Goal: Task Accomplishment & Management: Complete application form

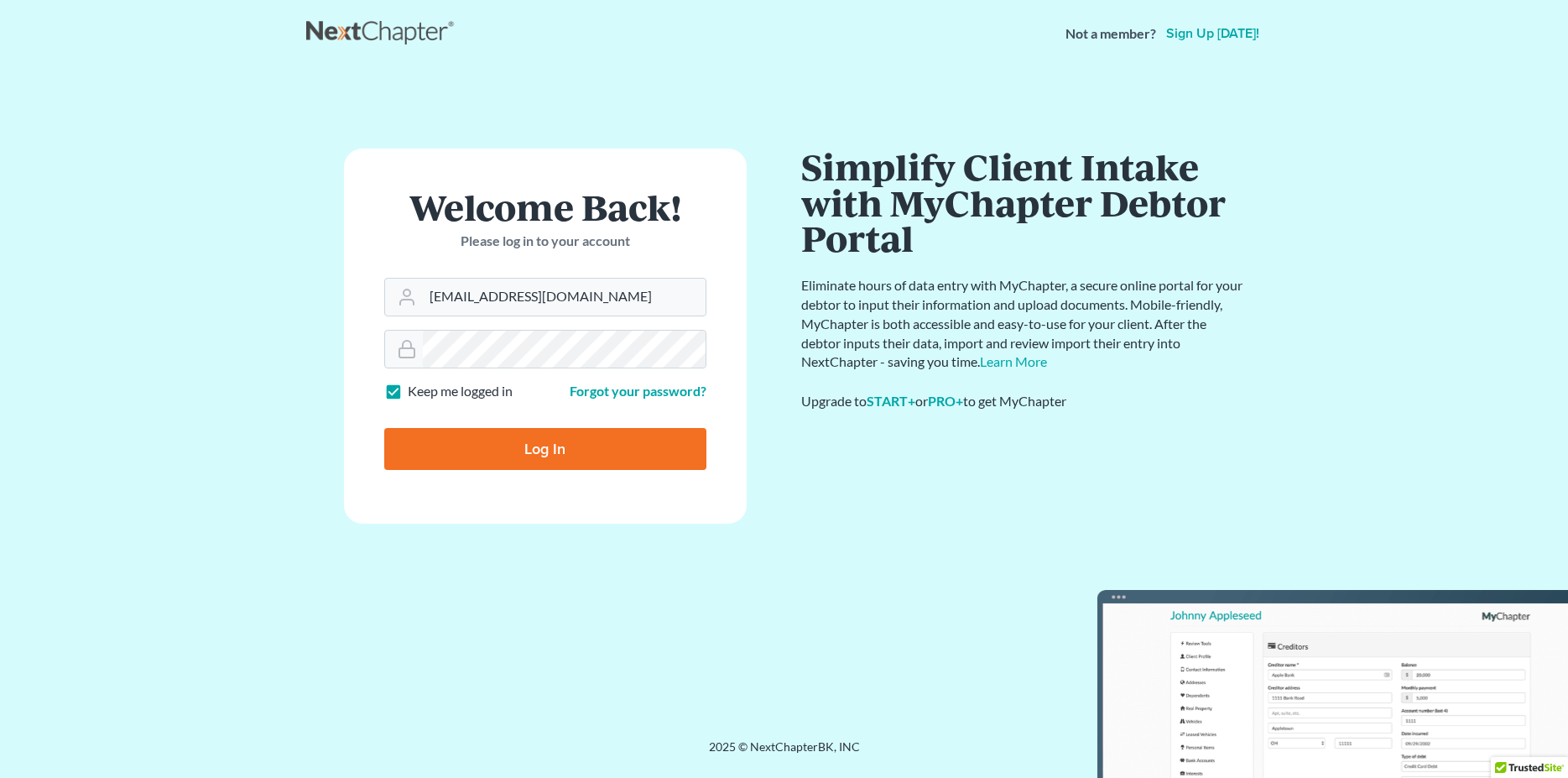
click at [508, 446] on input "Log In" at bounding box center [544, 449] width 322 height 42
type input "Thinking..."
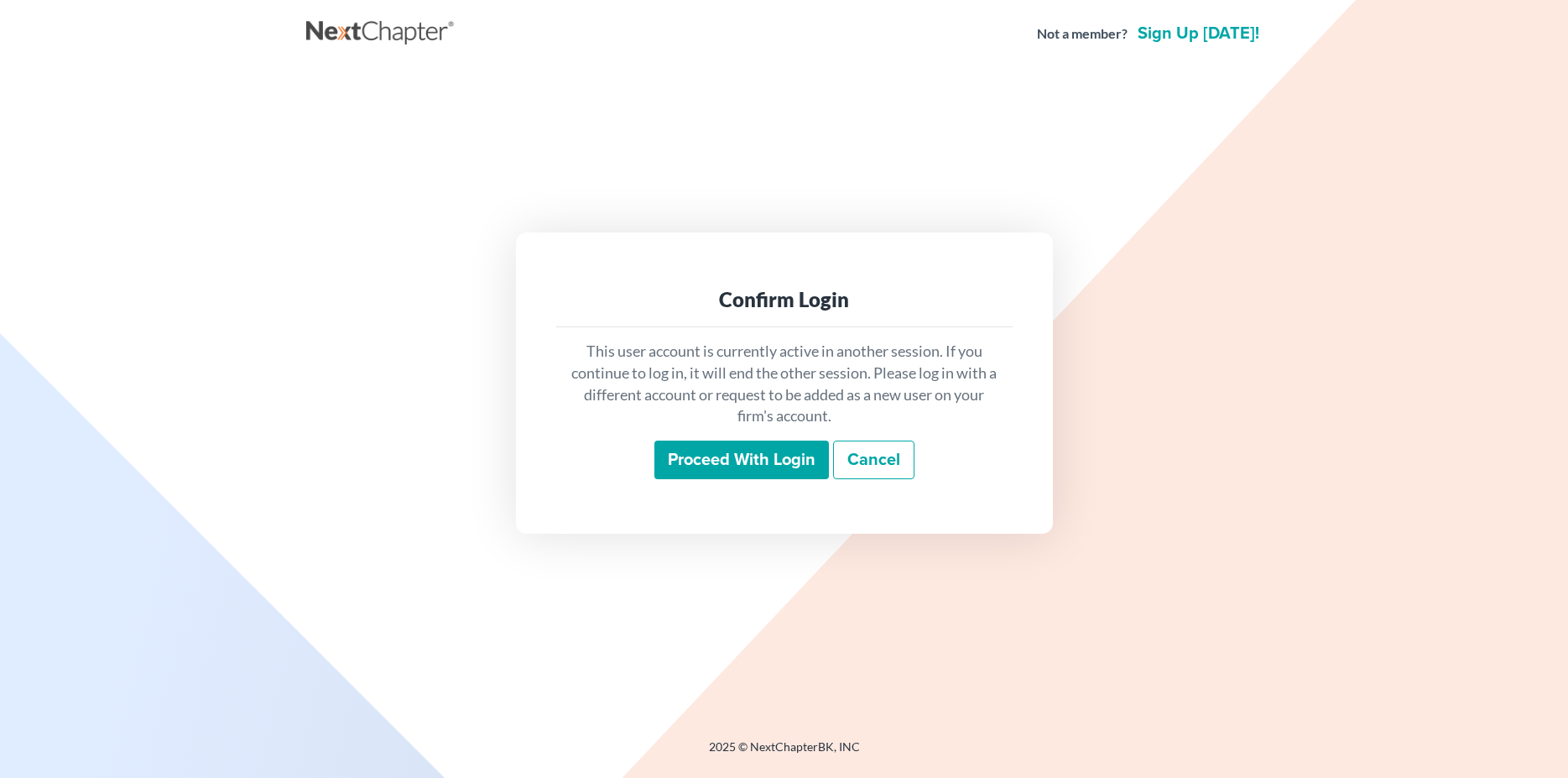
click at [761, 461] on input "Proceed with login" at bounding box center [742, 460] width 175 height 39
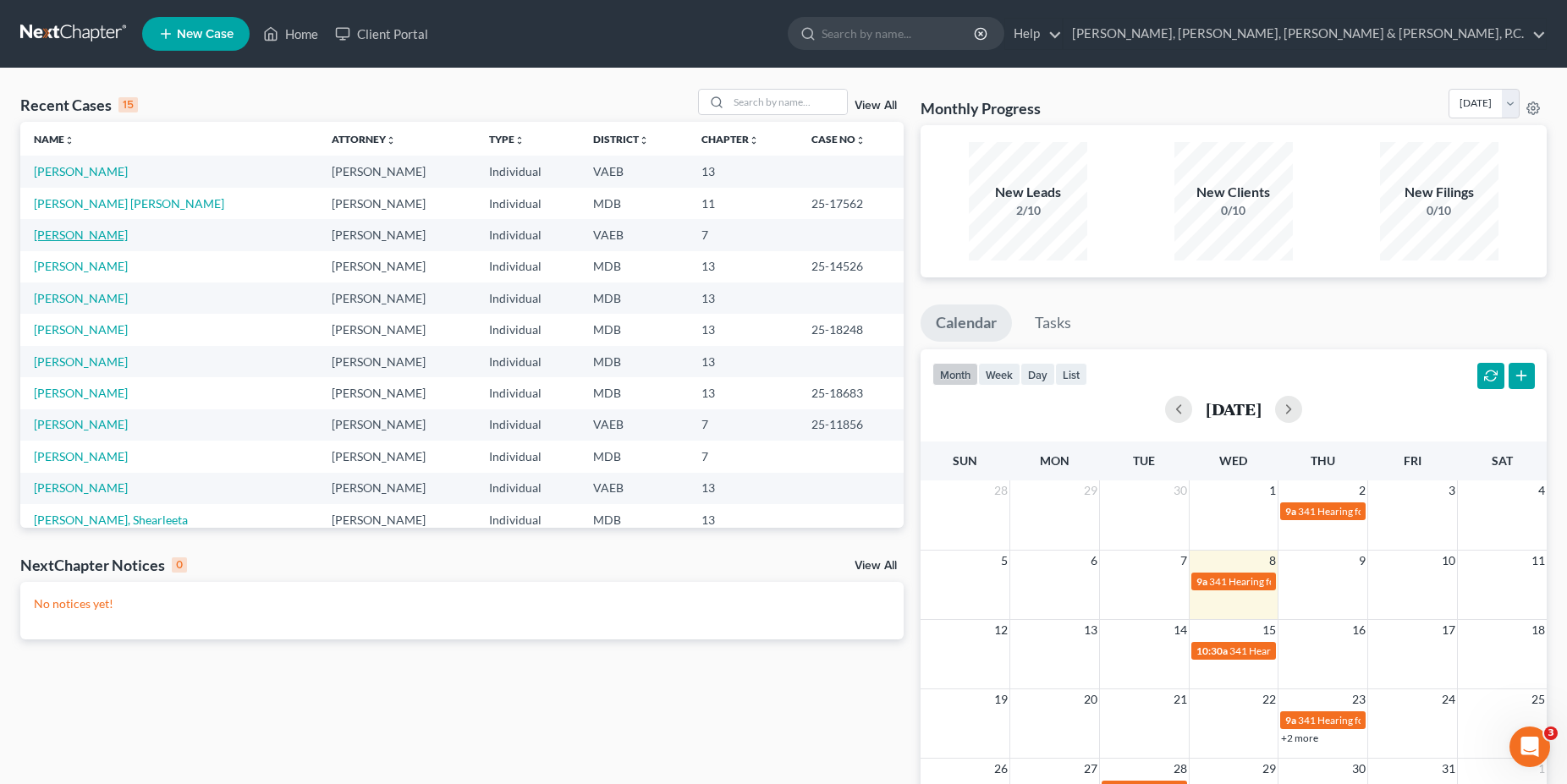
click at [87, 235] on link "[PERSON_NAME]" at bounding box center [80, 234] width 94 height 15
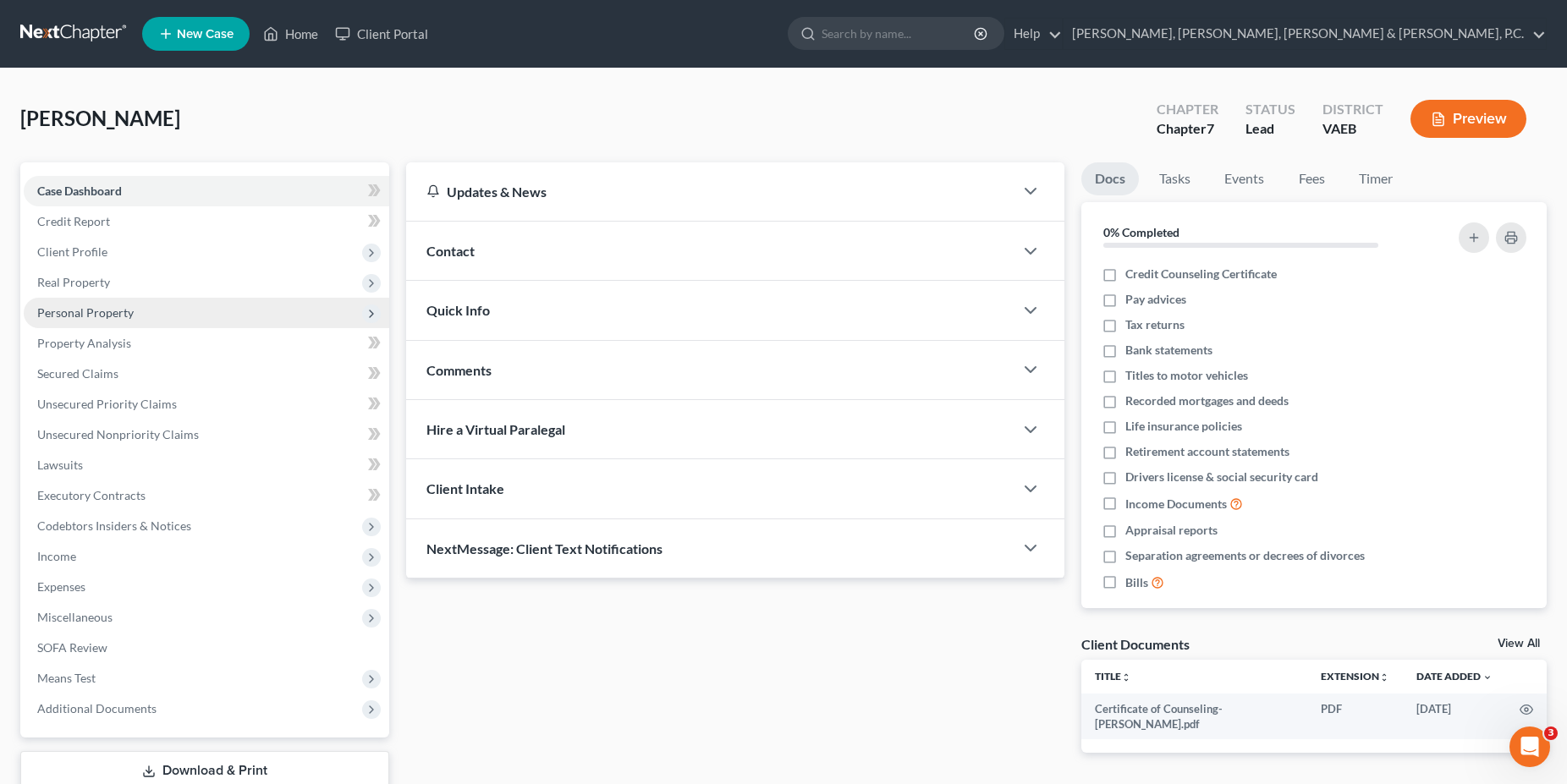
click at [83, 310] on span "Personal Property" at bounding box center [85, 313] width 96 height 15
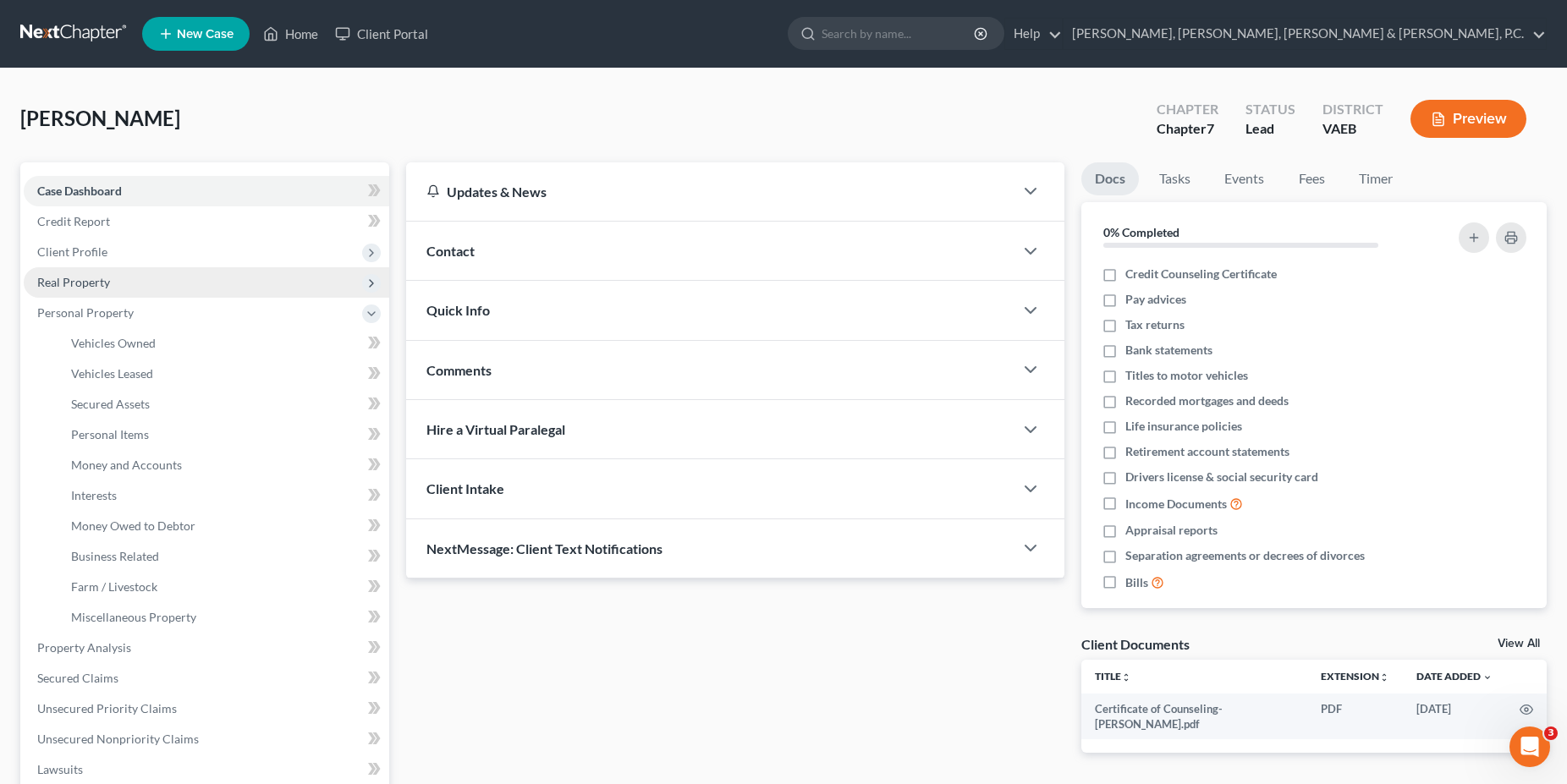
click at [81, 284] on span "Real Property" at bounding box center [74, 283] width 73 height 15
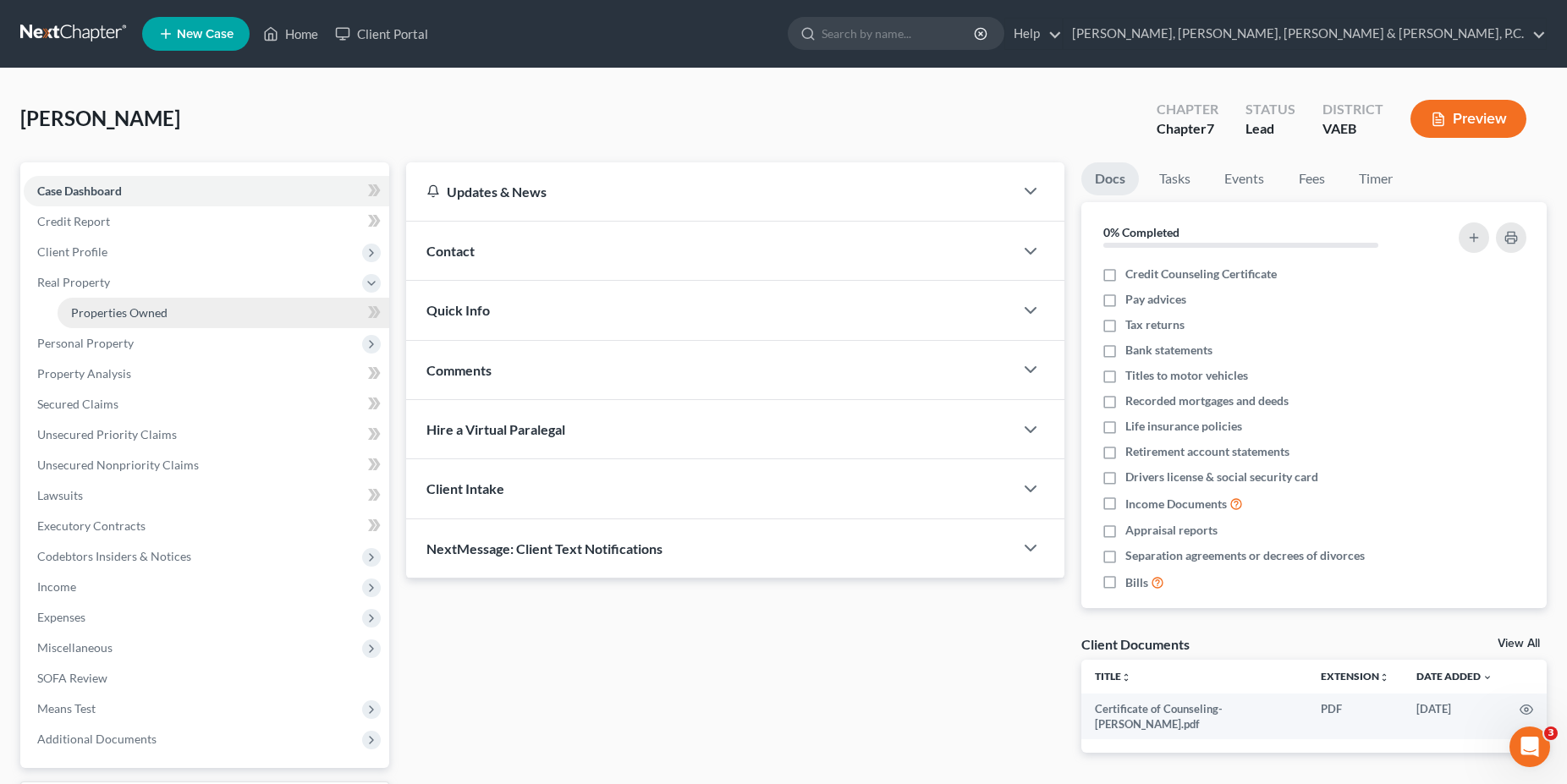
click at [94, 313] on span "Properties Owned" at bounding box center [119, 313] width 96 height 15
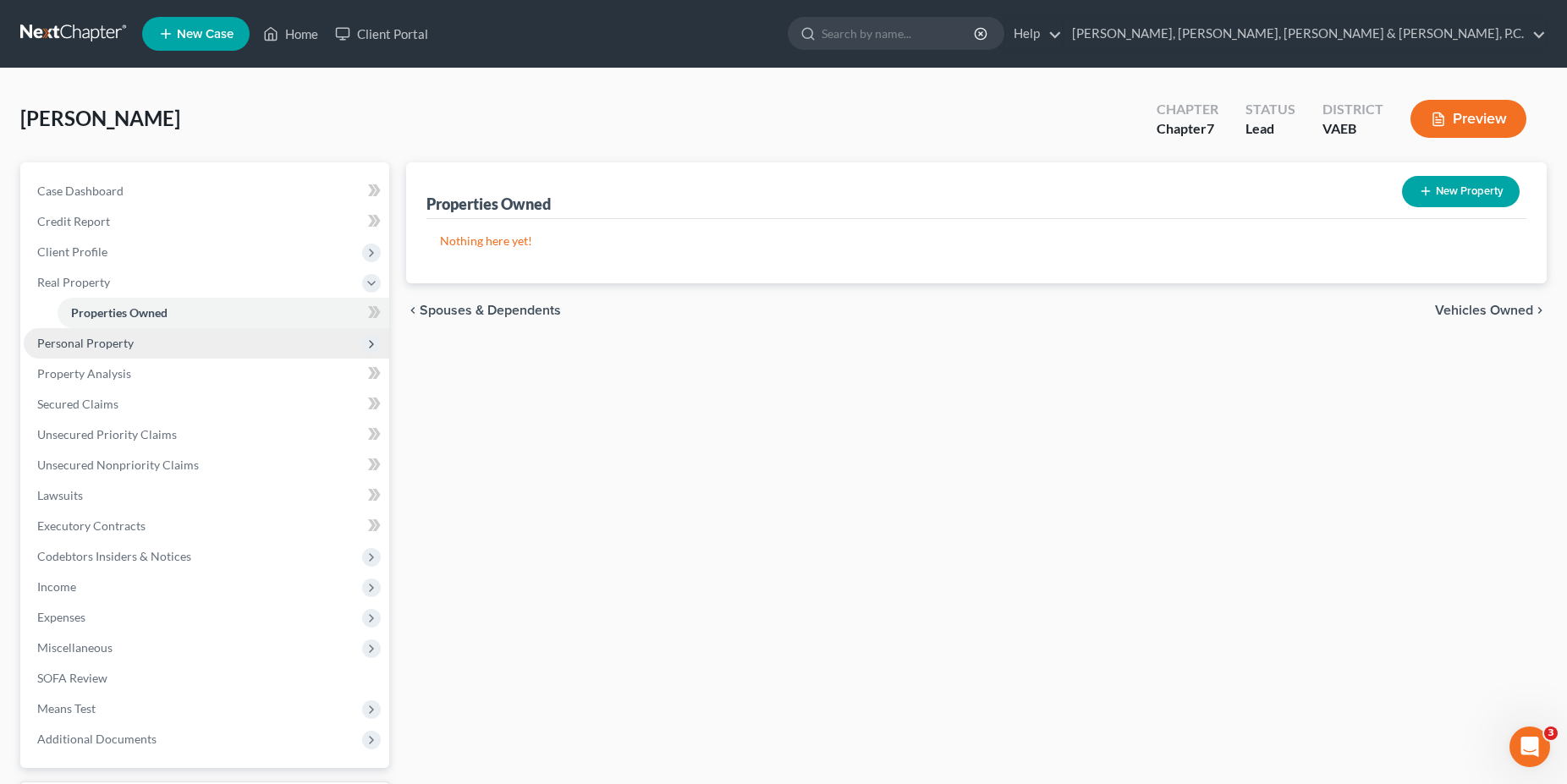
click at [94, 352] on span "Personal Property" at bounding box center [206, 343] width 365 height 31
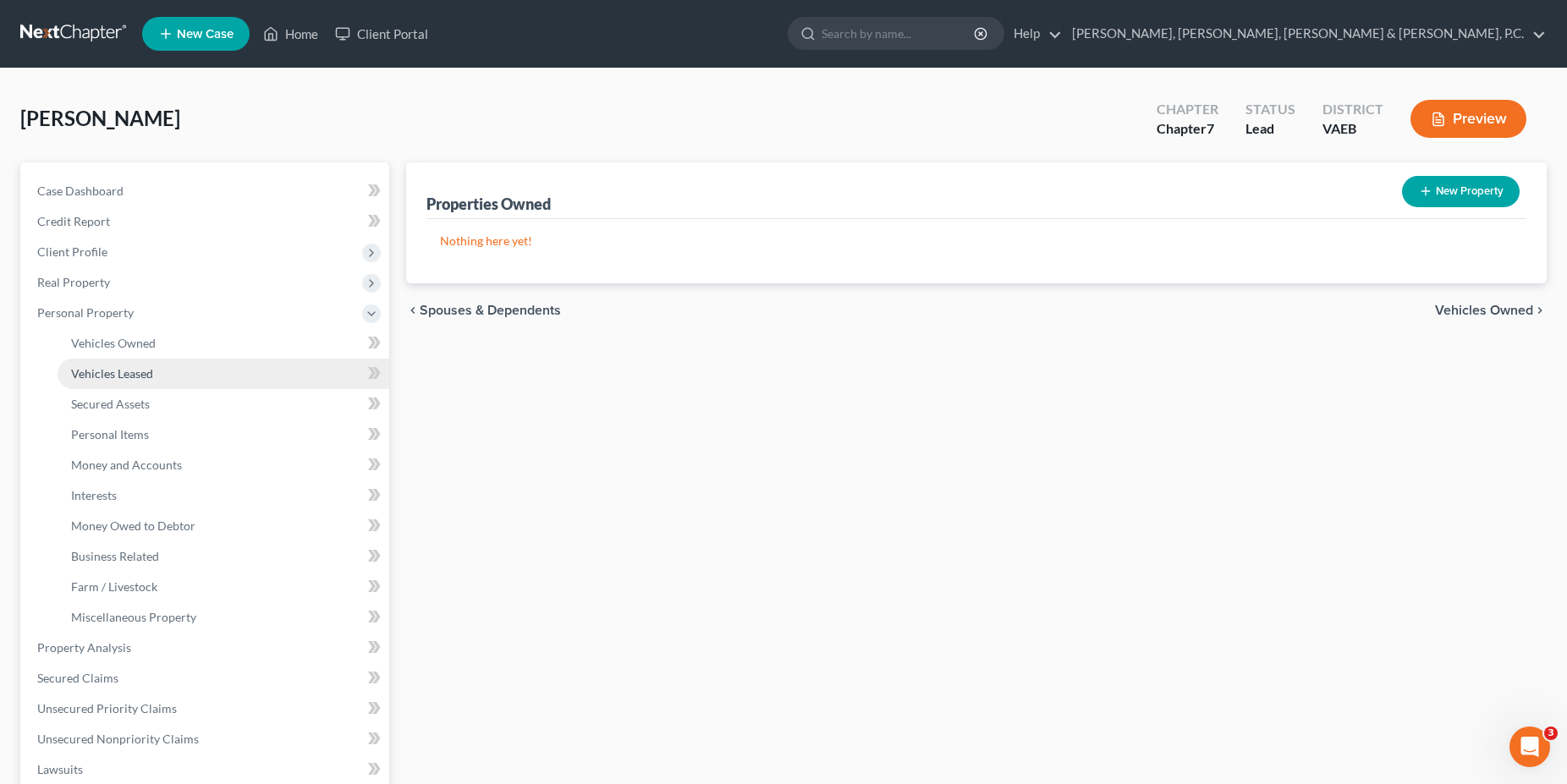
click at [95, 362] on link "Vehicles Leased" at bounding box center [223, 374] width 332 height 31
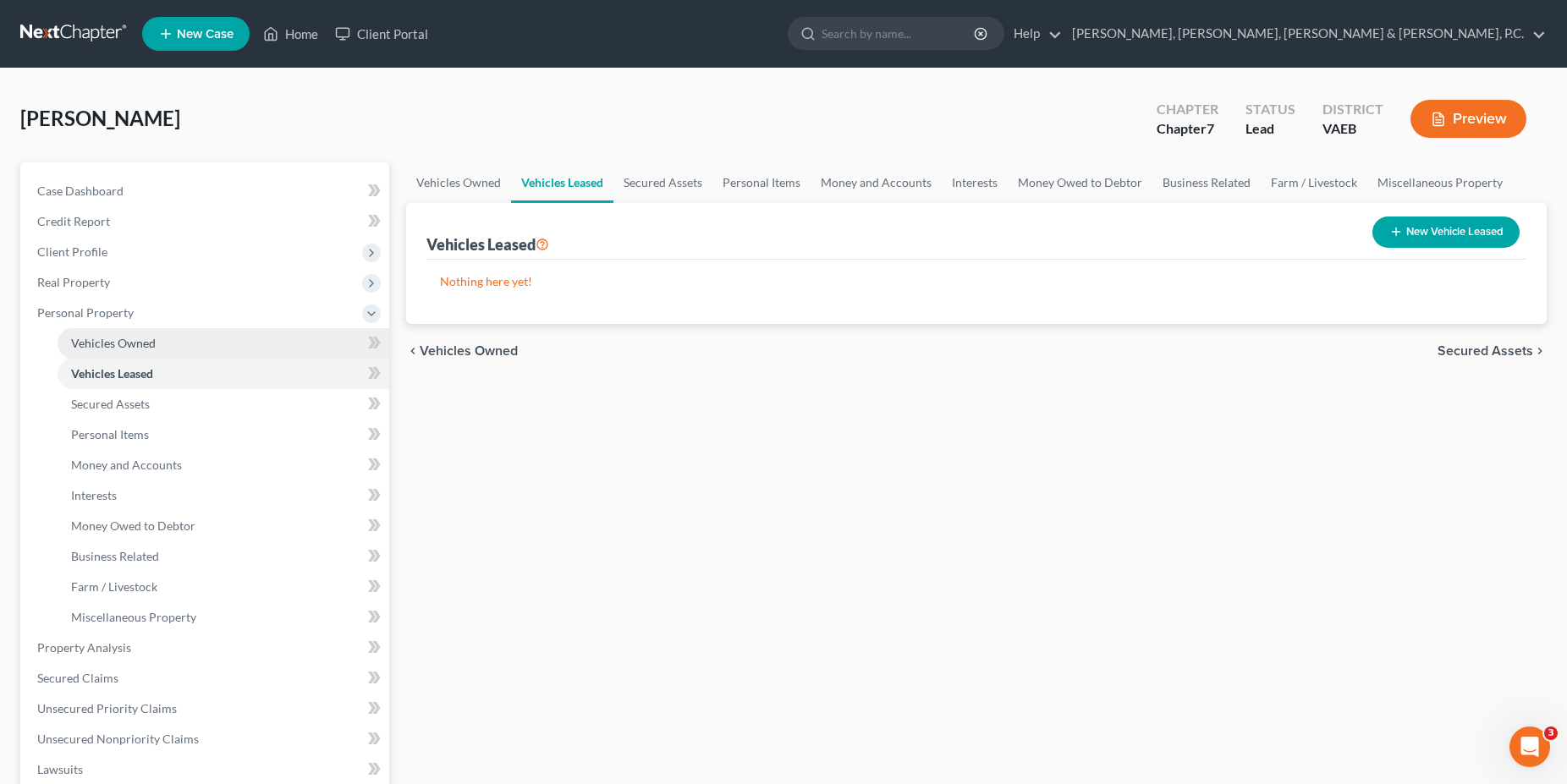
click at [106, 345] on span "Vehicles Owned" at bounding box center [113, 343] width 85 height 15
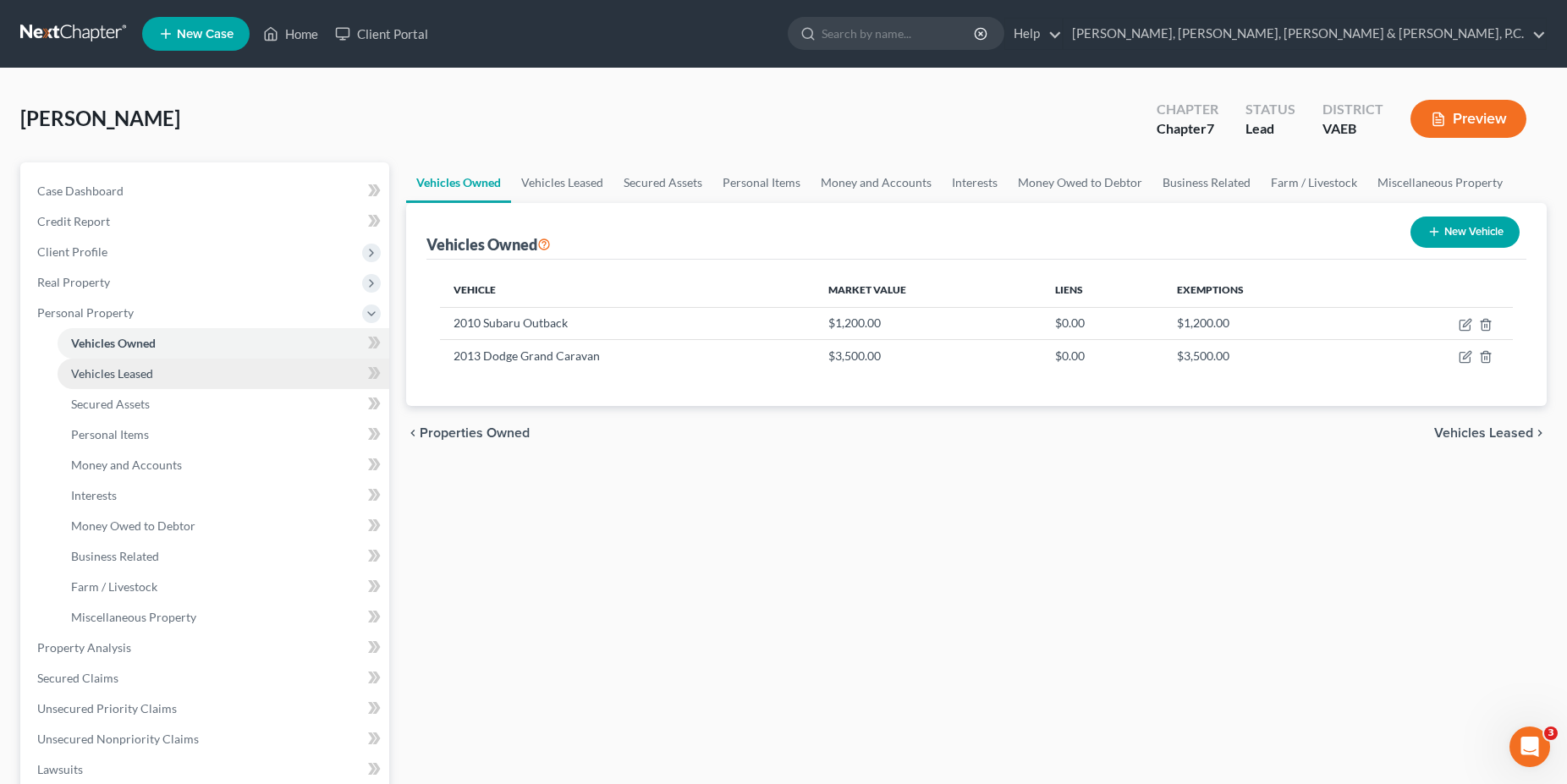
click at [105, 380] on span "Vehicles Leased" at bounding box center [112, 373] width 82 height 15
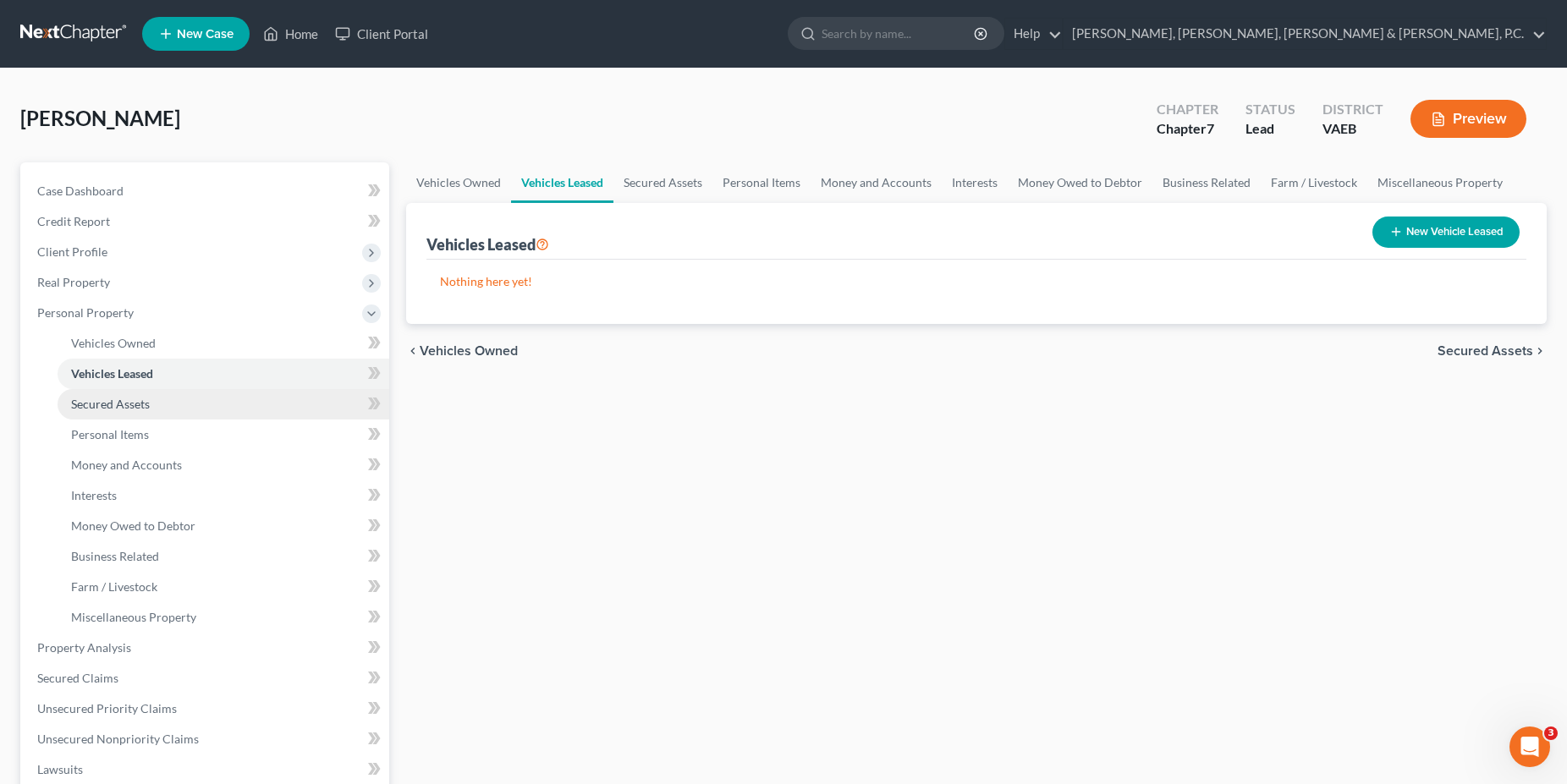
click at [105, 397] on span "Secured Assets" at bounding box center [110, 404] width 79 height 15
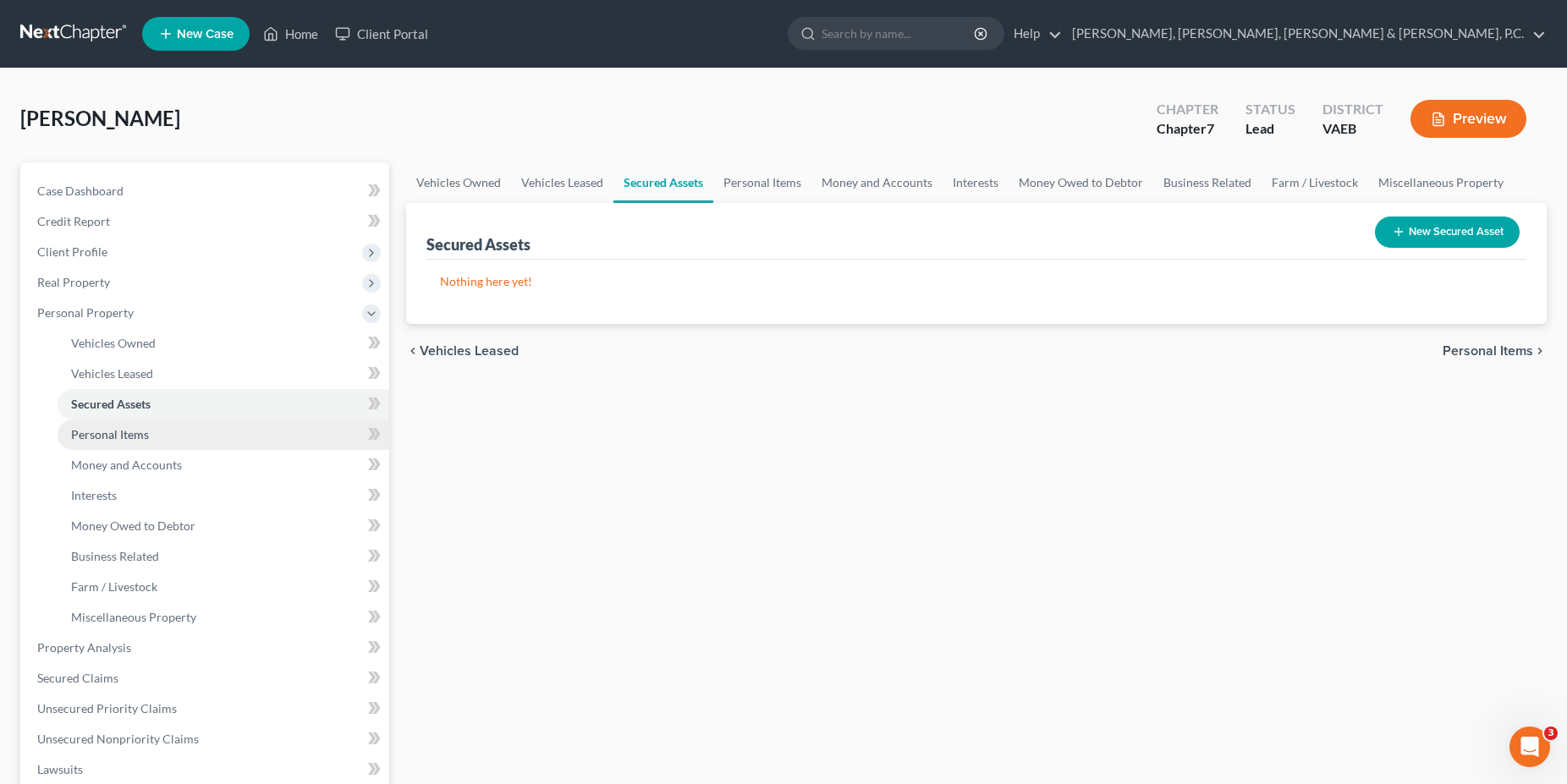
click at [109, 421] on link "Personal Items" at bounding box center [223, 435] width 332 height 31
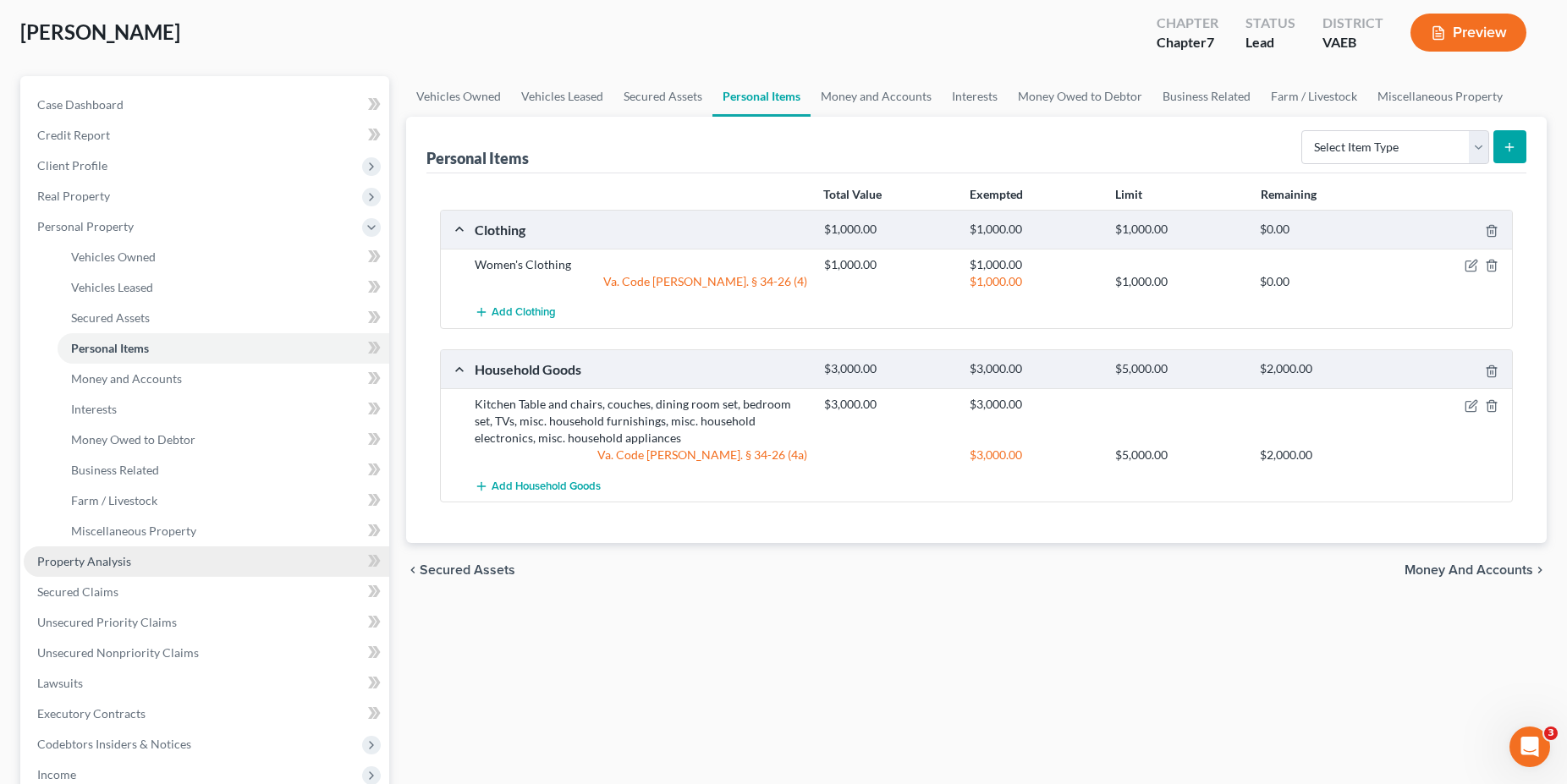
click at [94, 563] on span "Property Analysis" at bounding box center [84, 561] width 94 height 15
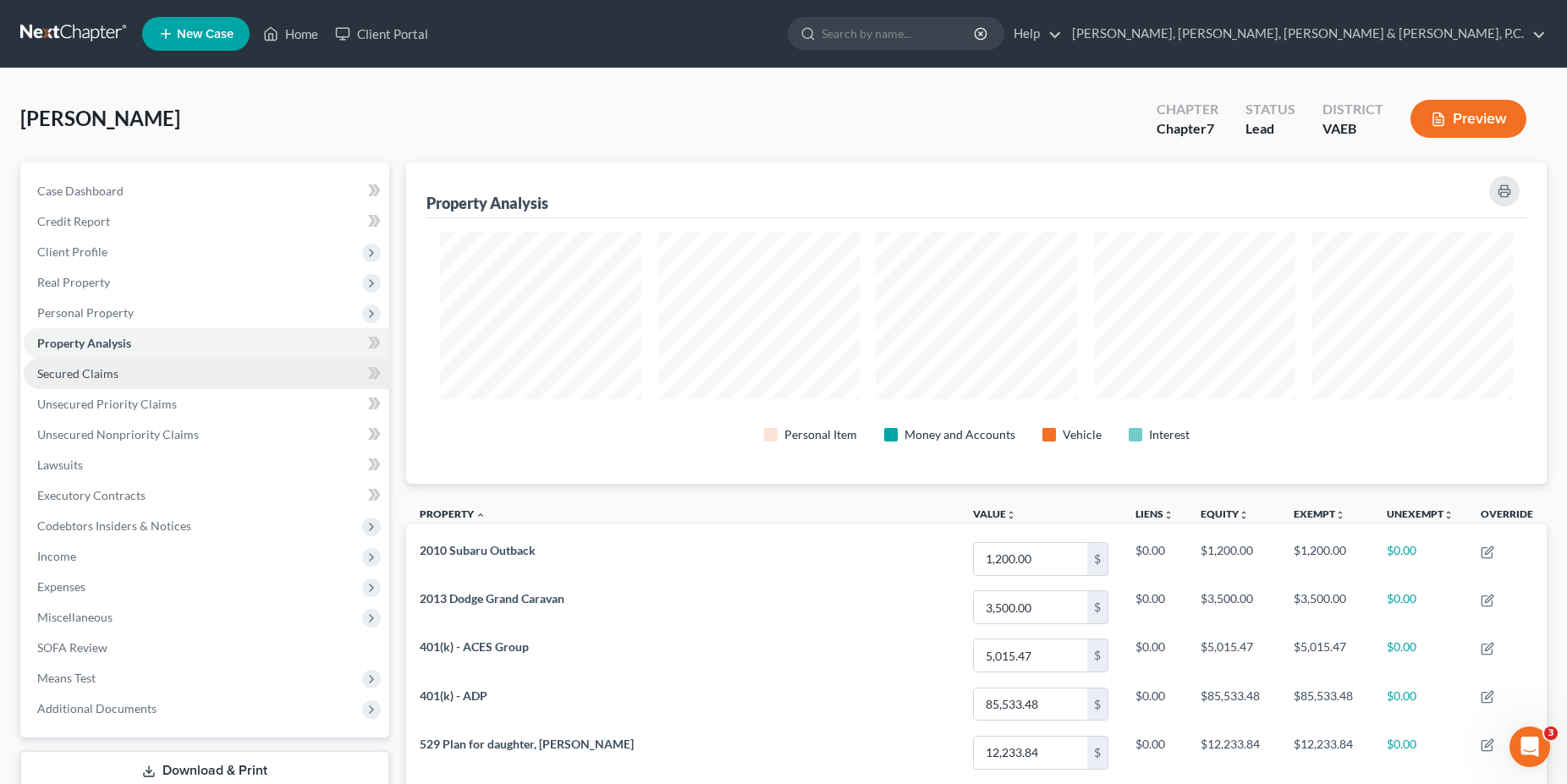
click at [76, 377] on span "Secured Claims" at bounding box center [77, 373] width 81 height 15
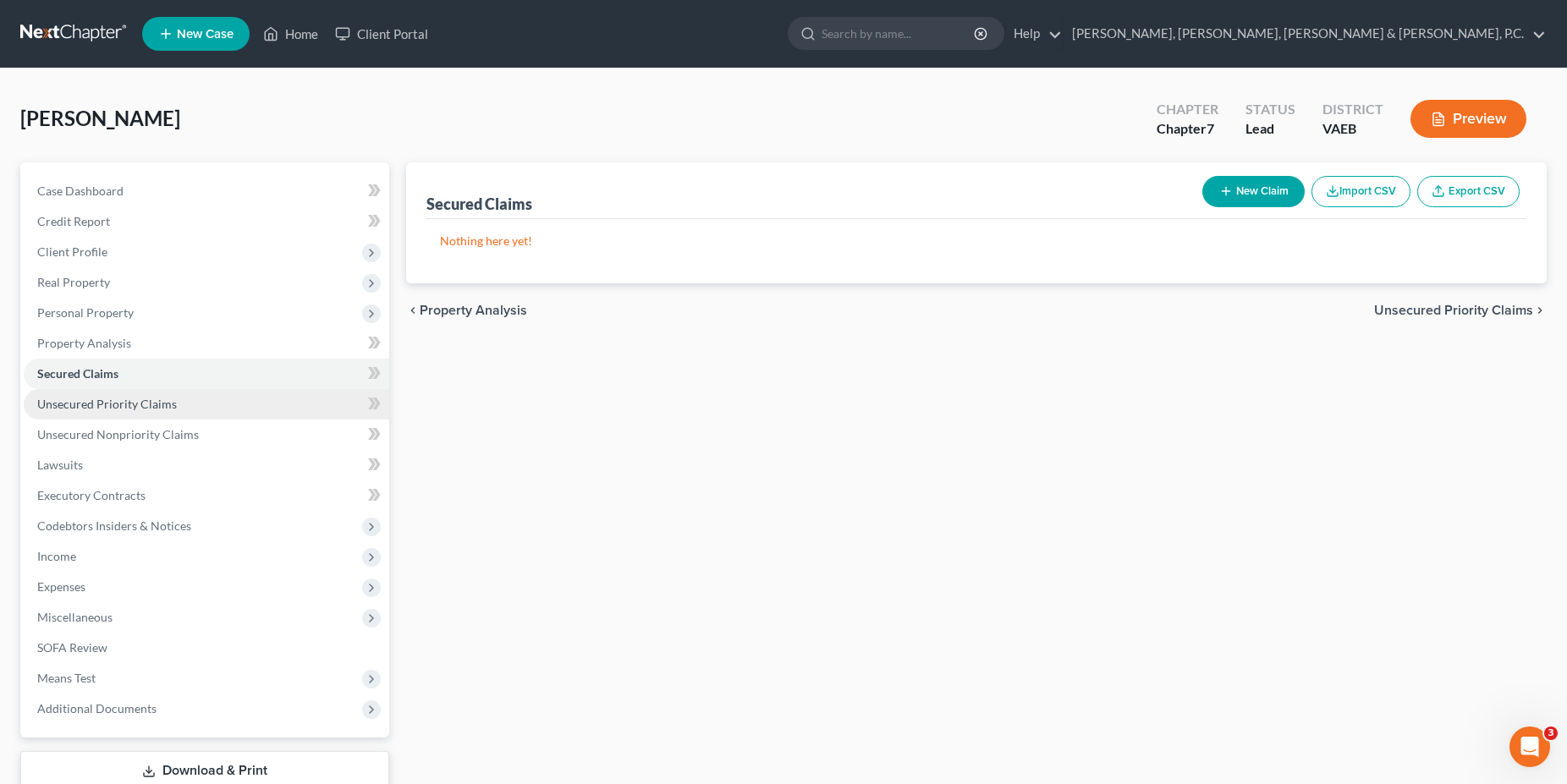
click at [75, 398] on span "Unsecured Priority Claims" at bounding box center [107, 404] width 140 height 15
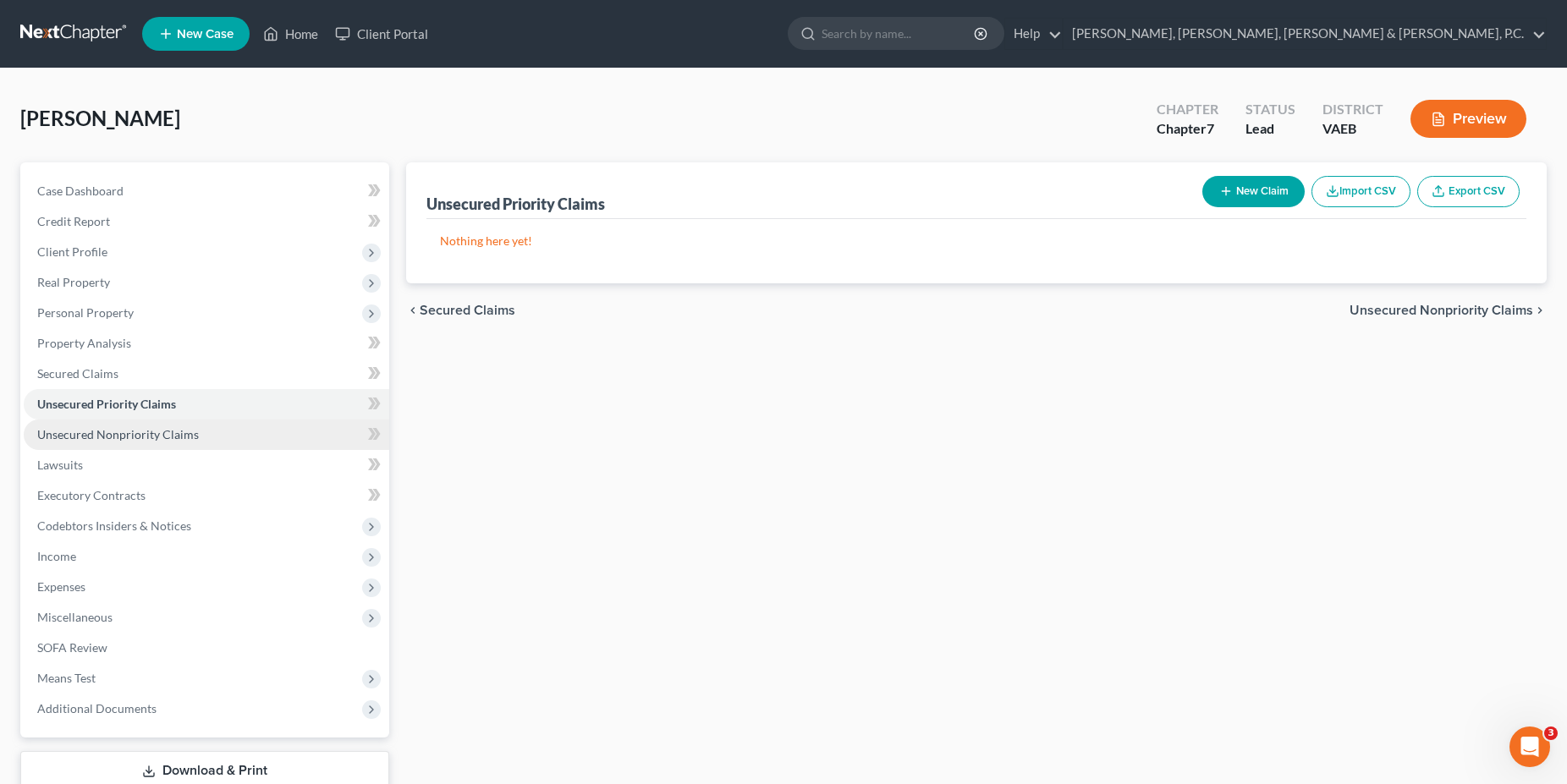
click at [89, 434] on span "Unsecured Nonpriority Claims" at bounding box center [118, 434] width 162 height 15
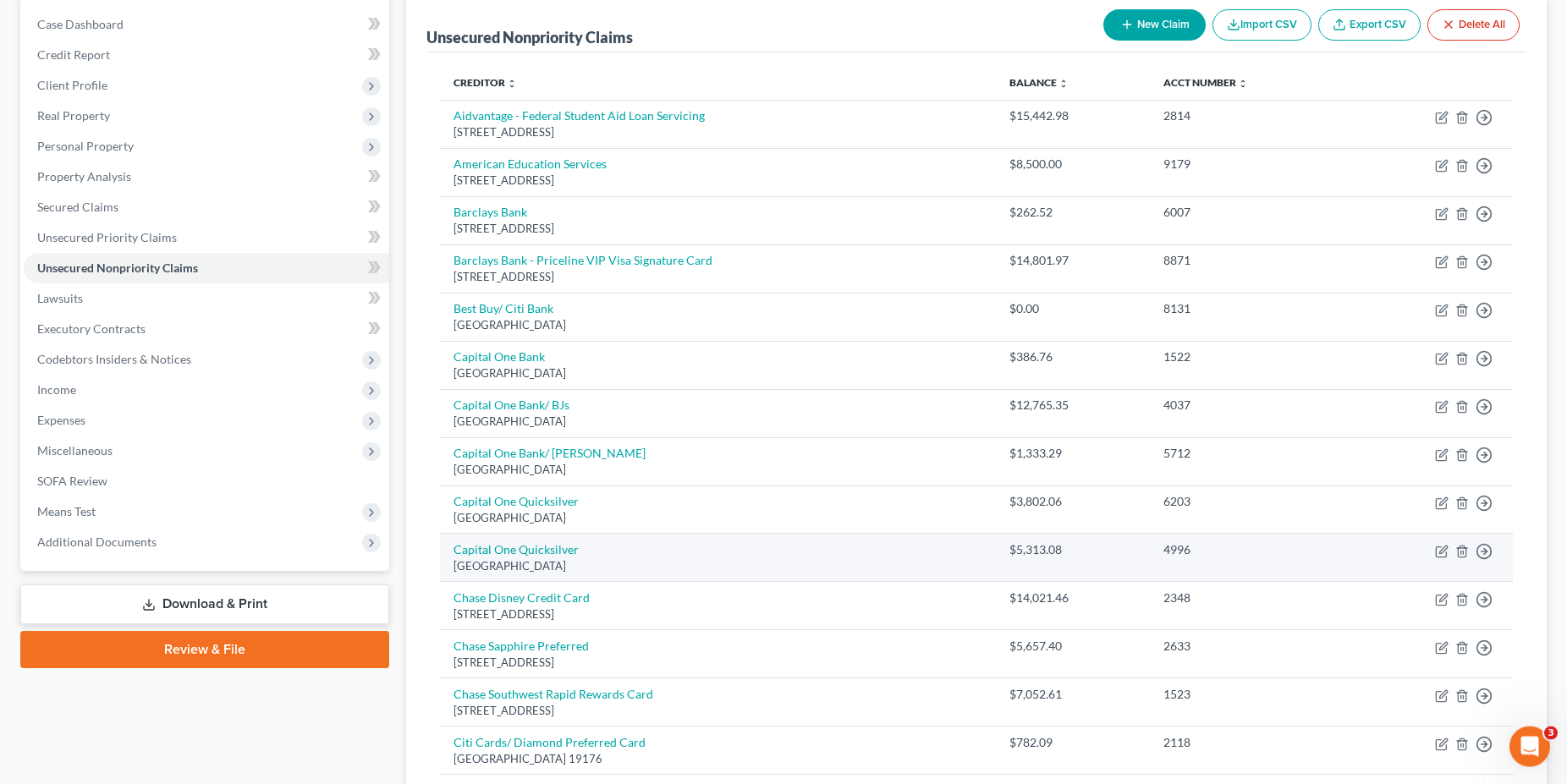
scroll to position [132, 0]
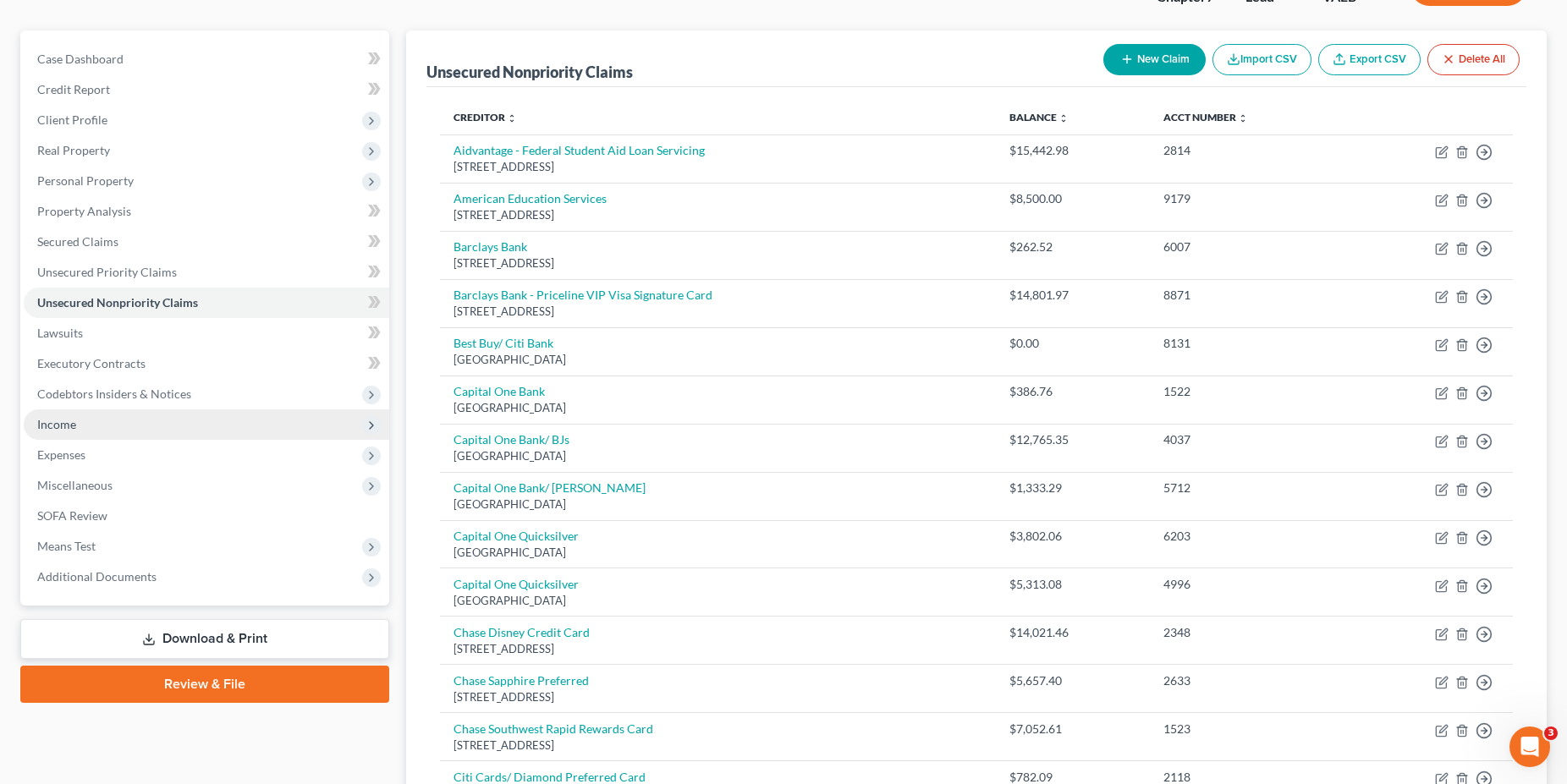
click at [69, 417] on span "Income" at bounding box center [56, 424] width 39 height 15
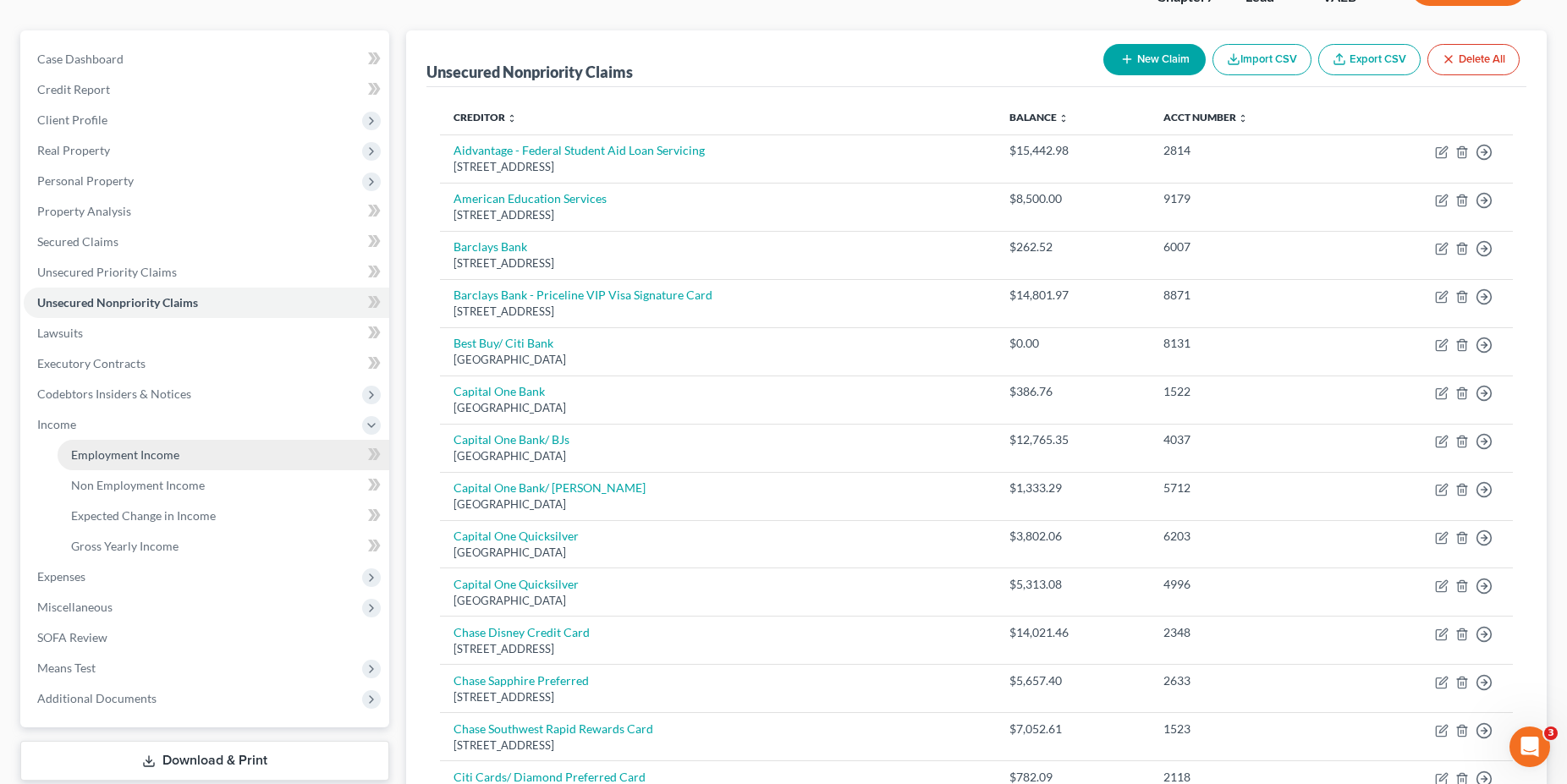
click at [109, 443] on link "Employment Income" at bounding box center [223, 455] width 332 height 31
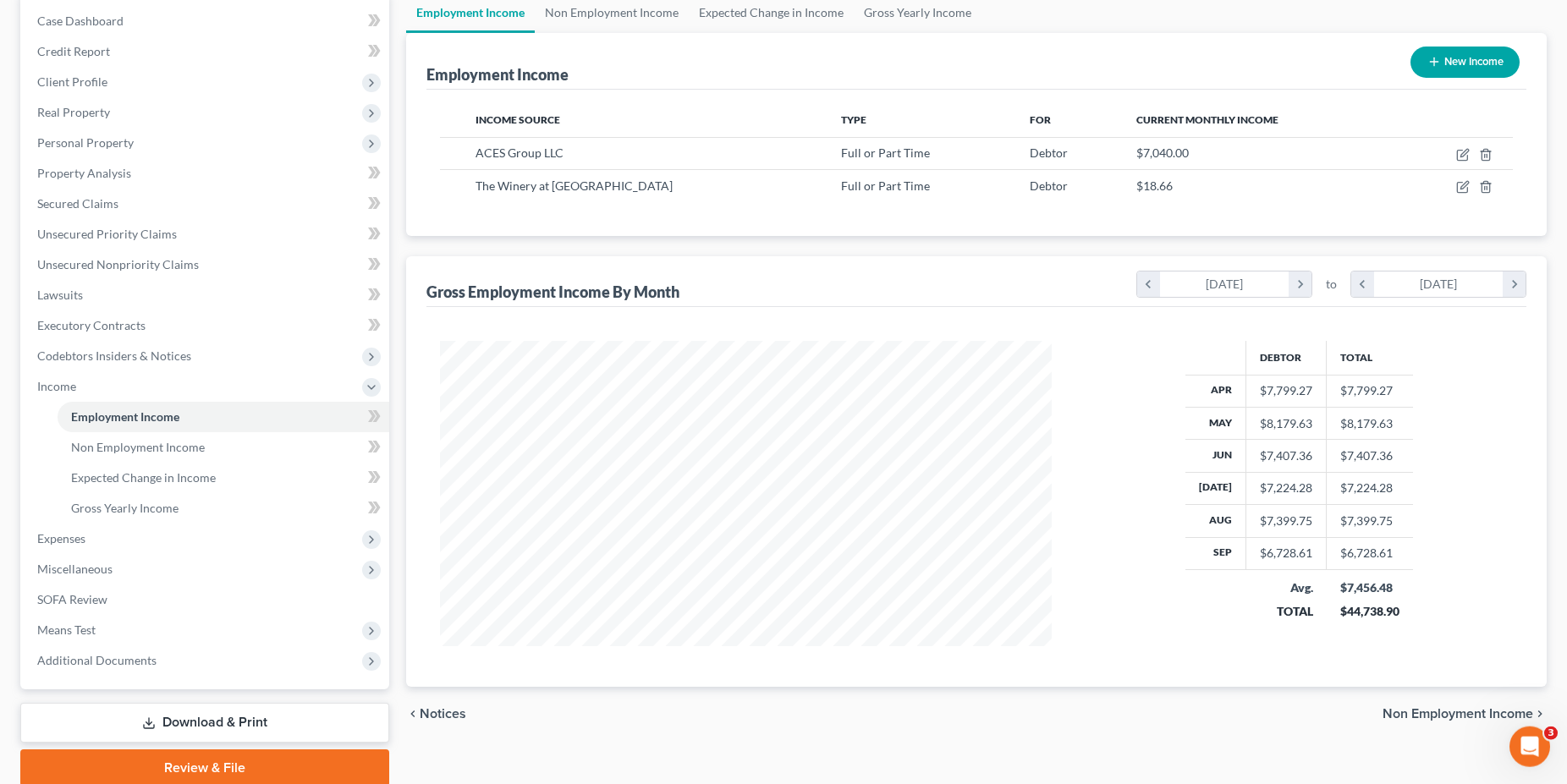
scroll to position [173, 0]
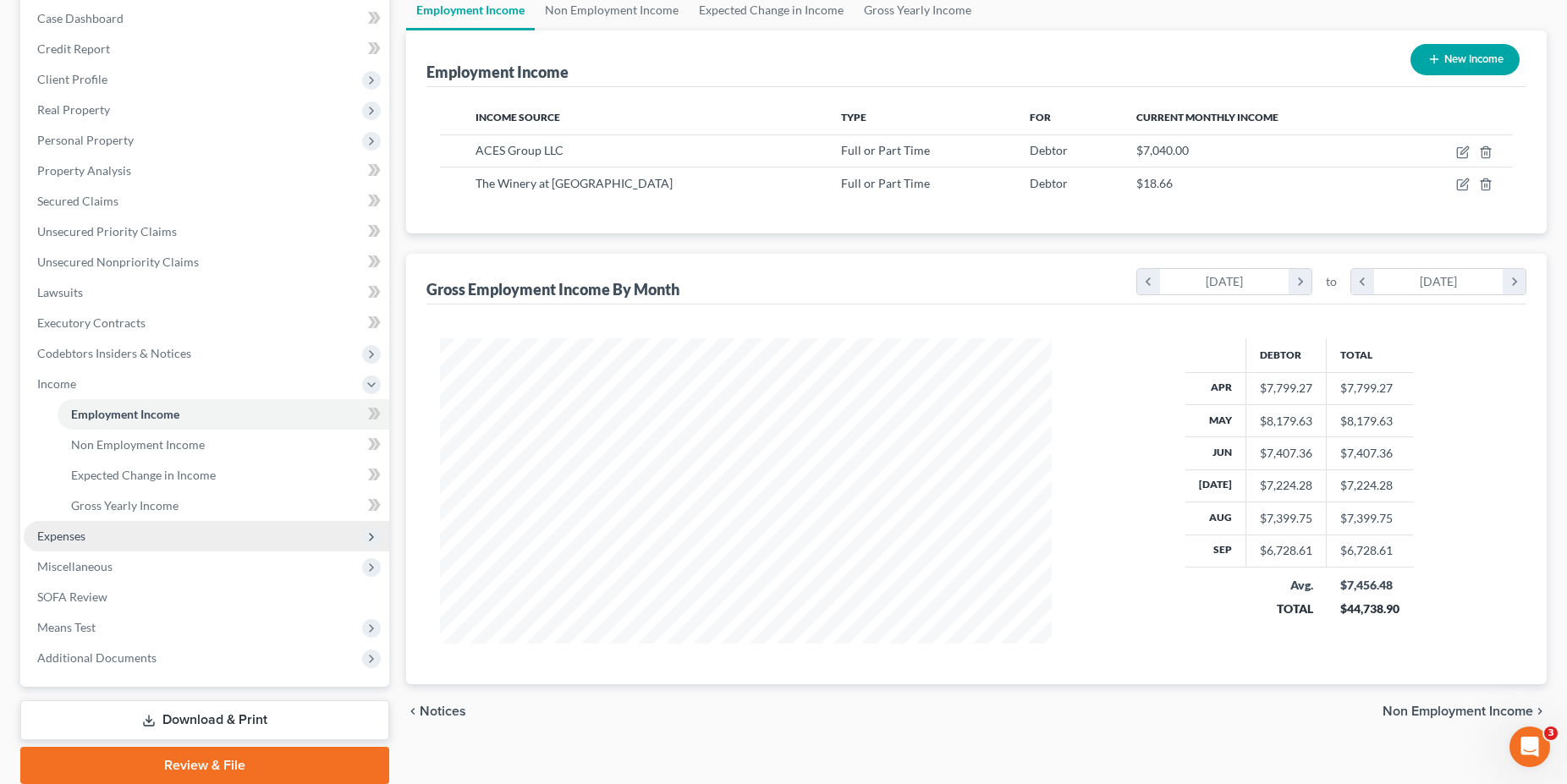
click at [86, 540] on span "Expenses" at bounding box center [206, 536] width 365 height 31
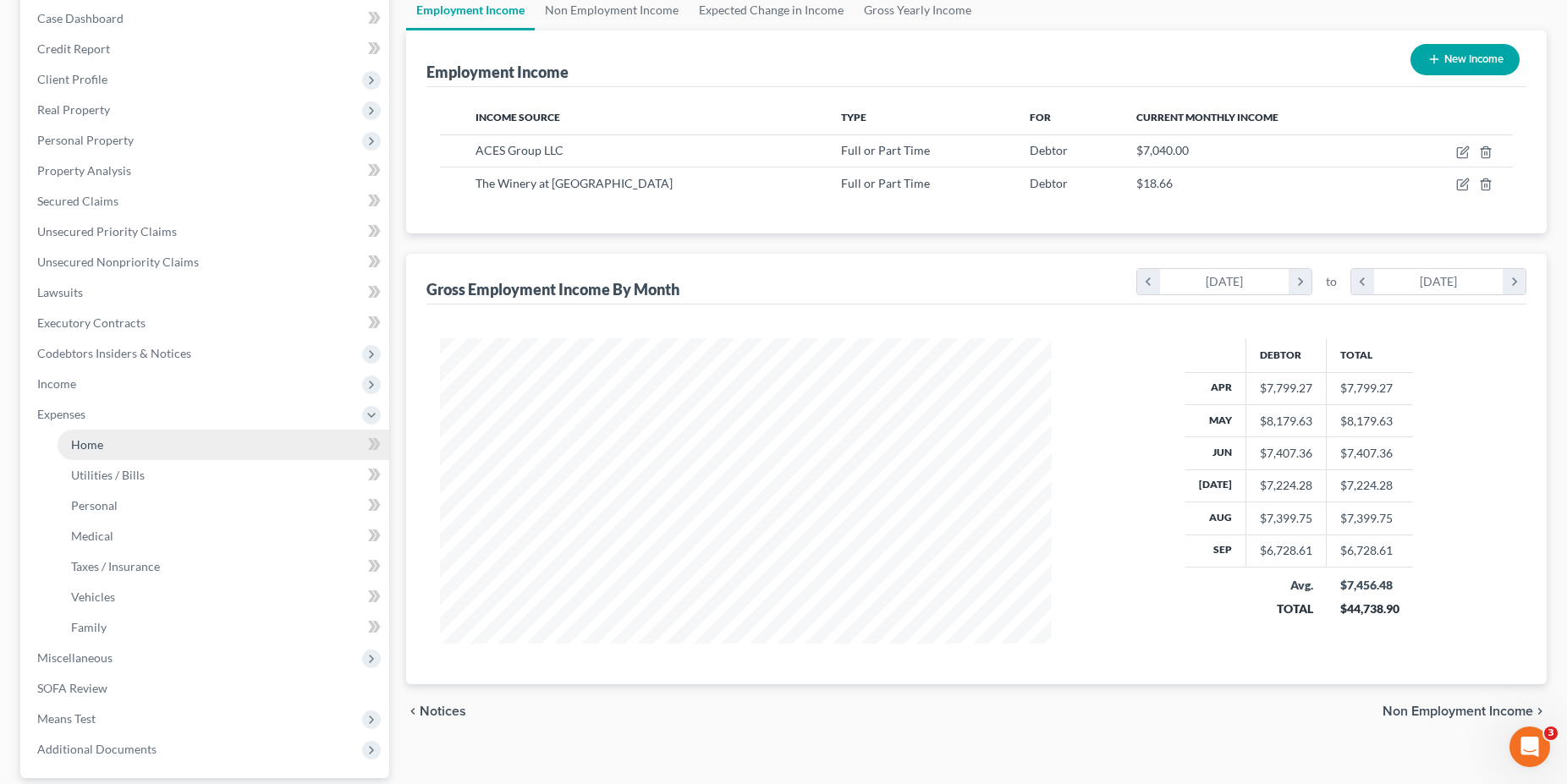
click at [82, 454] on link "Home" at bounding box center [223, 445] width 332 height 31
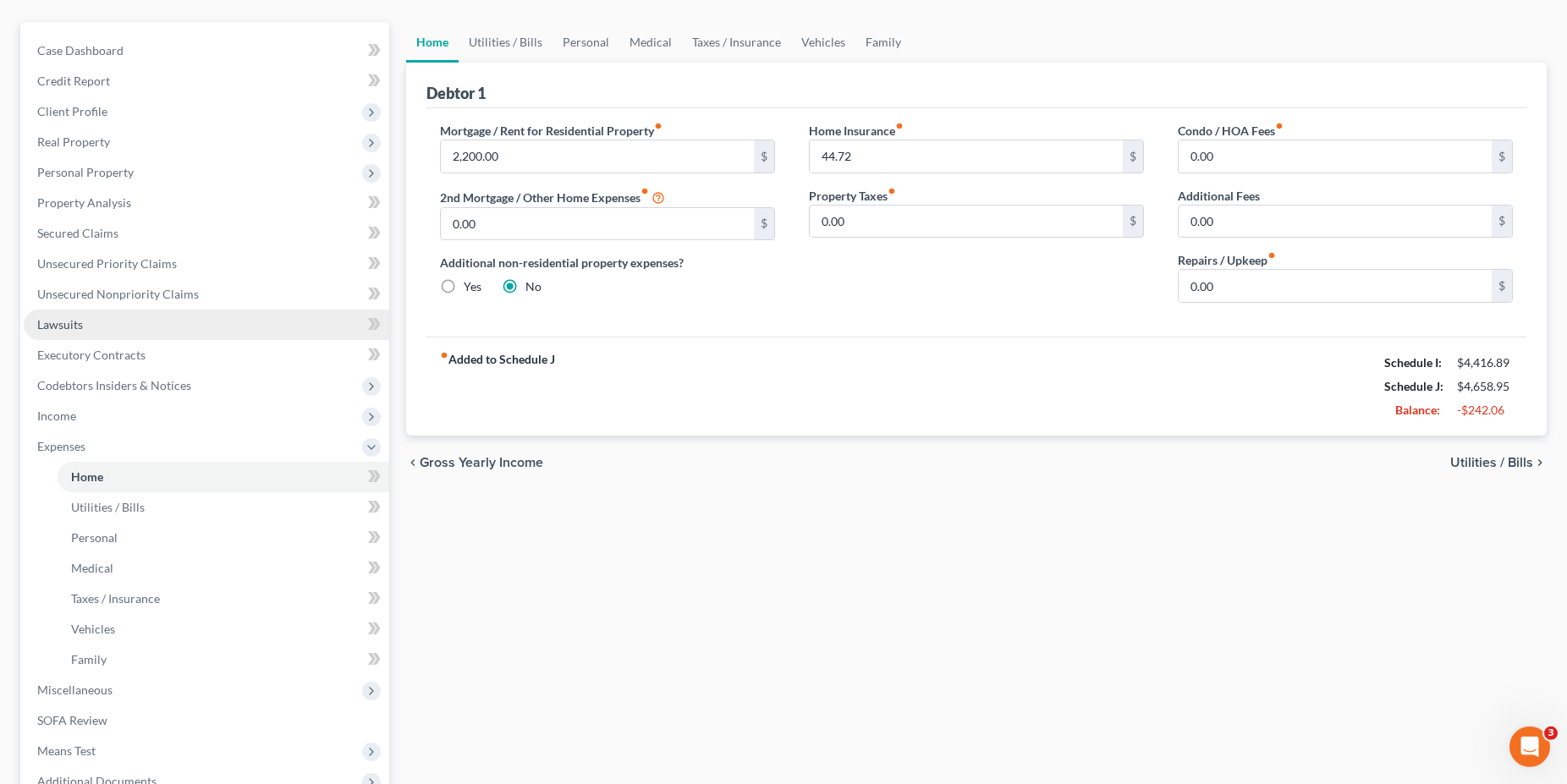
scroll to position [326, 0]
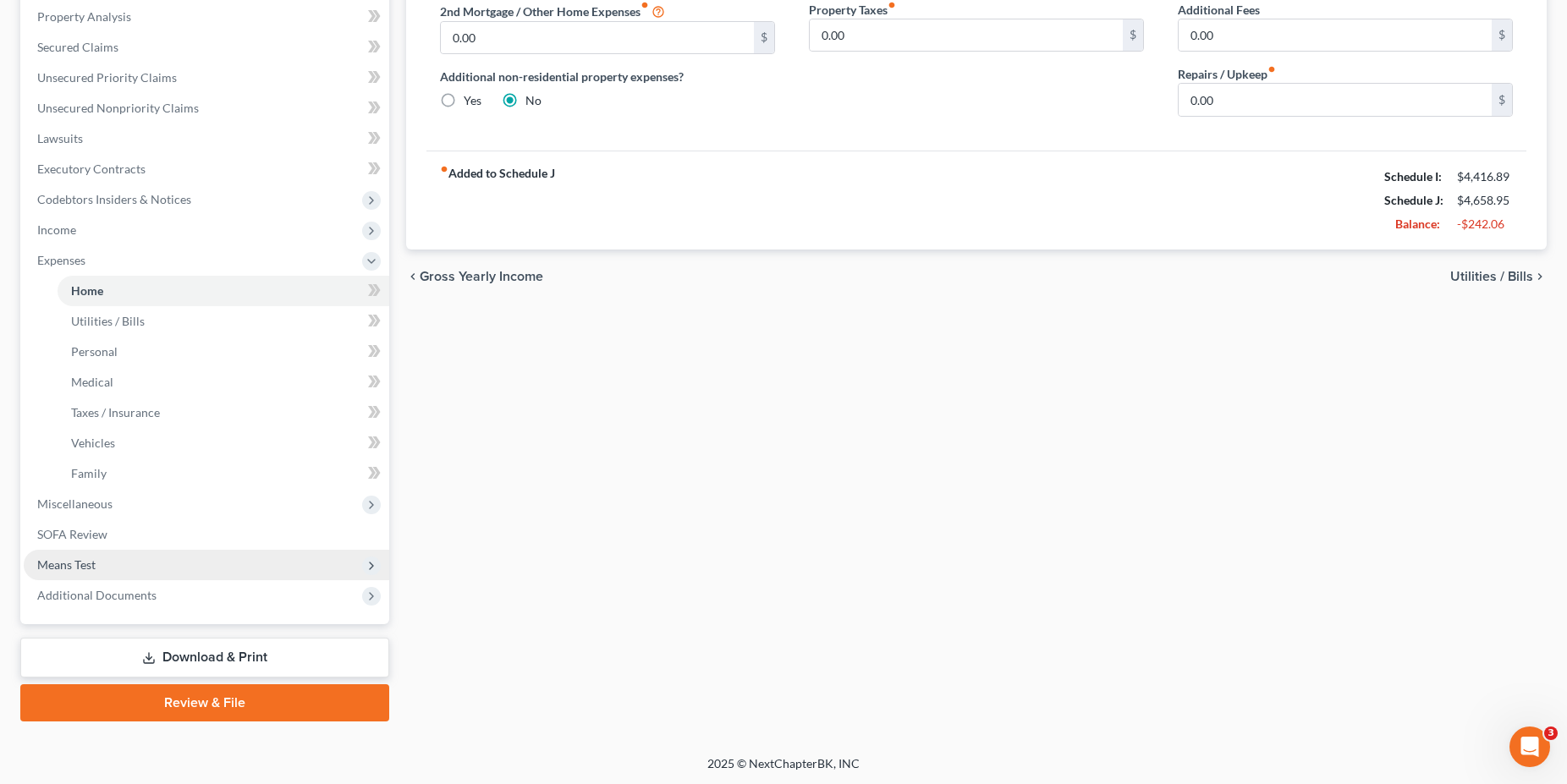
click at [78, 569] on span "Means Test" at bounding box center [66, 564] width 58 height 15
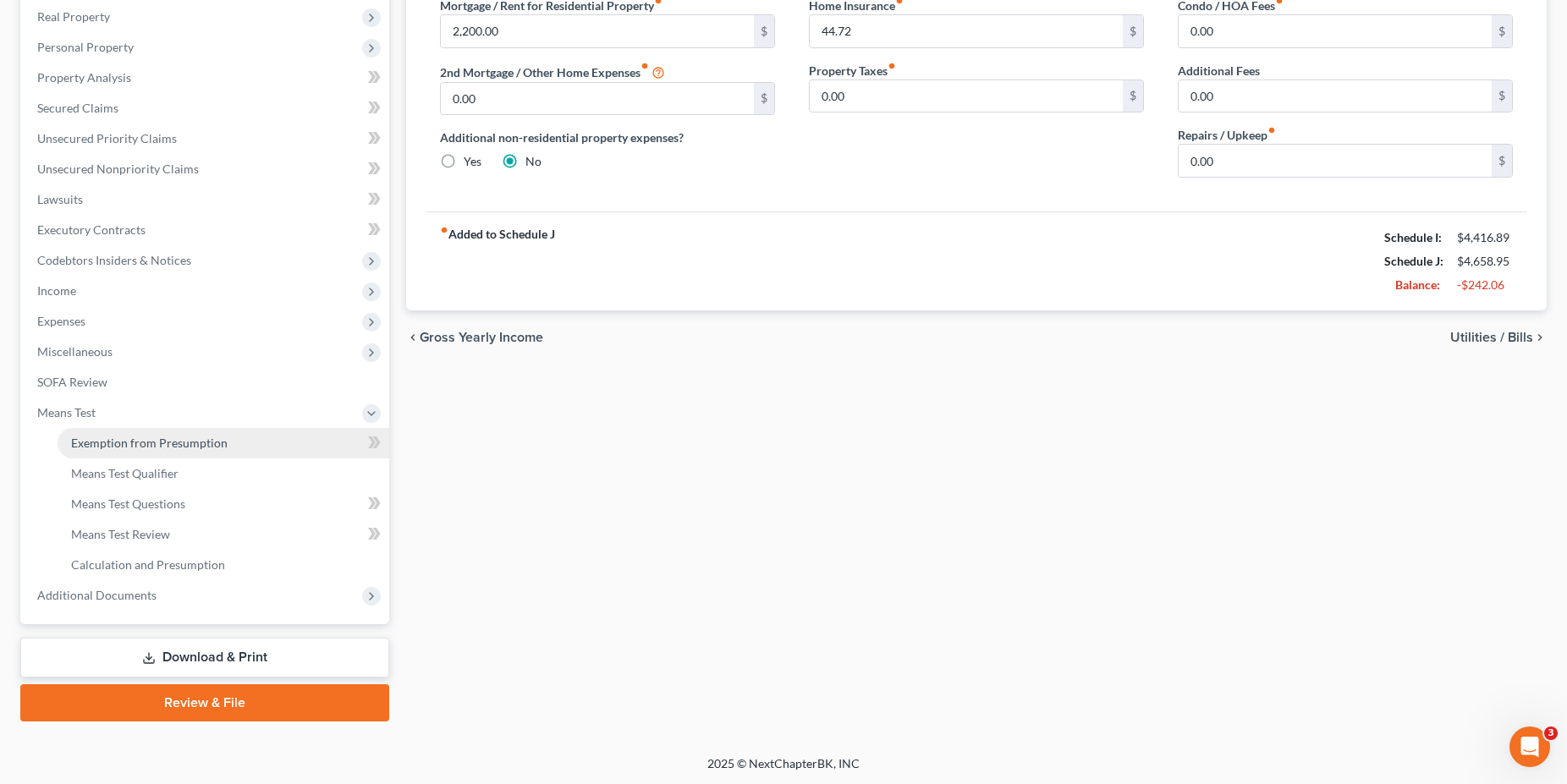
click at [135, 442] on span "Exemption from Presumption" at bounding box center [149, 442] width 156 height 15
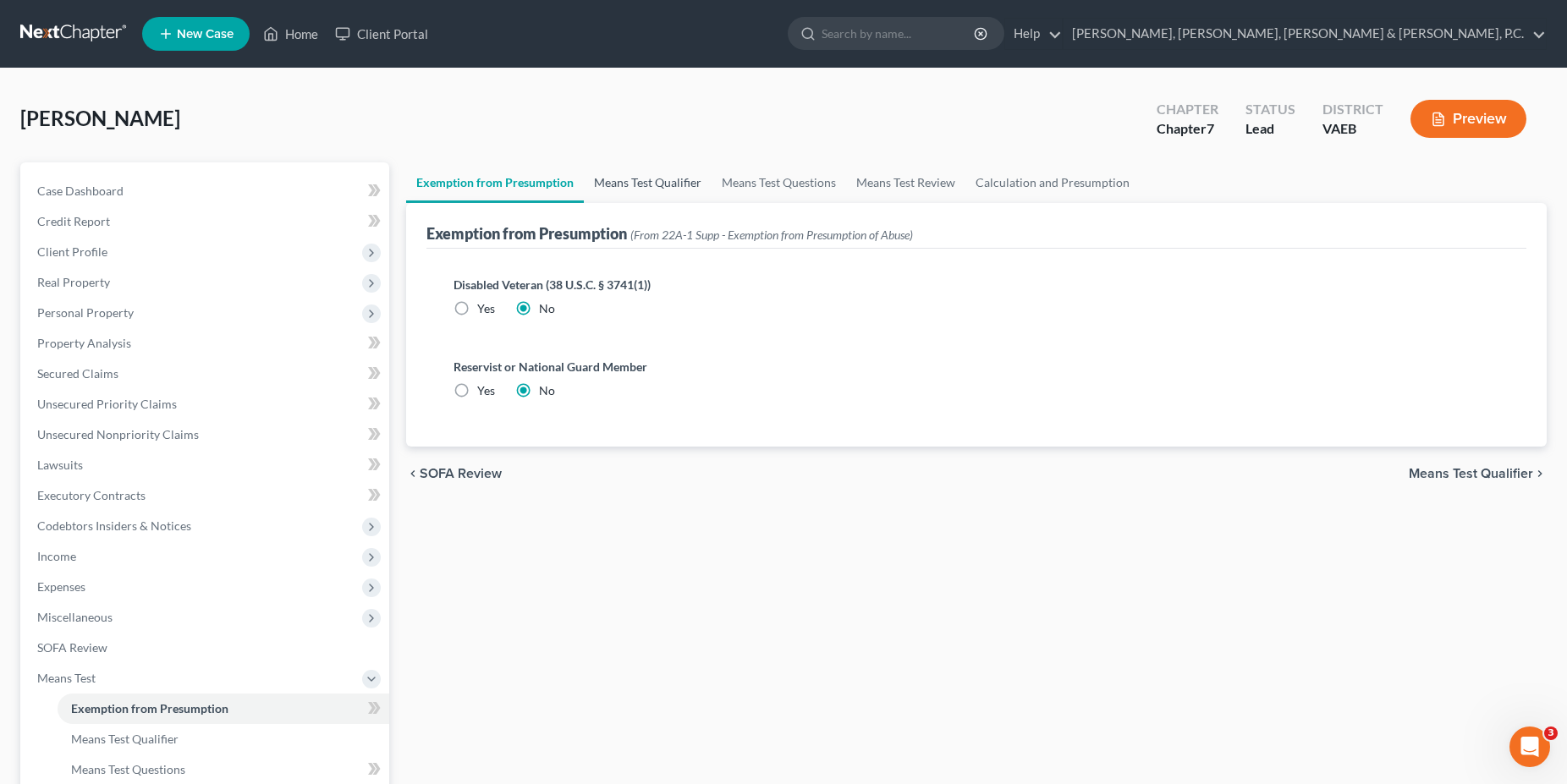
click at [669, 167] on link "Means Test Qualifier" at bounding box center [647, 183] width 128 height 41
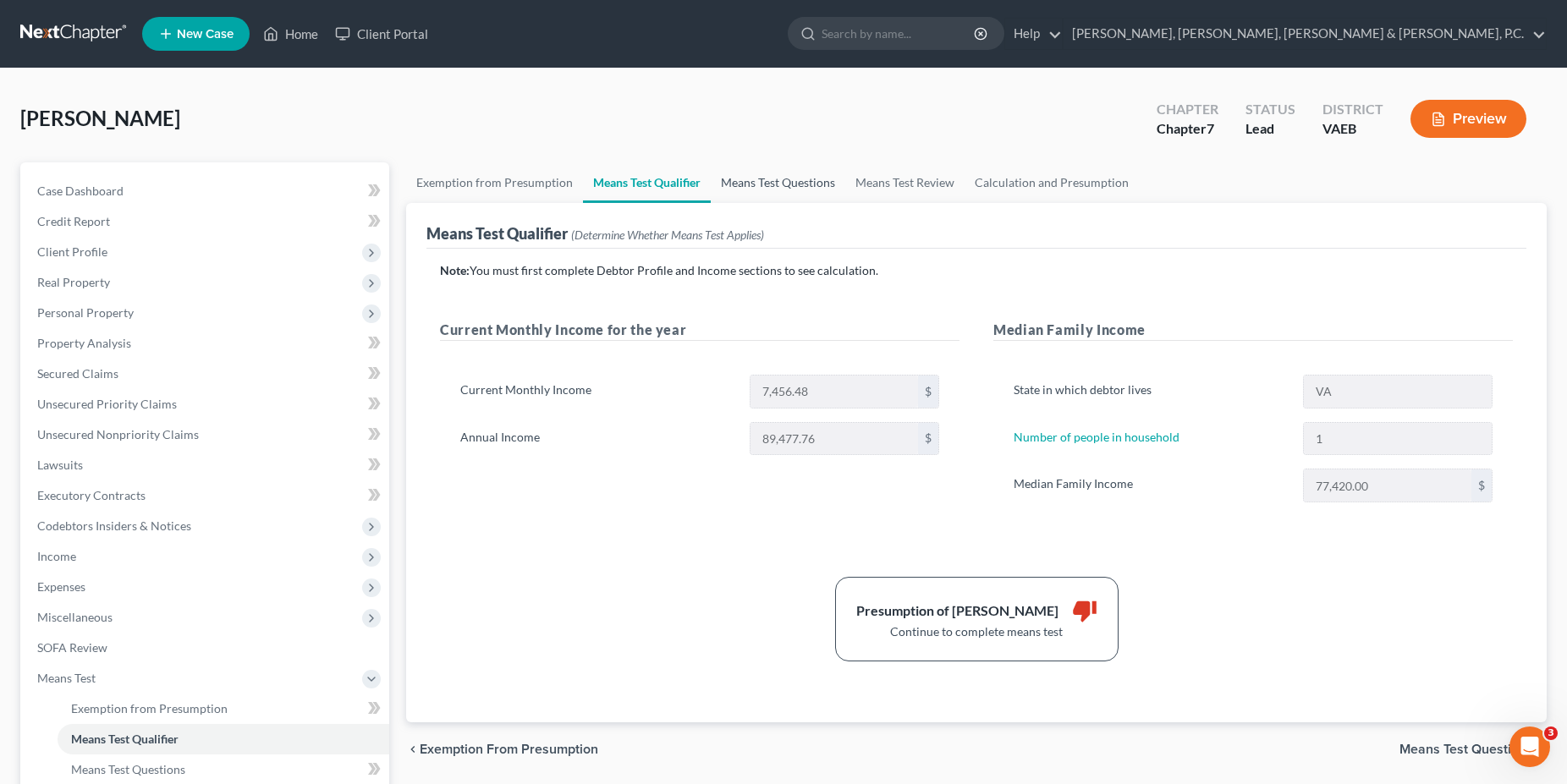
click at [791, 187] on link "Means Test Questions" at bounding box center [778, 183] width 135 height 41
select select "1"
select select "2"
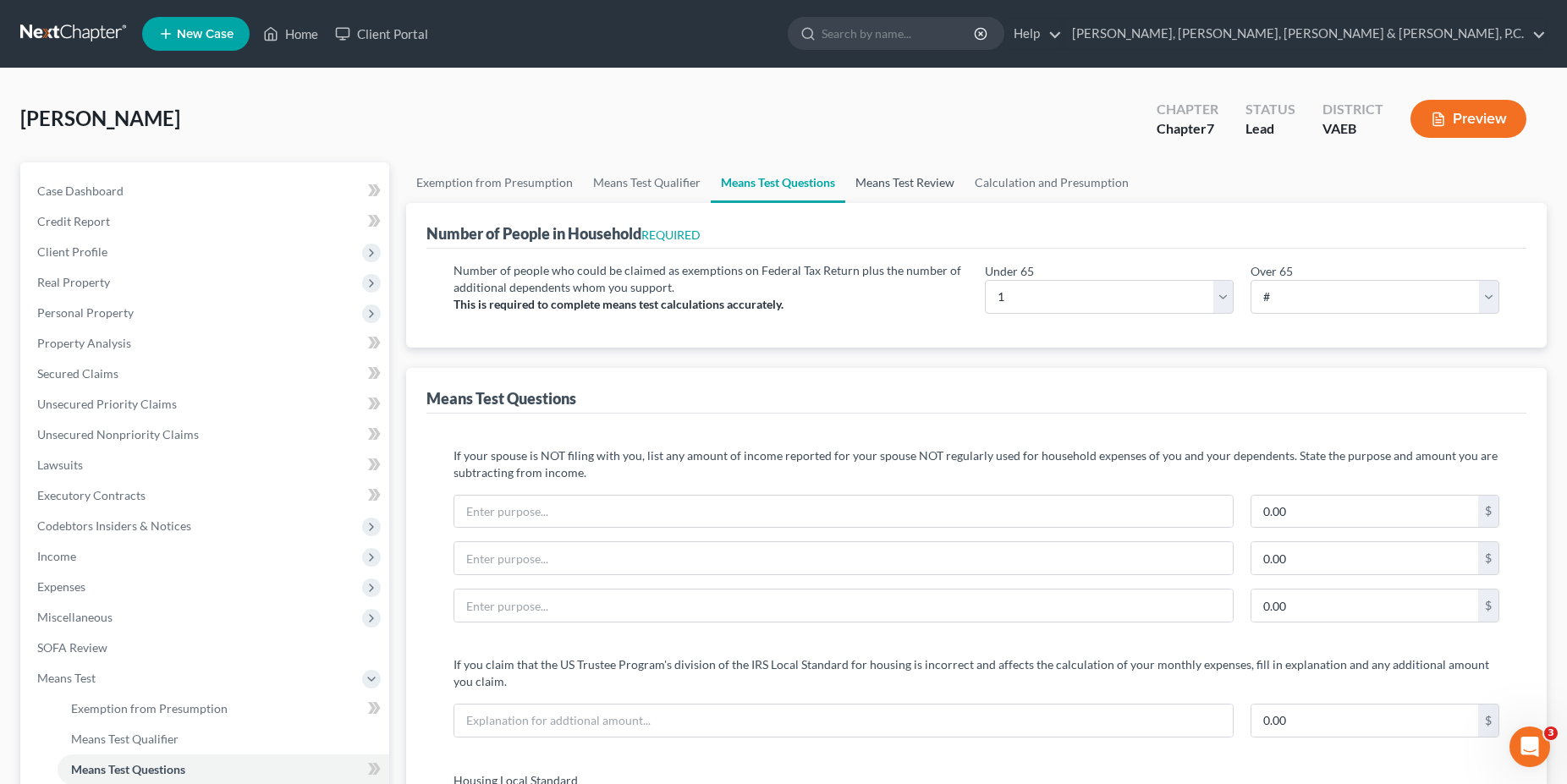
click at [871, 183] on link "Means Test Review" at bounding box center [904, 183] width 119 height 41
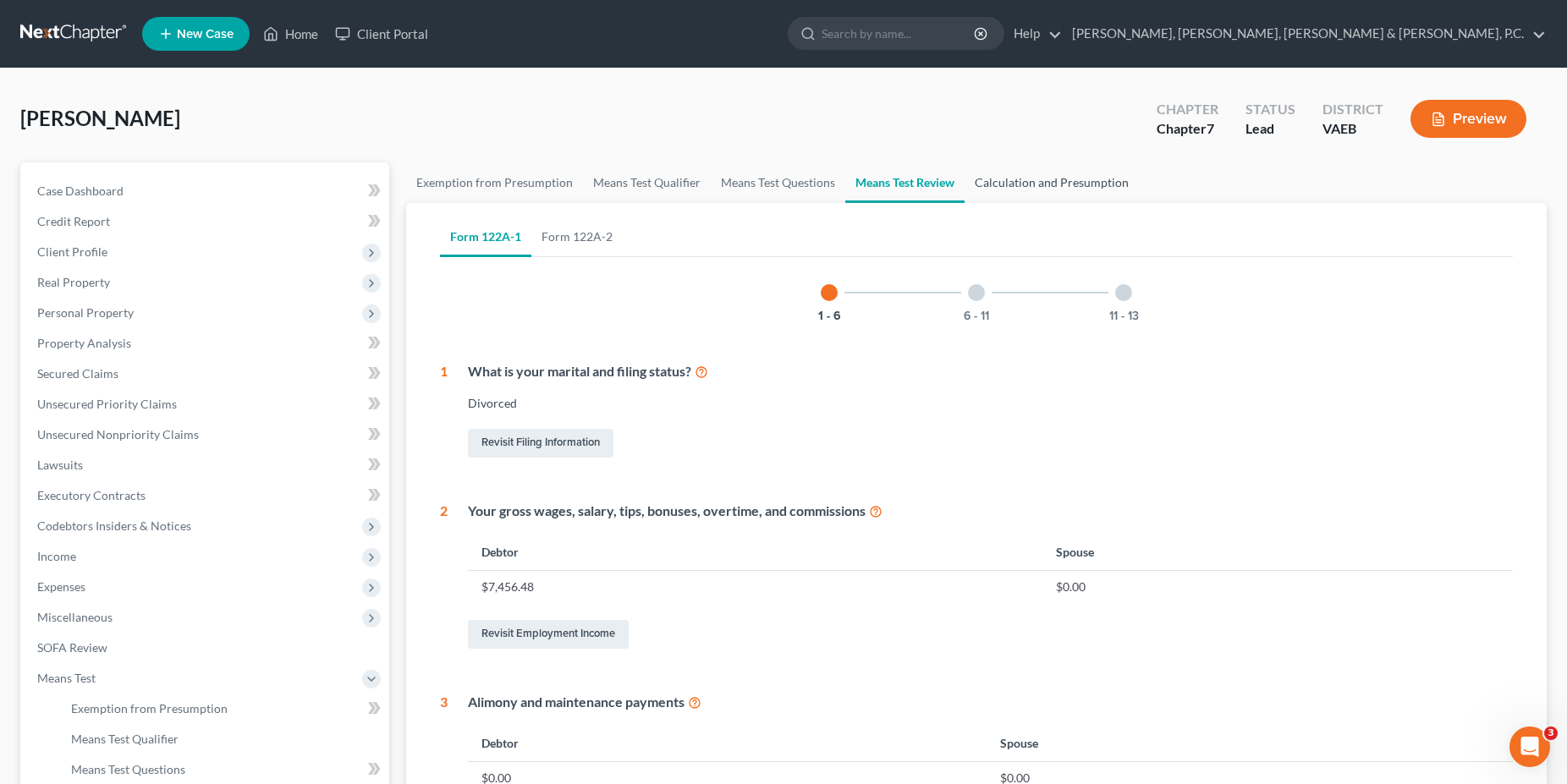
click at [1025, 176] on link "Calculation and Presumption" at bounding box center [1052, 183] width 175 height 41
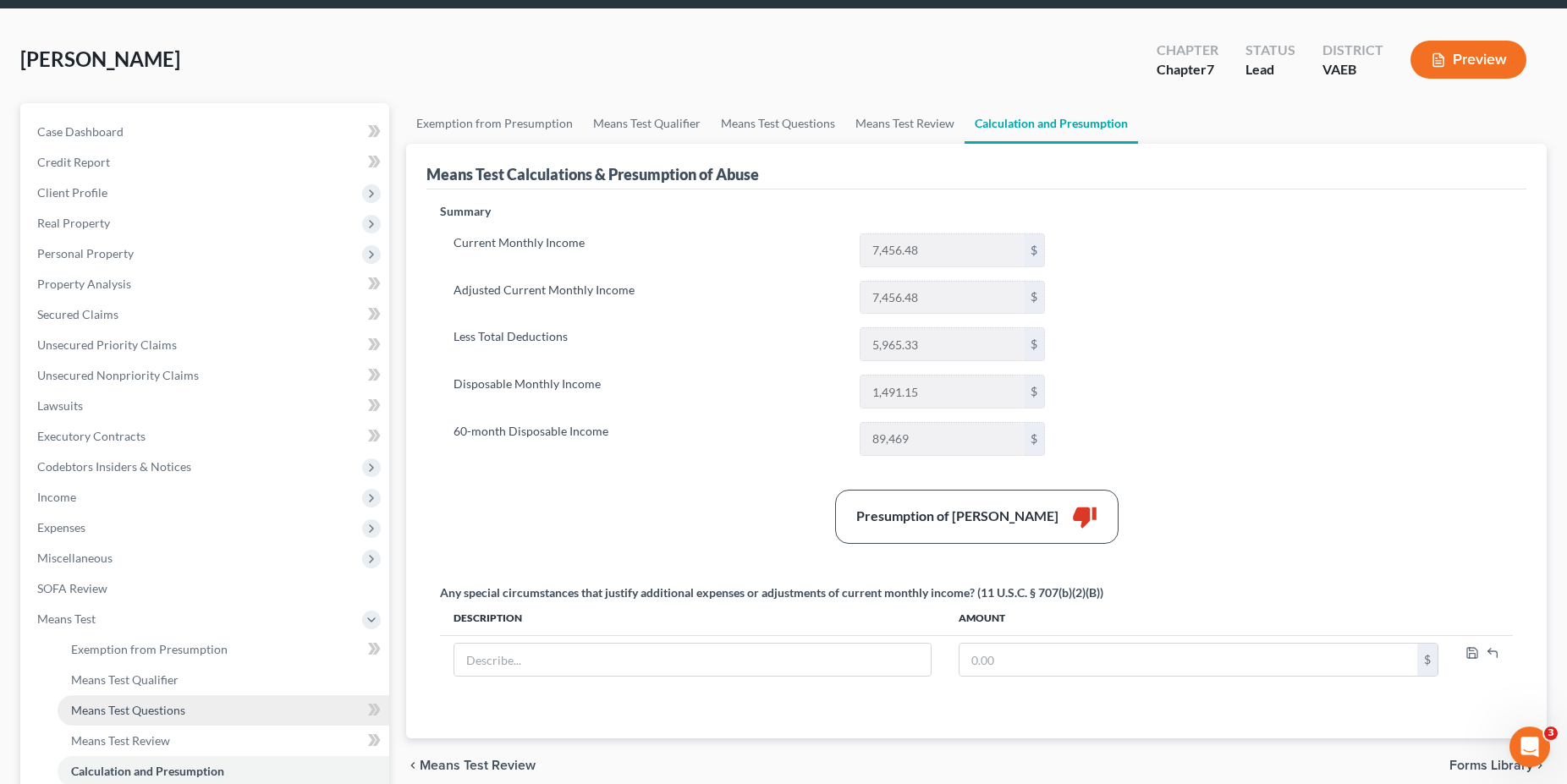
scroll to position [259, 0]
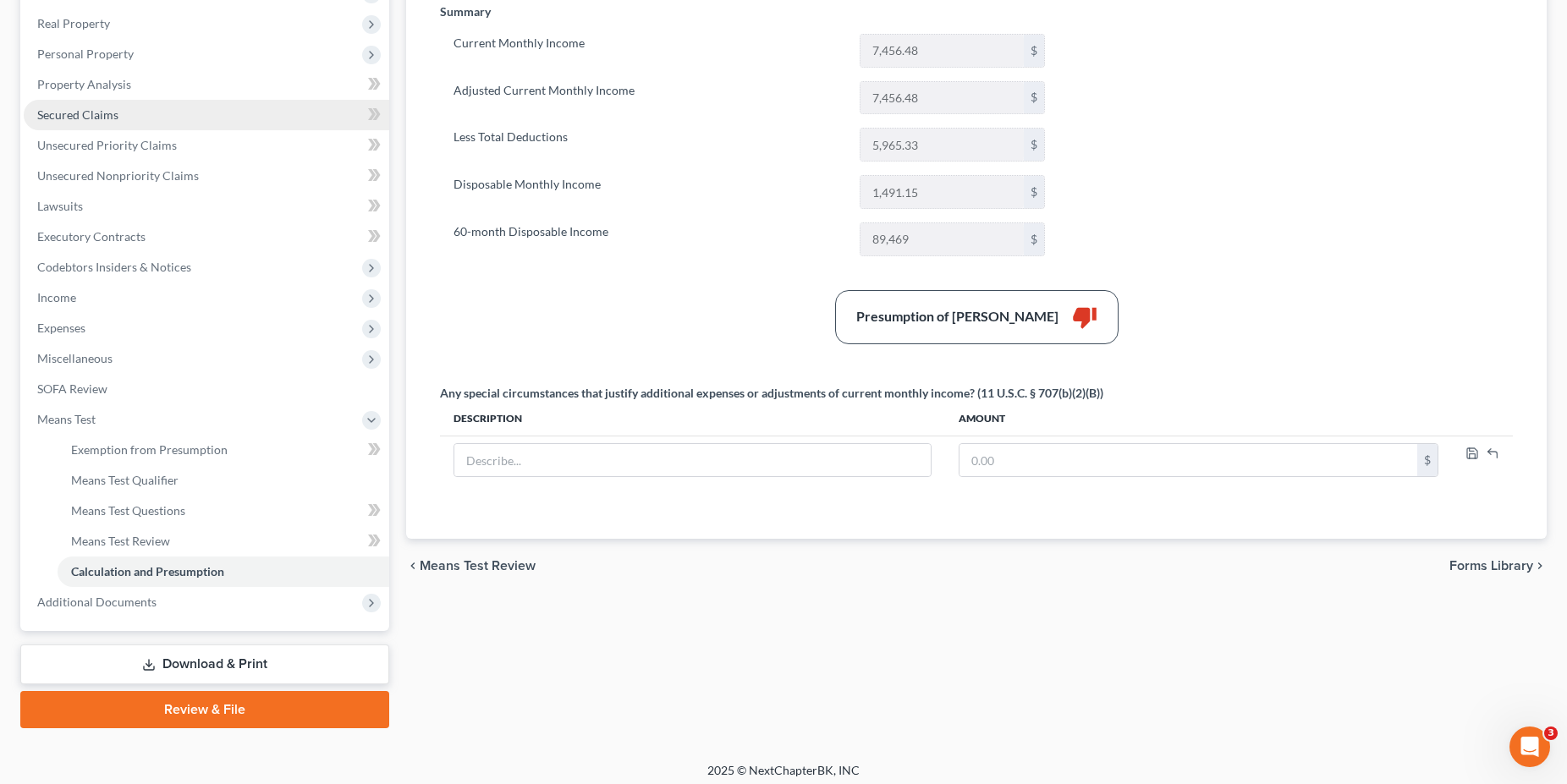
click at [94, 116] on span "Secured Claims" at bounding box center [77, 114] width 81 height 15
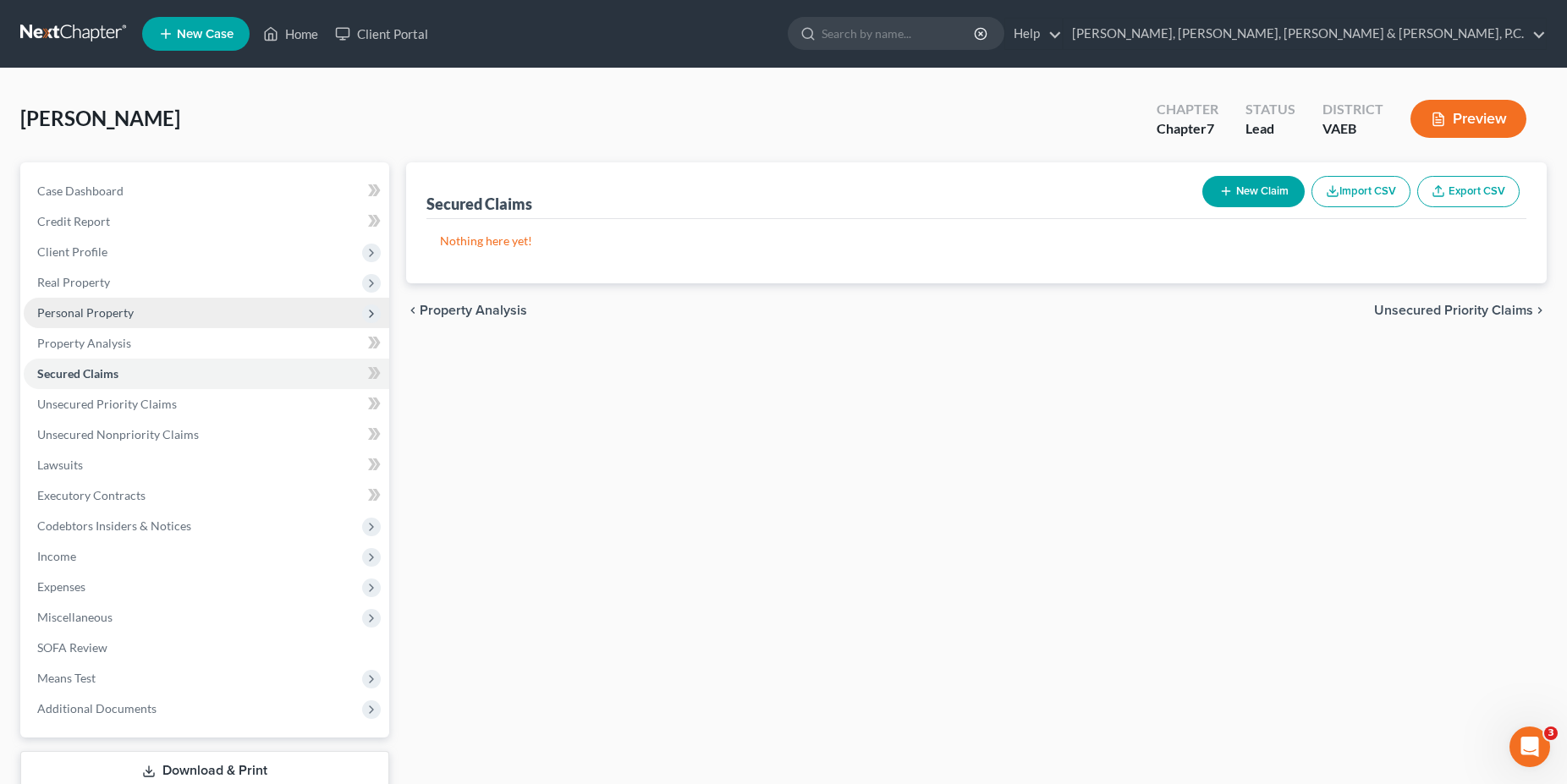
click at [129, 300] on span "Personal Property" at bounding box center [206, 313] width 365 height 31
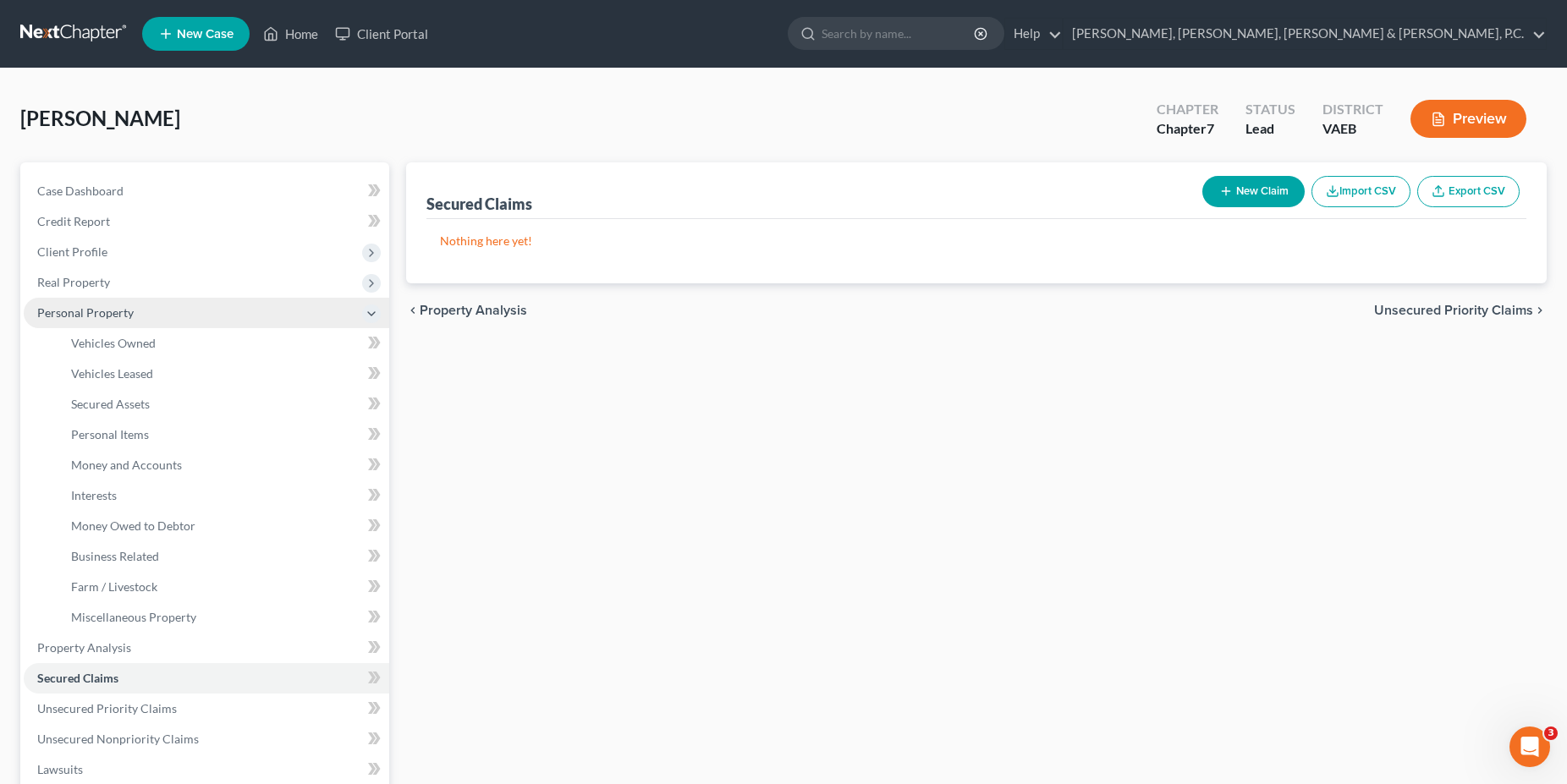
click at [128, 323] on span "Personal Property" at bounding box center [206, 313] width 365 height 31
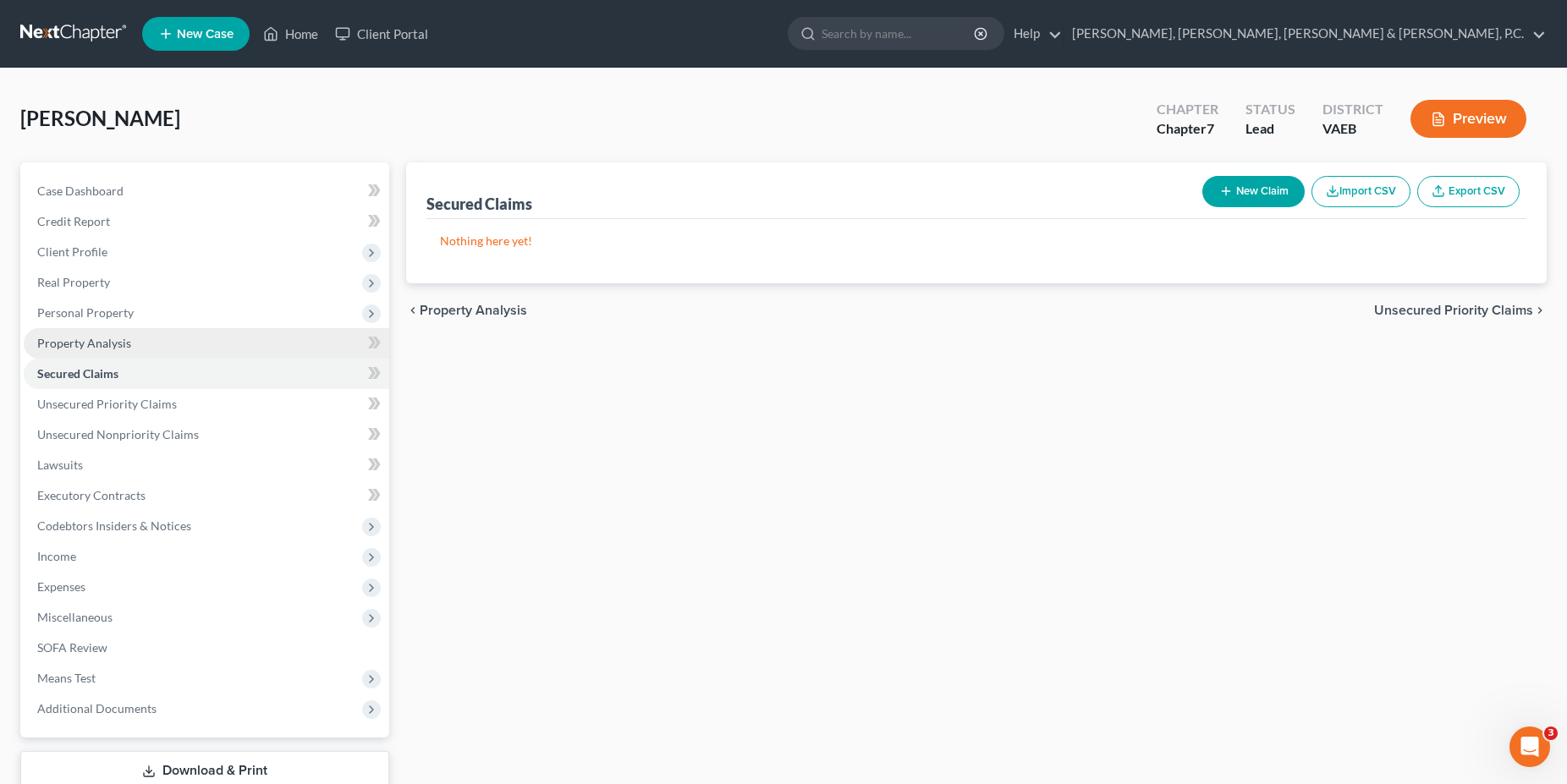
click at [125, 336] on span "Property Analysis" at bounding box center [84, 343] width 94 height 15
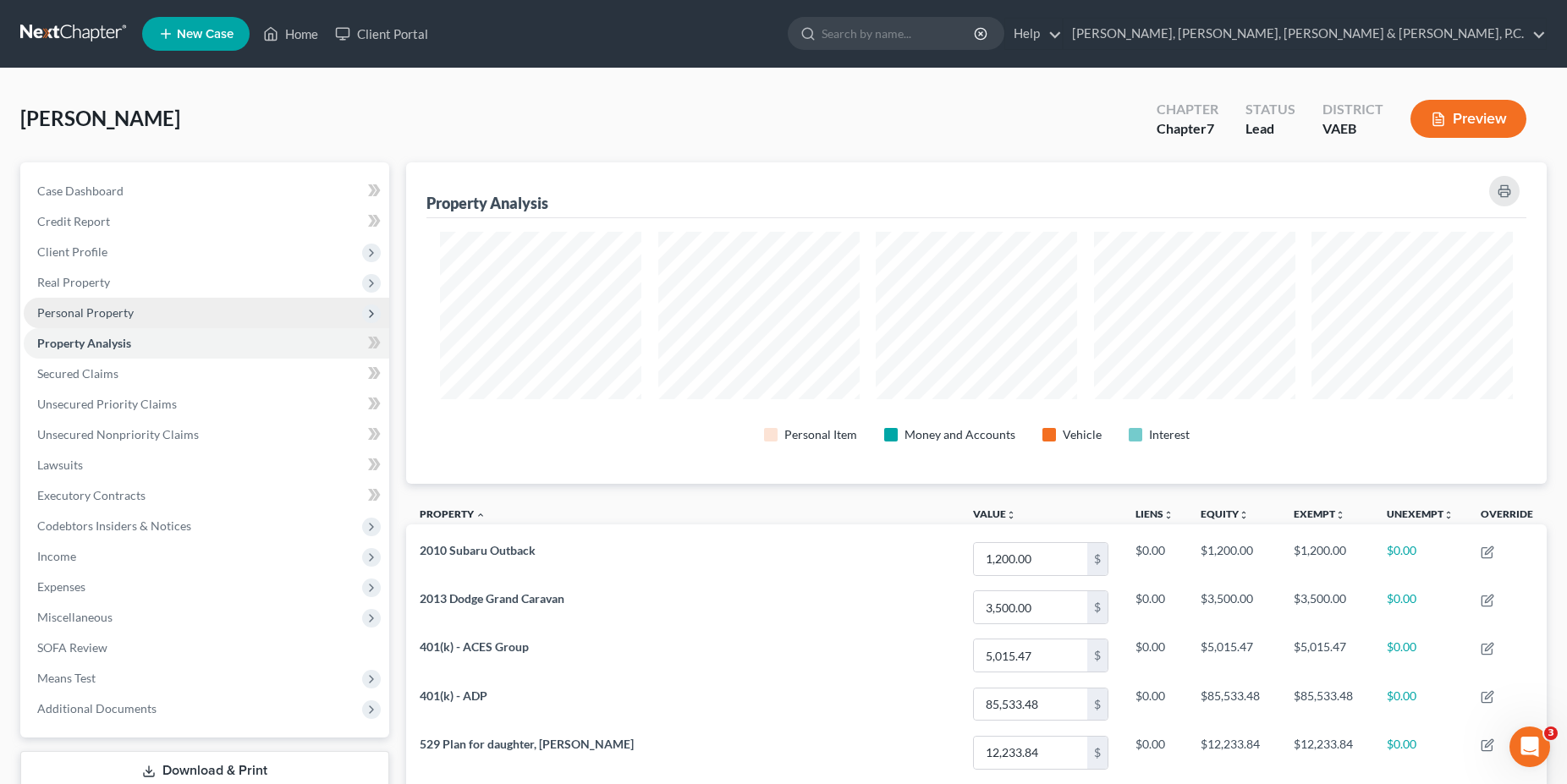
scroll to position [322, 1141]
click at [119, 319] on span "Personal Property" at bounding box center [85, 313] width 96 height 15
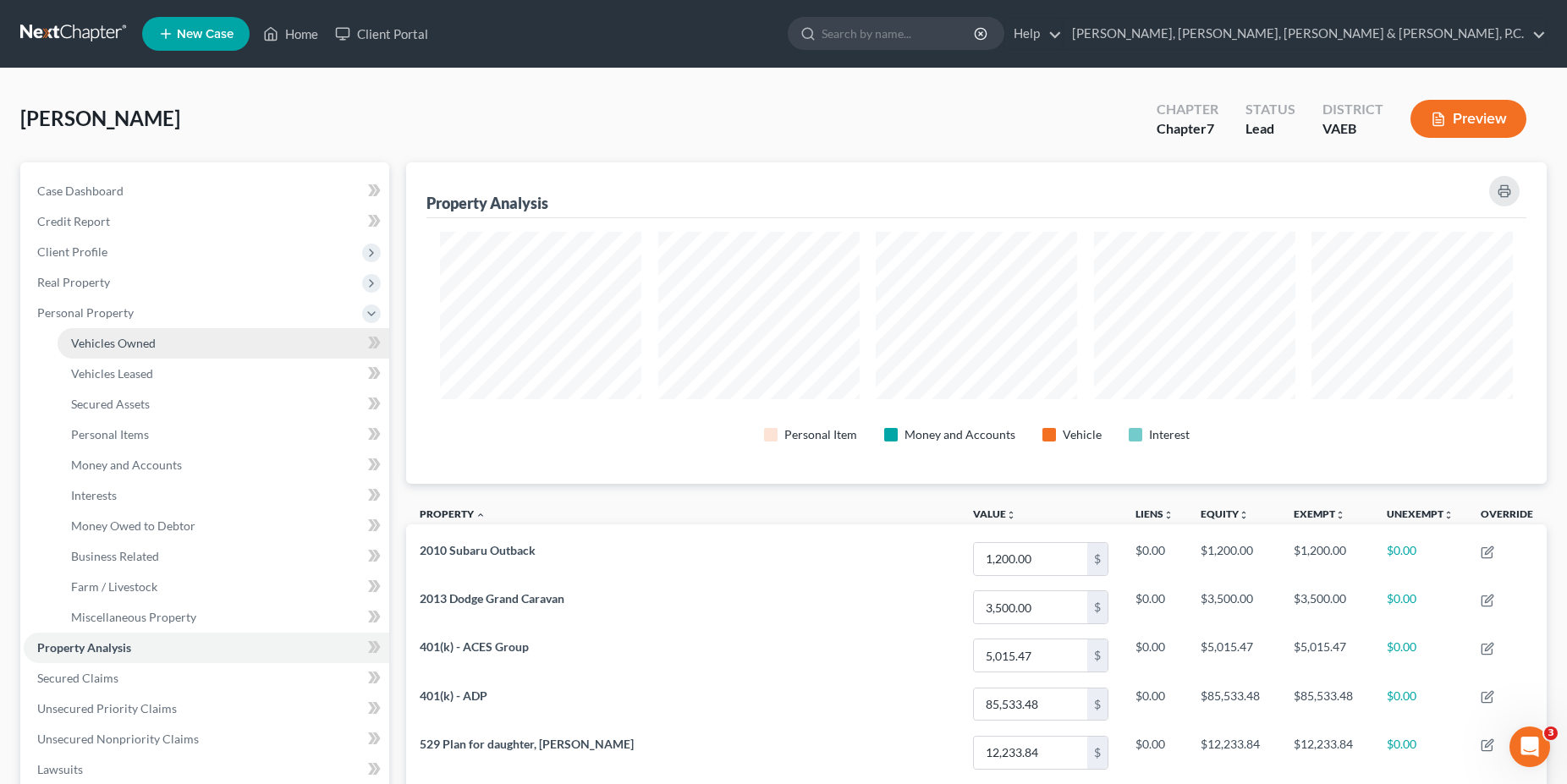
click at [122, 340] on span "Vehicles Owned" at bounding box center [113, 343] width 85 height 15
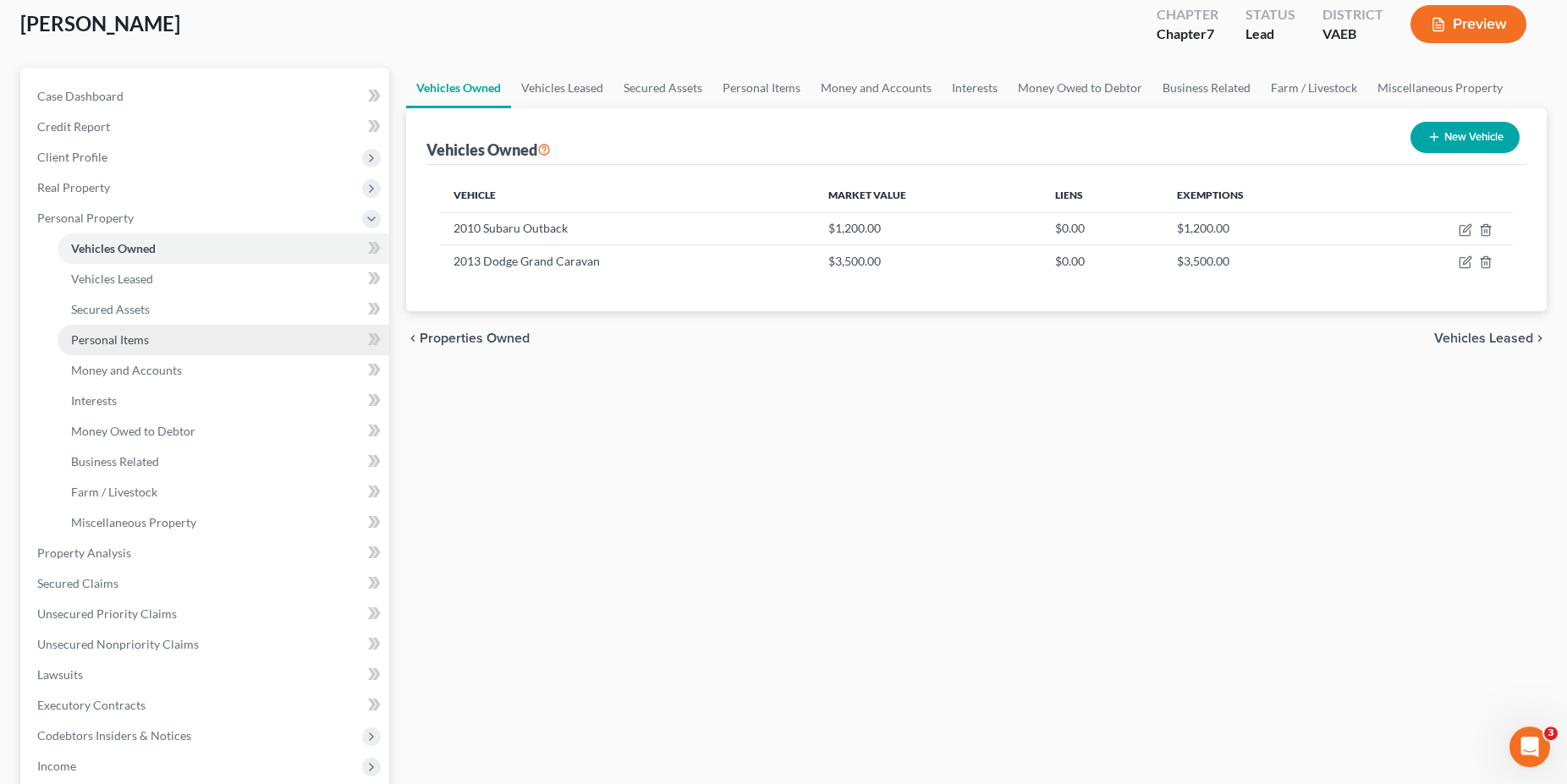
scroll to position [418, 0]
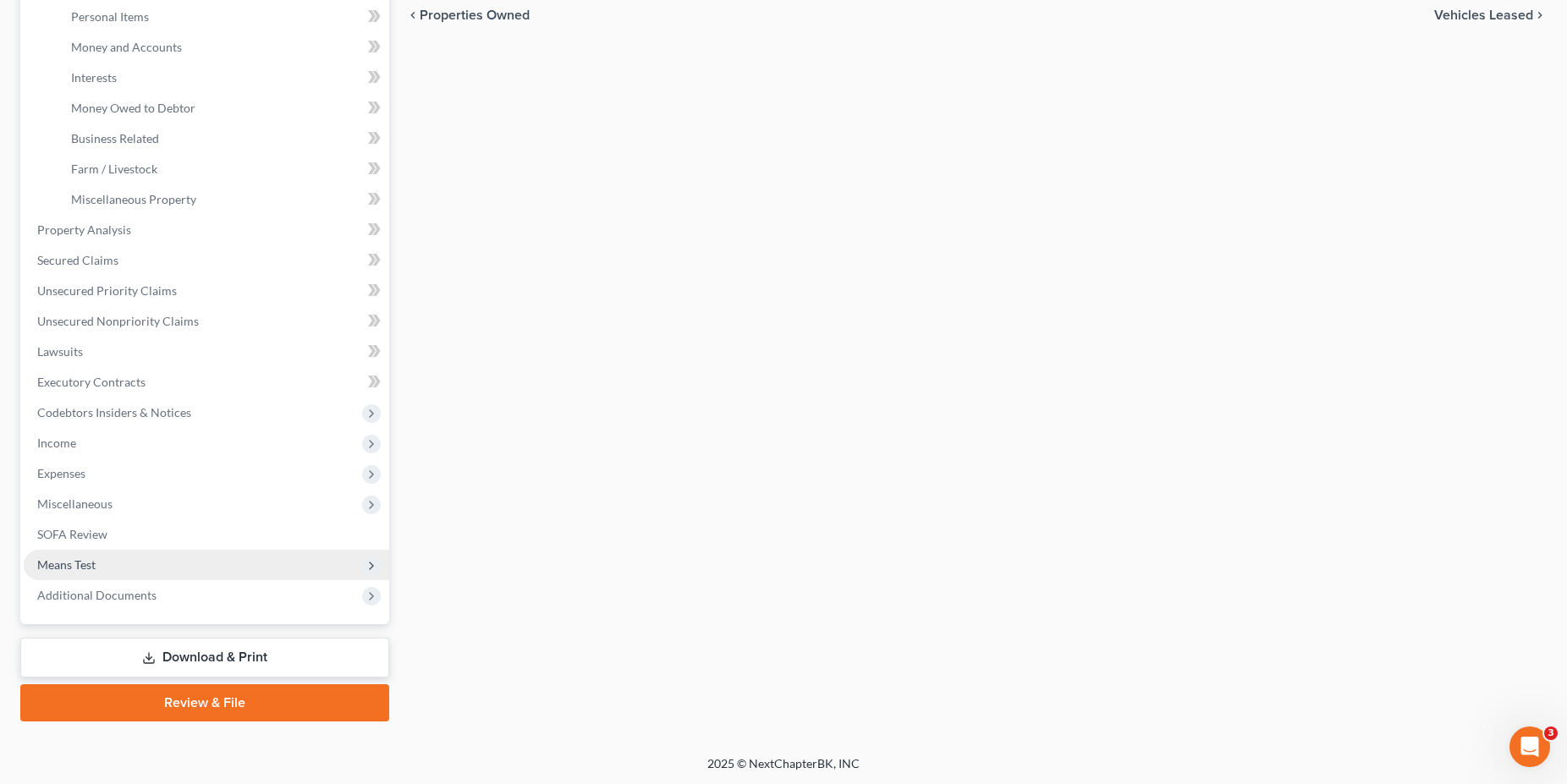
click at [100, 567] on span "Means Test" at bounding box center [206, 565] width 365 height 31
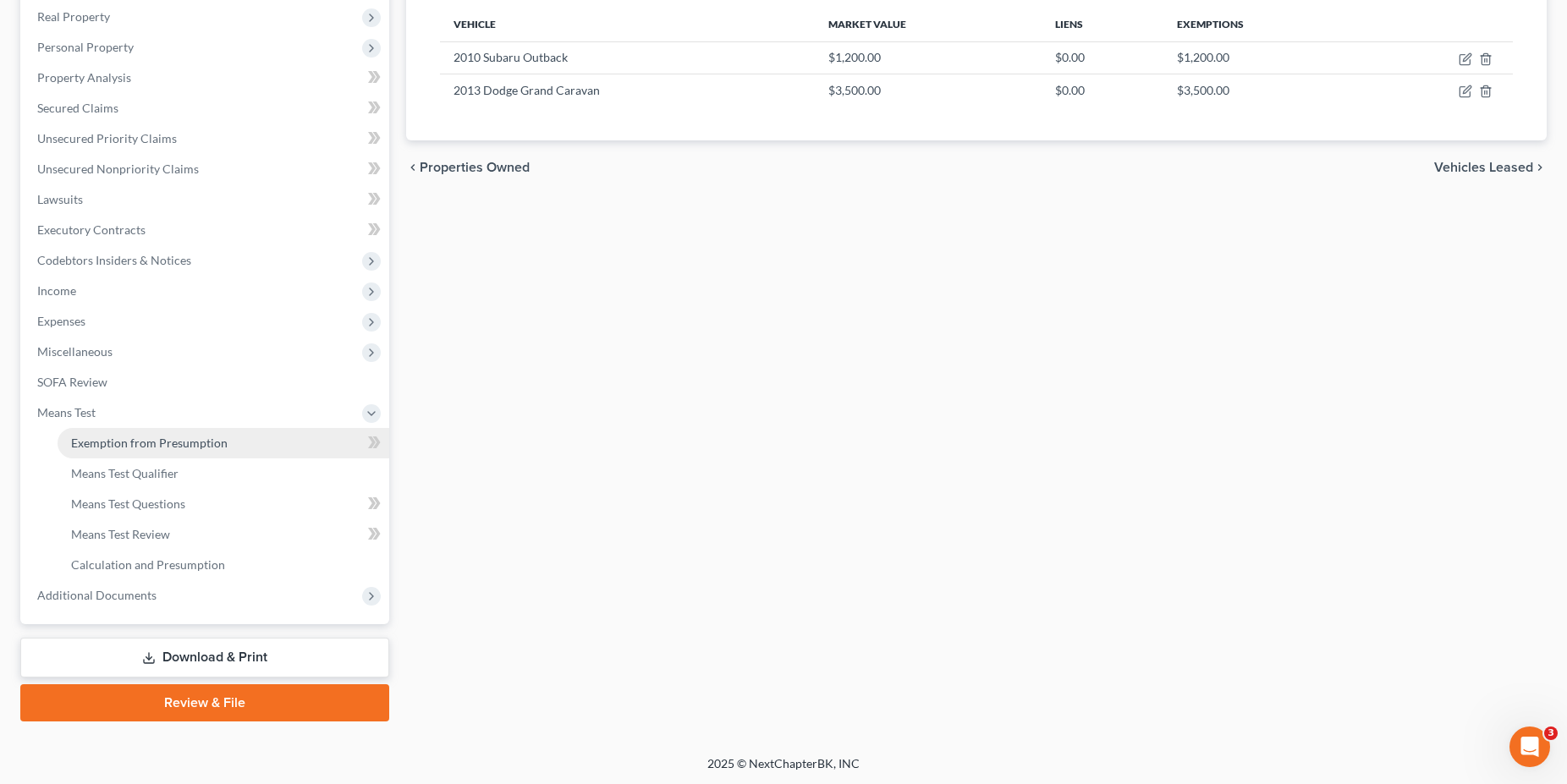
click at [122, 443] on span "Exemption from Presumption" at bounding box center [149, 442] width 156 height 15
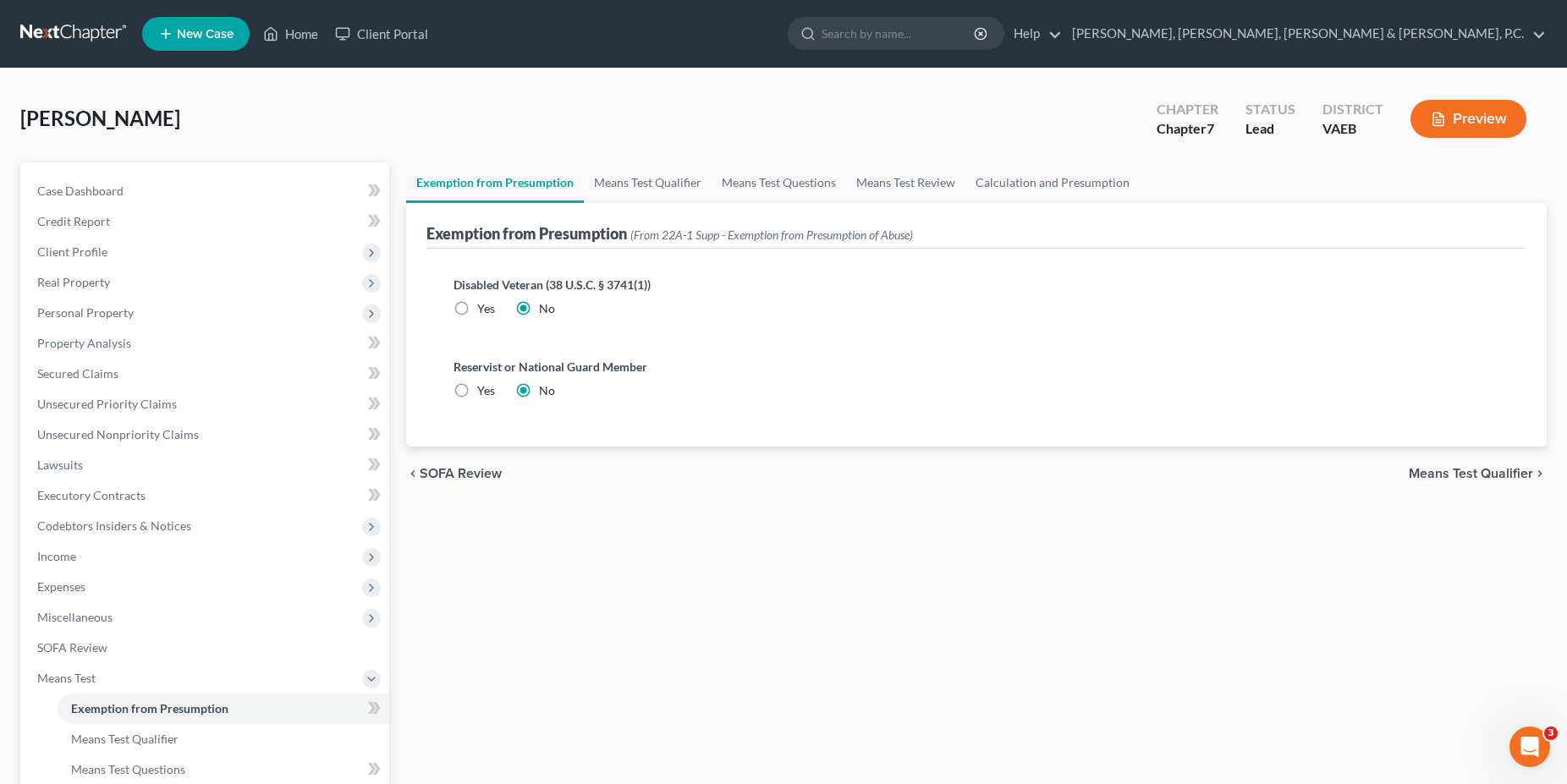
click at [660, 208] on div "Exemption from Presumption (From 22A-1 Supp - Exemption from Presumption of Abu…" at bounding box center [976, 225] width 1100 height 45
click at [655, 188] on link "Means Test Qualifier" at bounding box center [647, 183] width 128 height 41
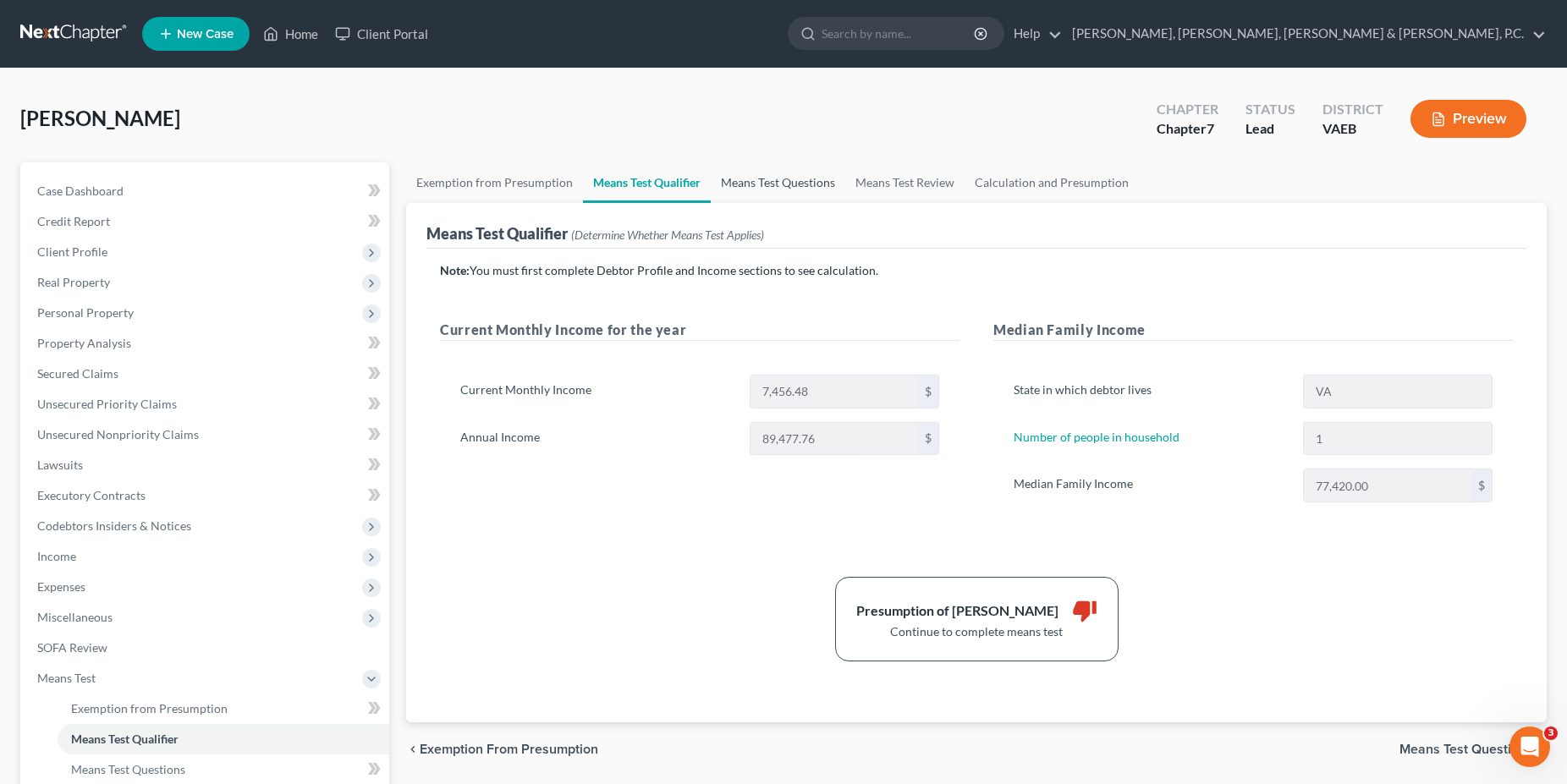
click at [768, 174] on link "Means Test Questions" at bounding box center [778, 183] width 135 height 41
select select "1"
select select "2"
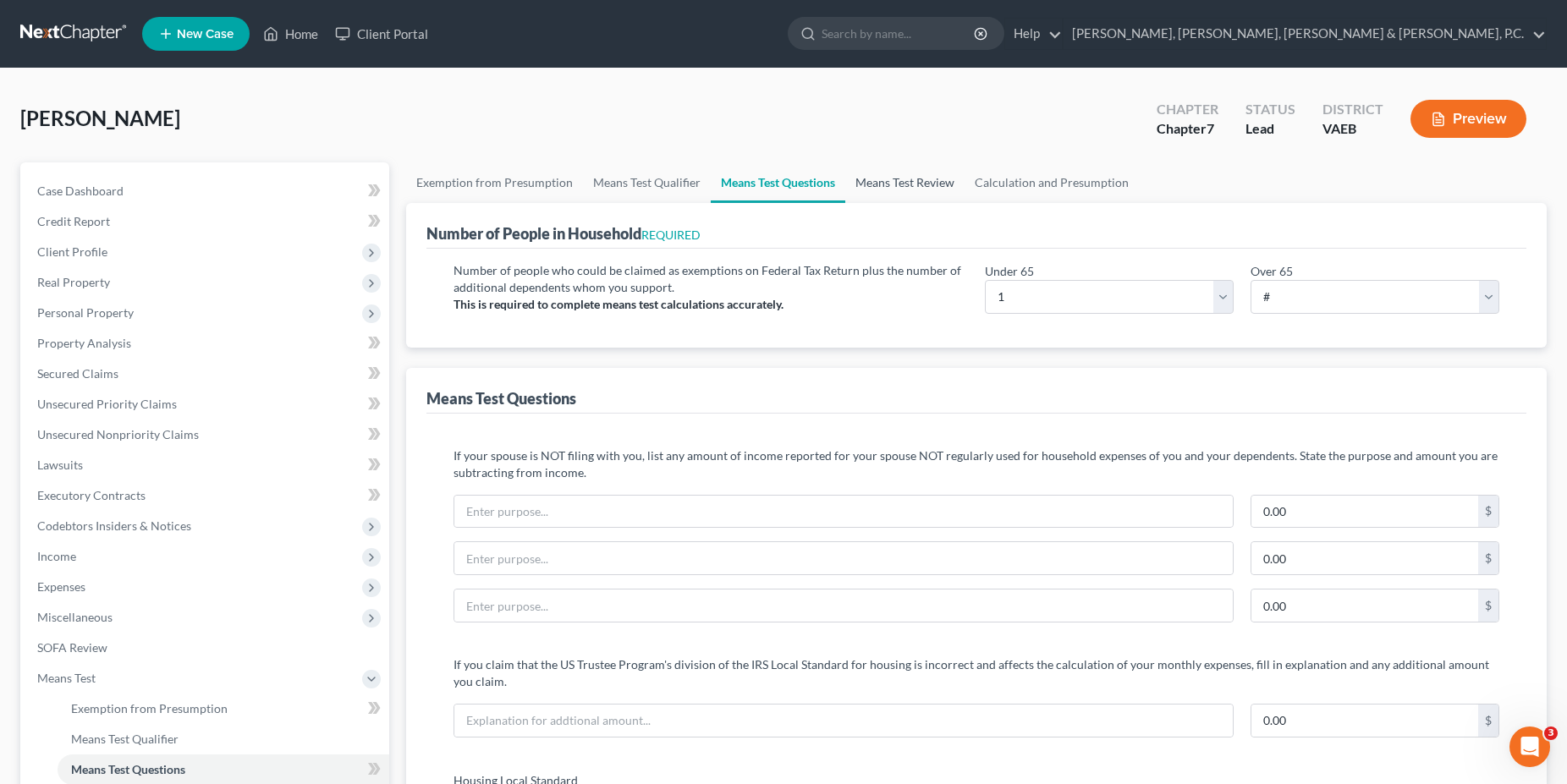
click at [903, 179] on link "Means Test Review" at bounding box center [904, 183] width 119 height 41
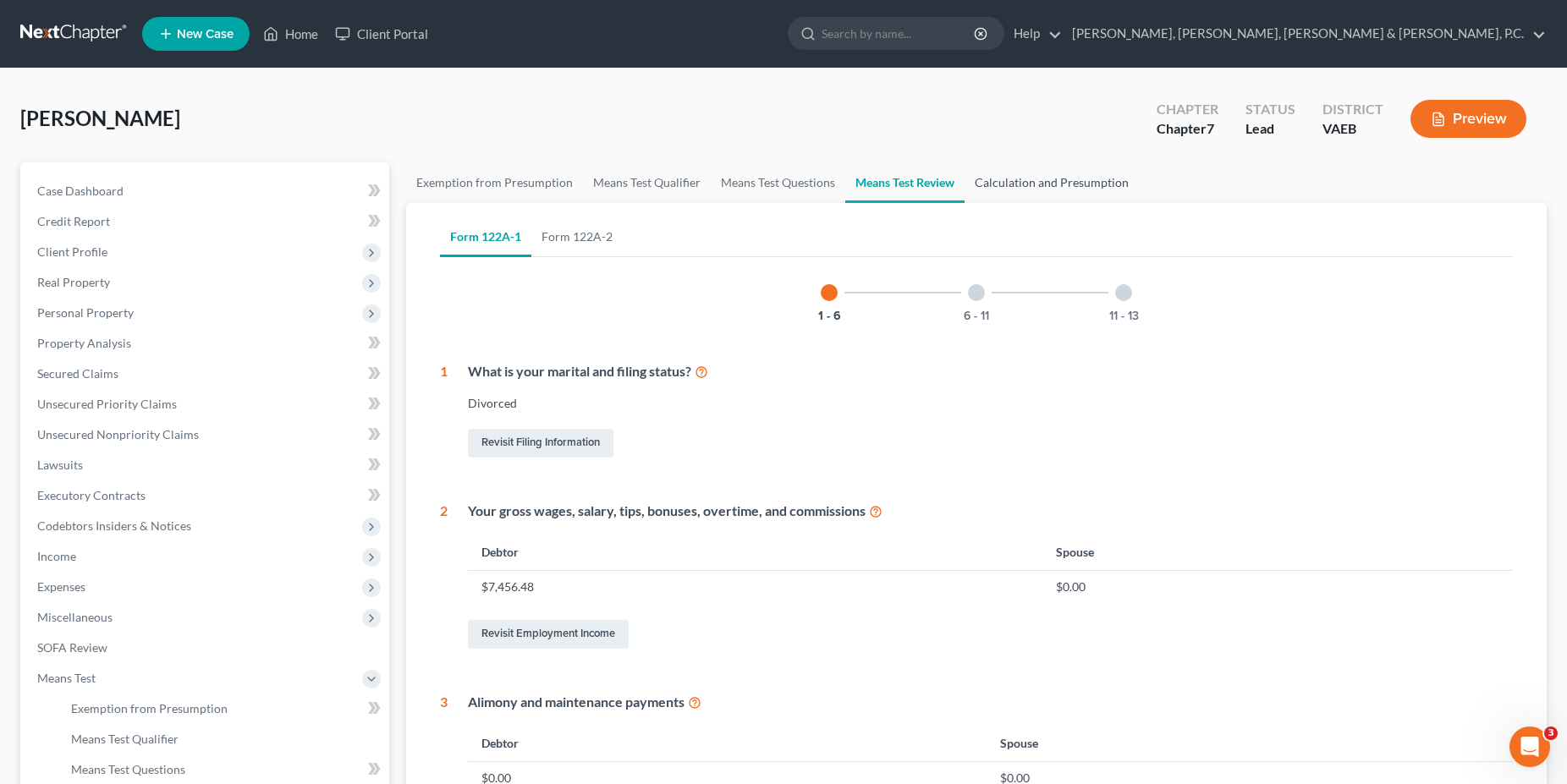
click at [1010, 174] on link "Calculation and Presumption" at bounding box center [1052, 183] width 175 height 41
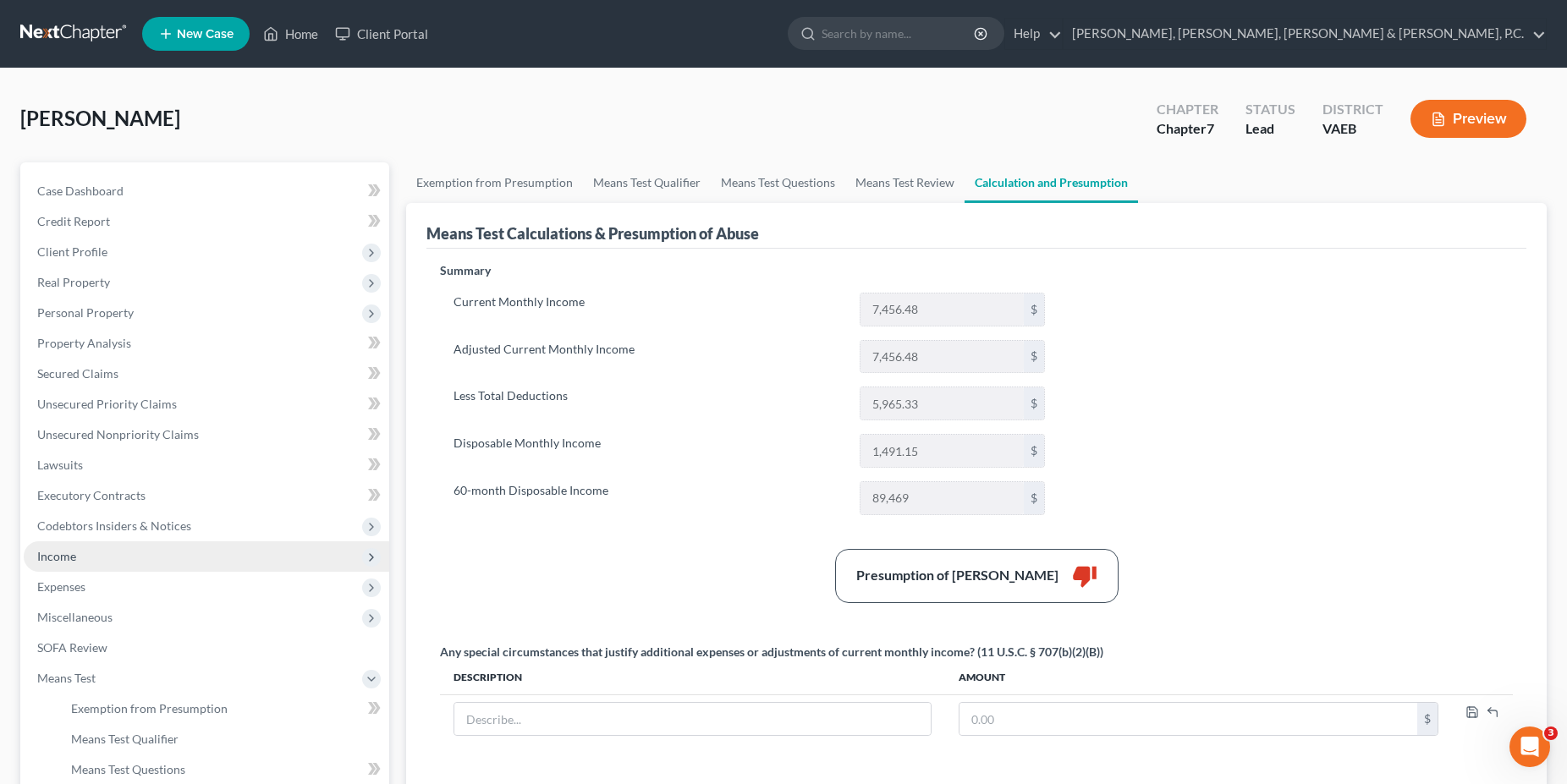
click at [92, 568] on span "Income" at bounding box center [206, 557] width 365 height 31
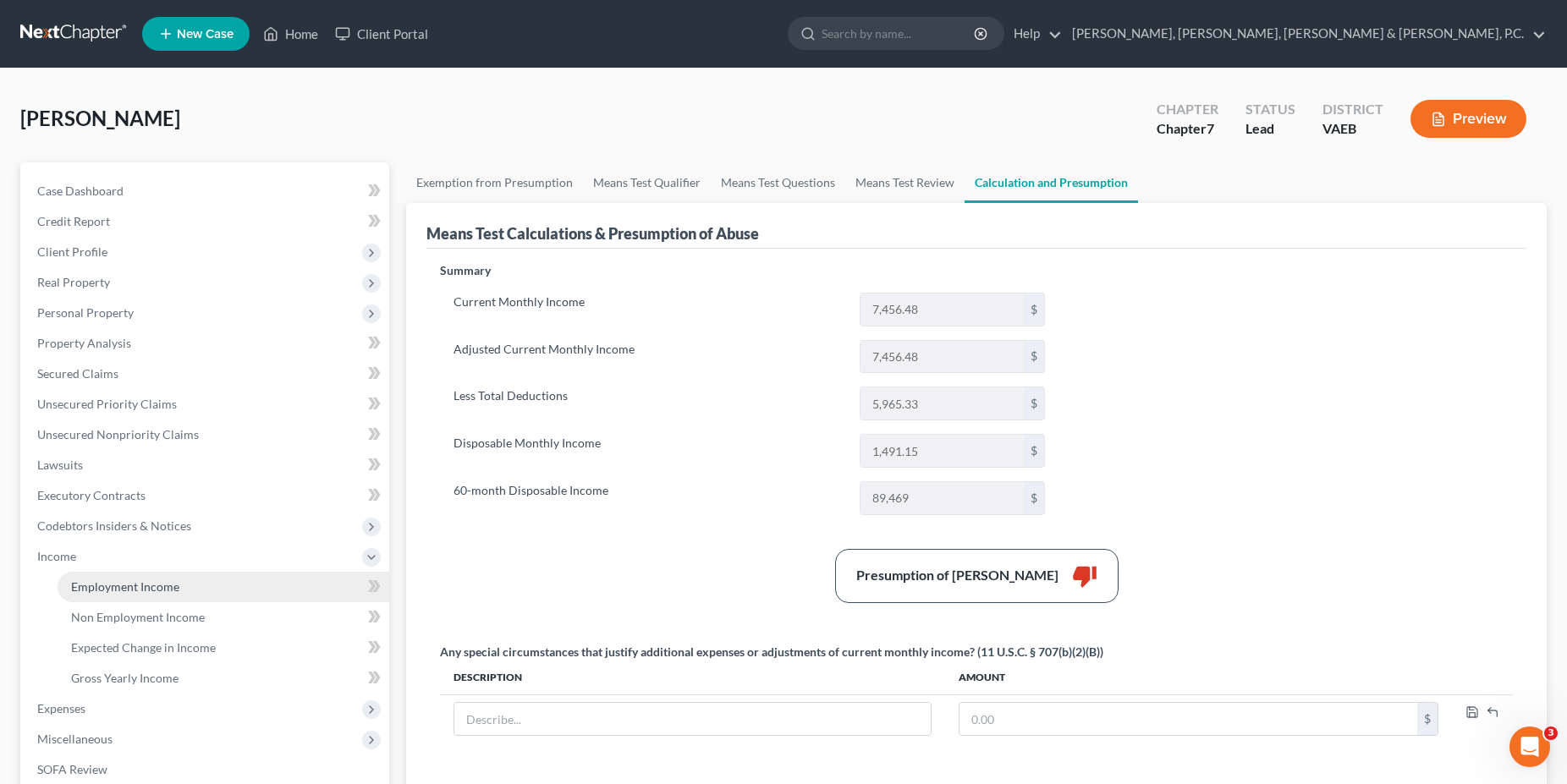
click at [113, 583] on span "Employment Income" at bounding box center [125, 587] width 108 height 15
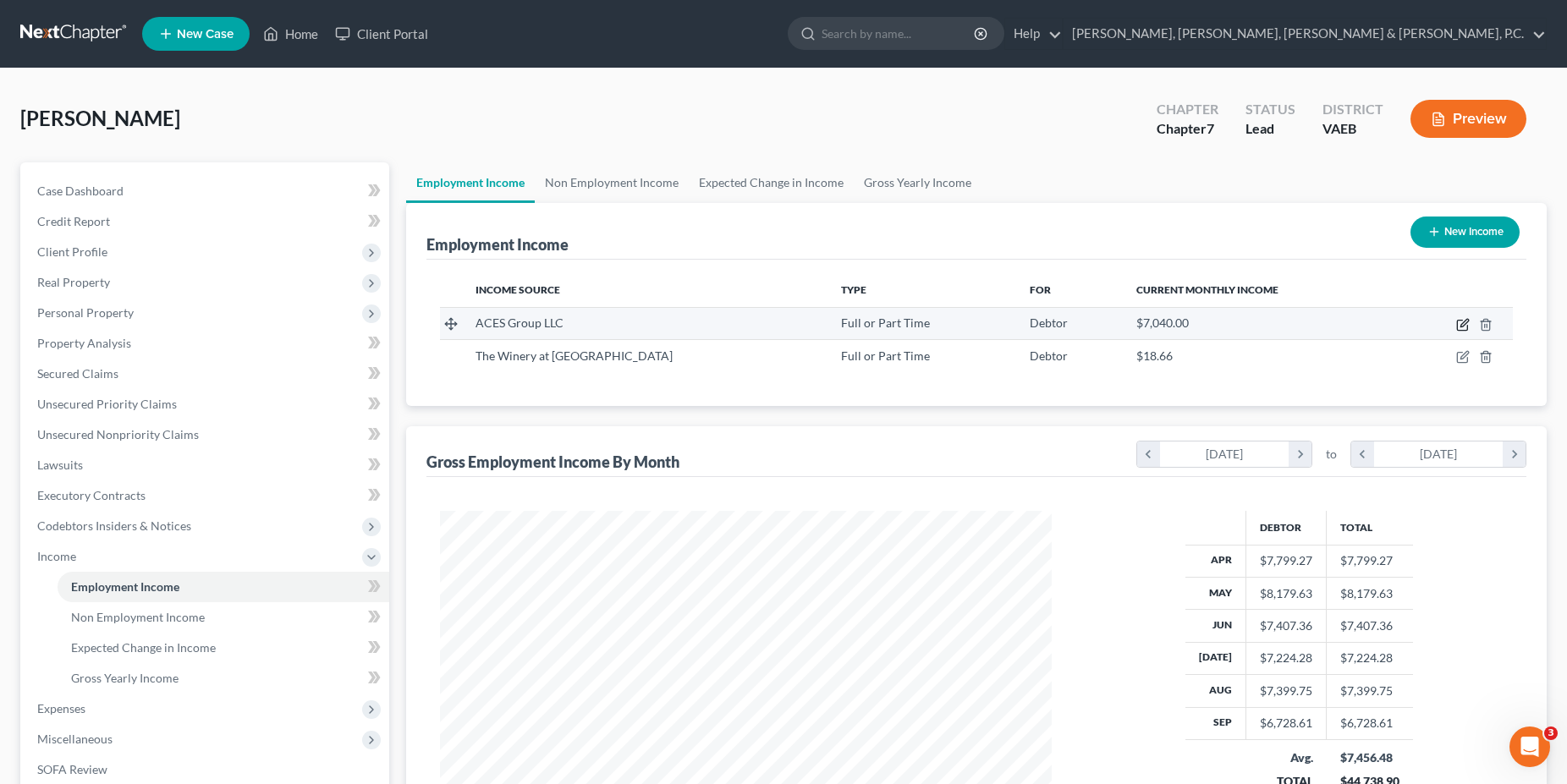
click at [1459, 329] on icon "button" at bounding box center [1462, 324] width 14 height 14
select select "0"
select select "1"
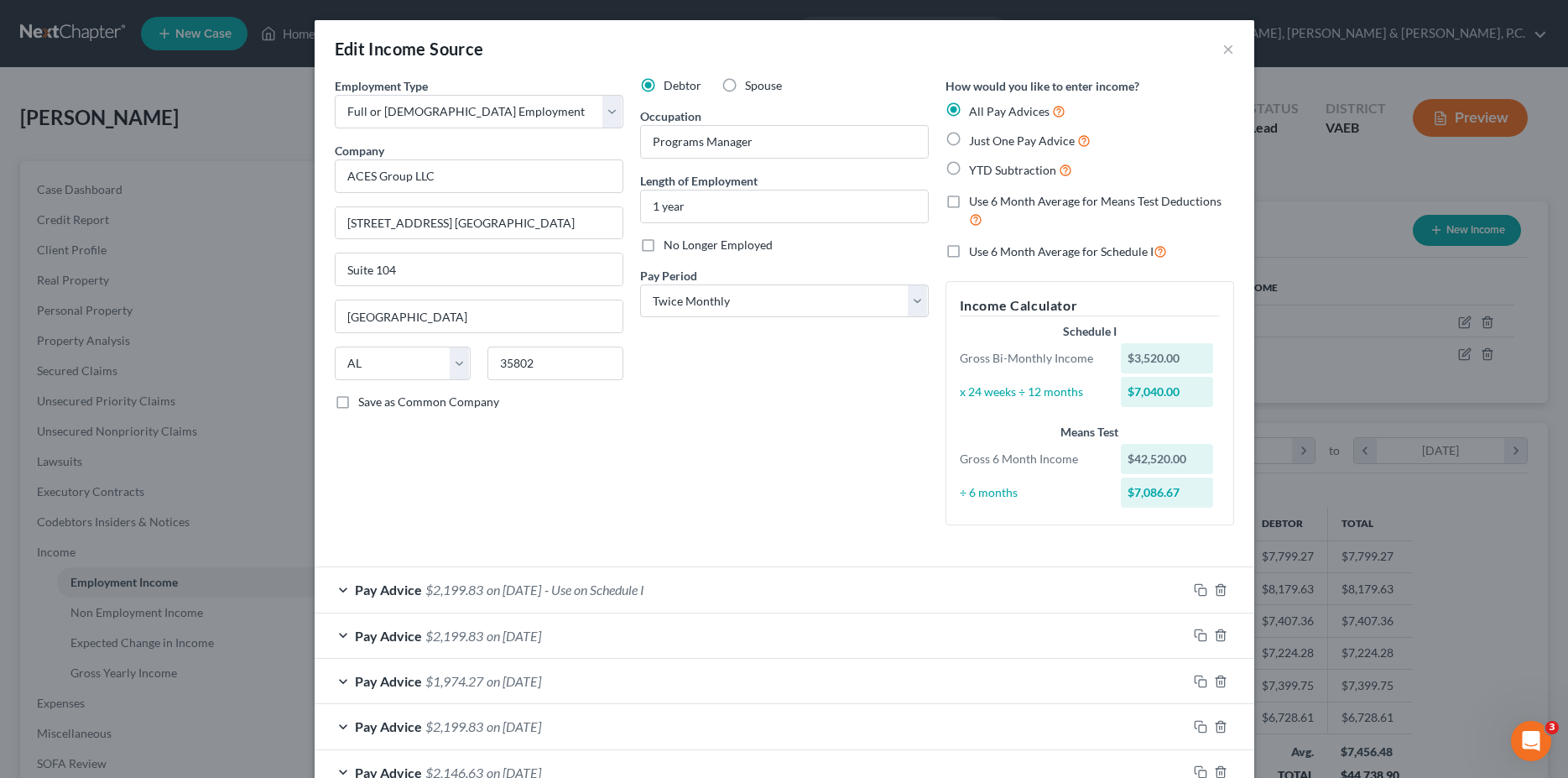
click at [969, 204] on label "Use 6 Month Average for Means Test Deductions" at bounding box center [1101, 211] width 265 height 36
click at [976, 204] on input "Use 6 Month Average for Means Test Deductions" at bounding box center [981, 198] width 11 height 11
checkbox input "true"
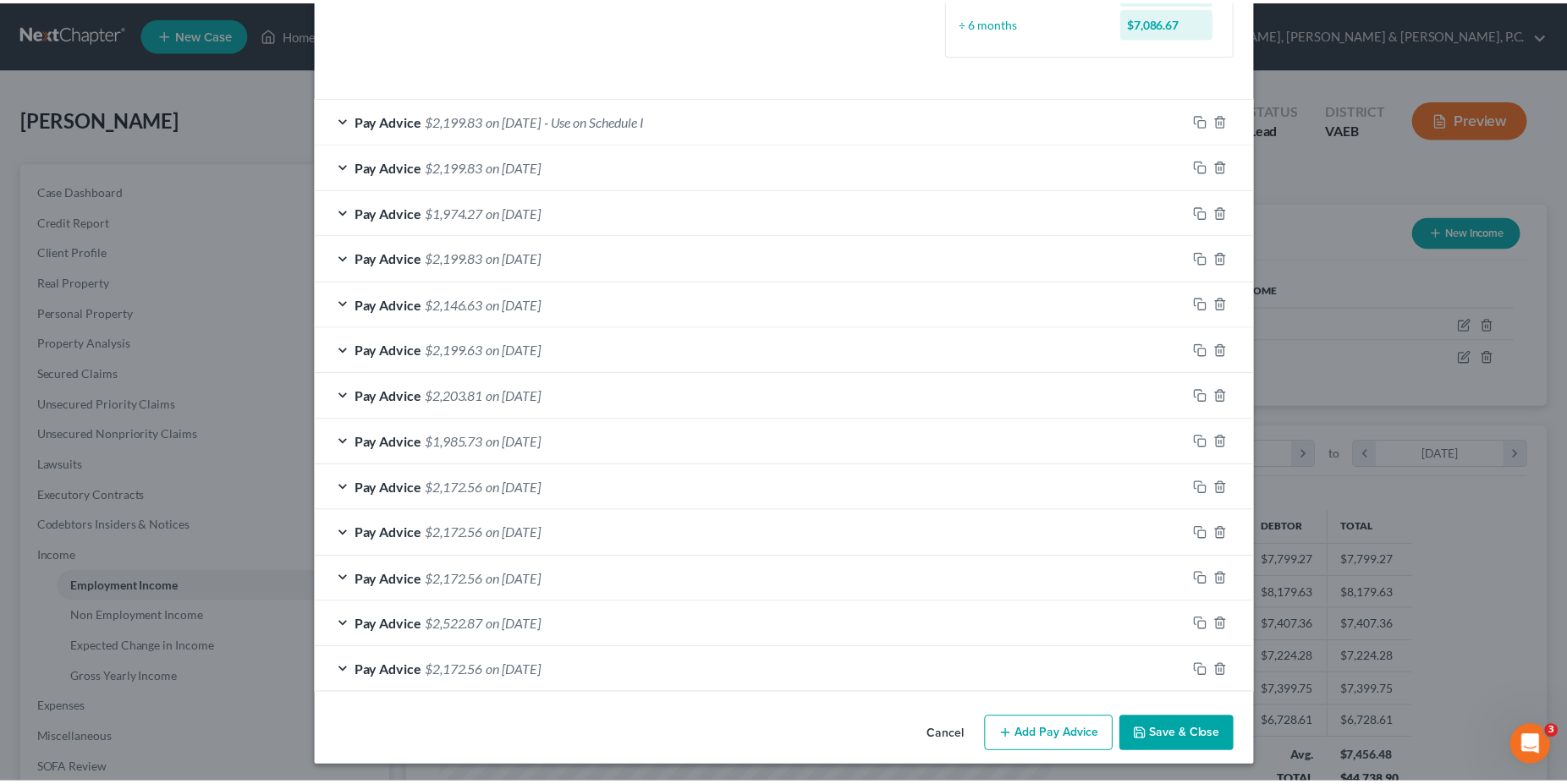
scroll to position [478, 0]
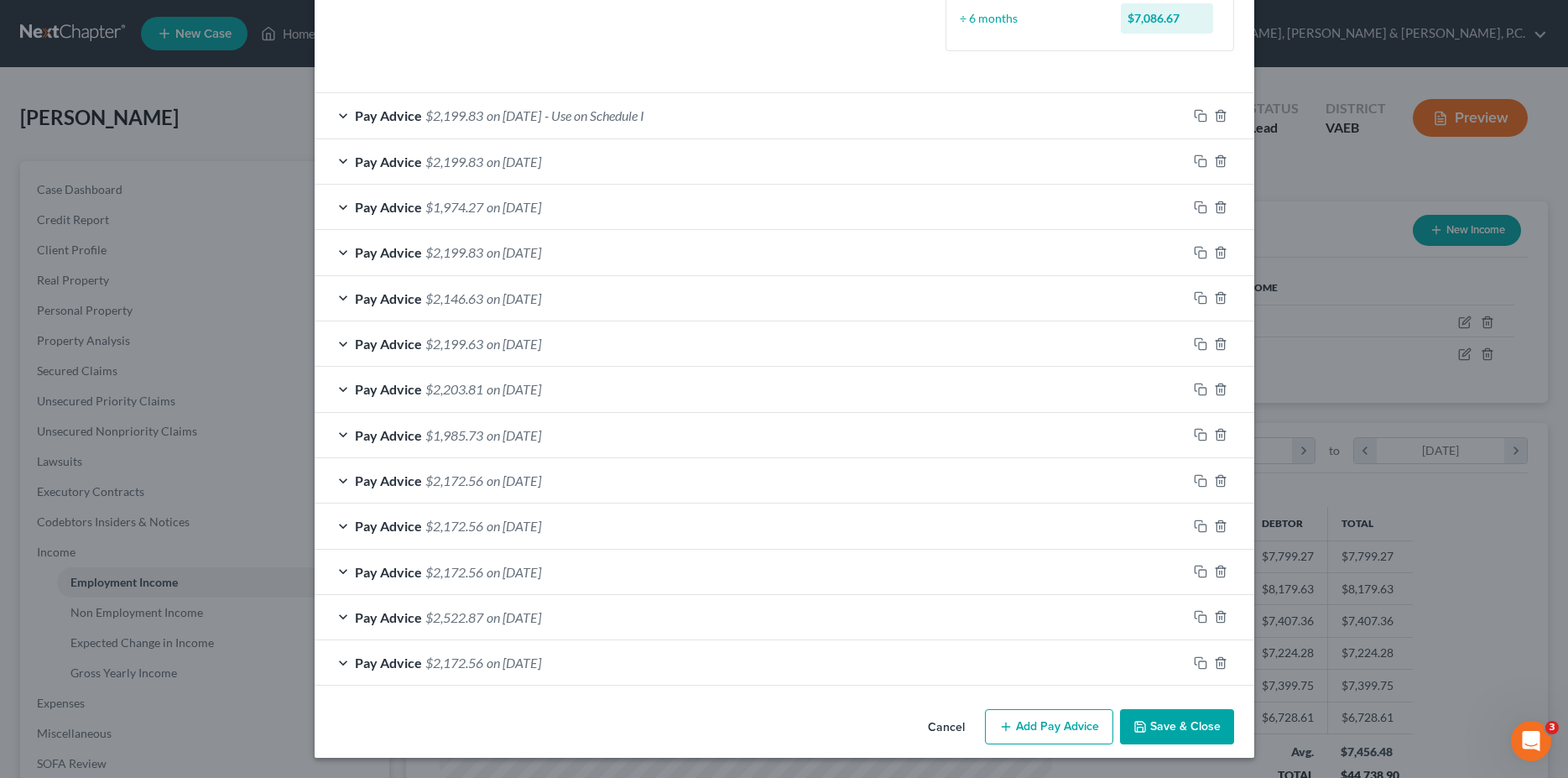
click at [1182, 729] on button "Save & Close" at bounding box center [1177, 727] width 114 height 35
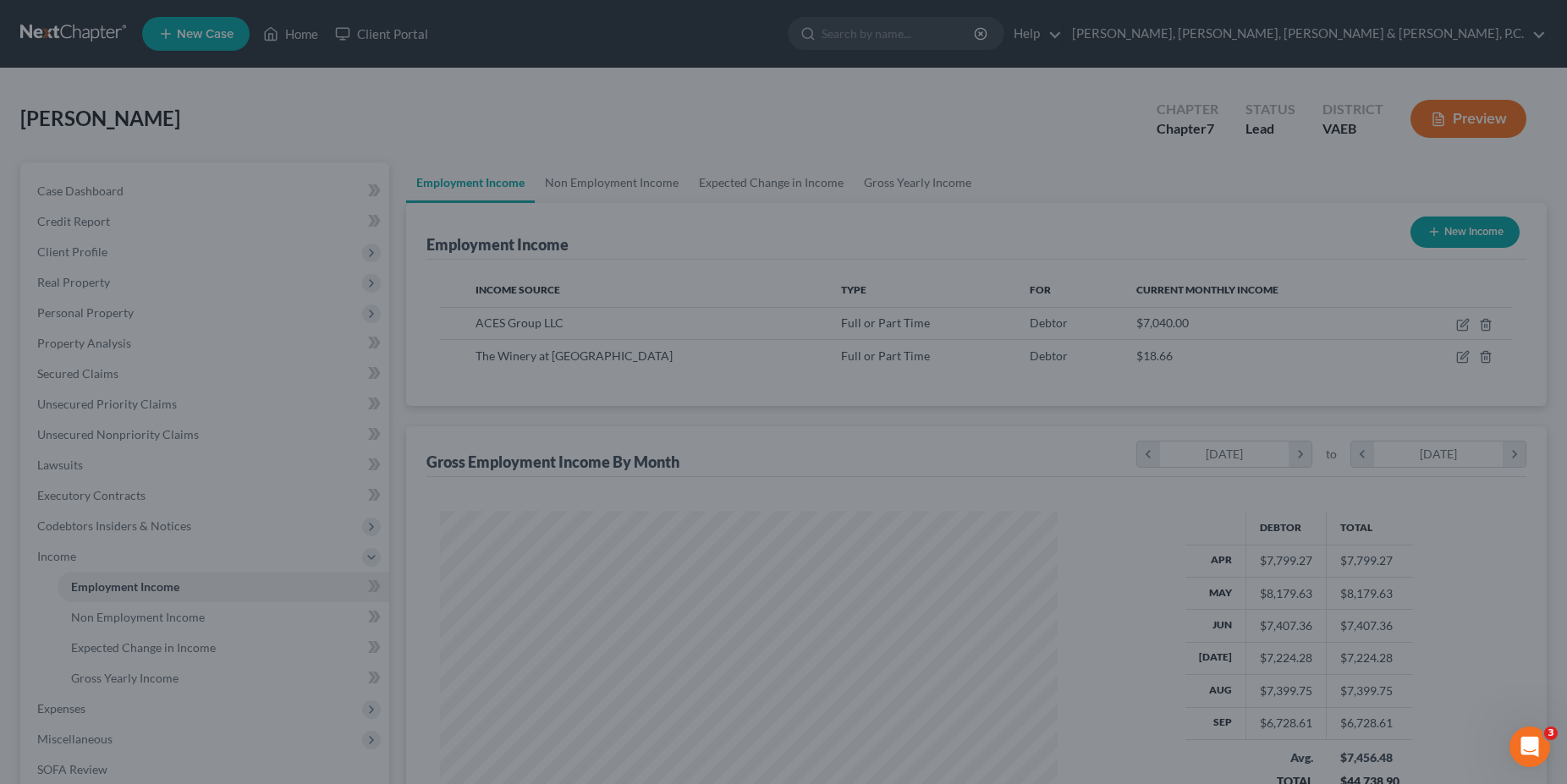
scroll to position [845312, 845413]
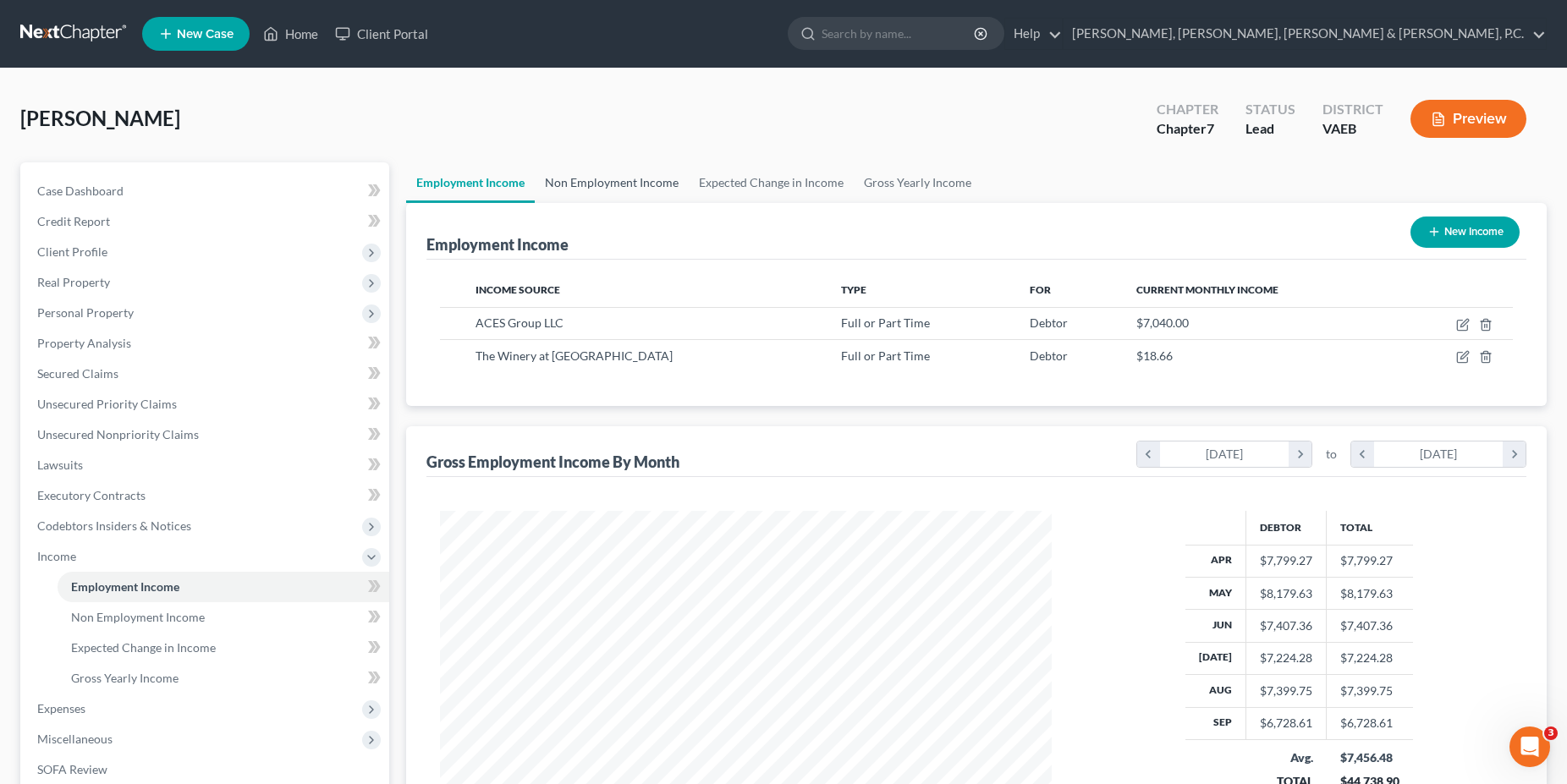
click at [599, 198] on link "Non Employment Income" at bounding box center [611, 183] width 154 height 41
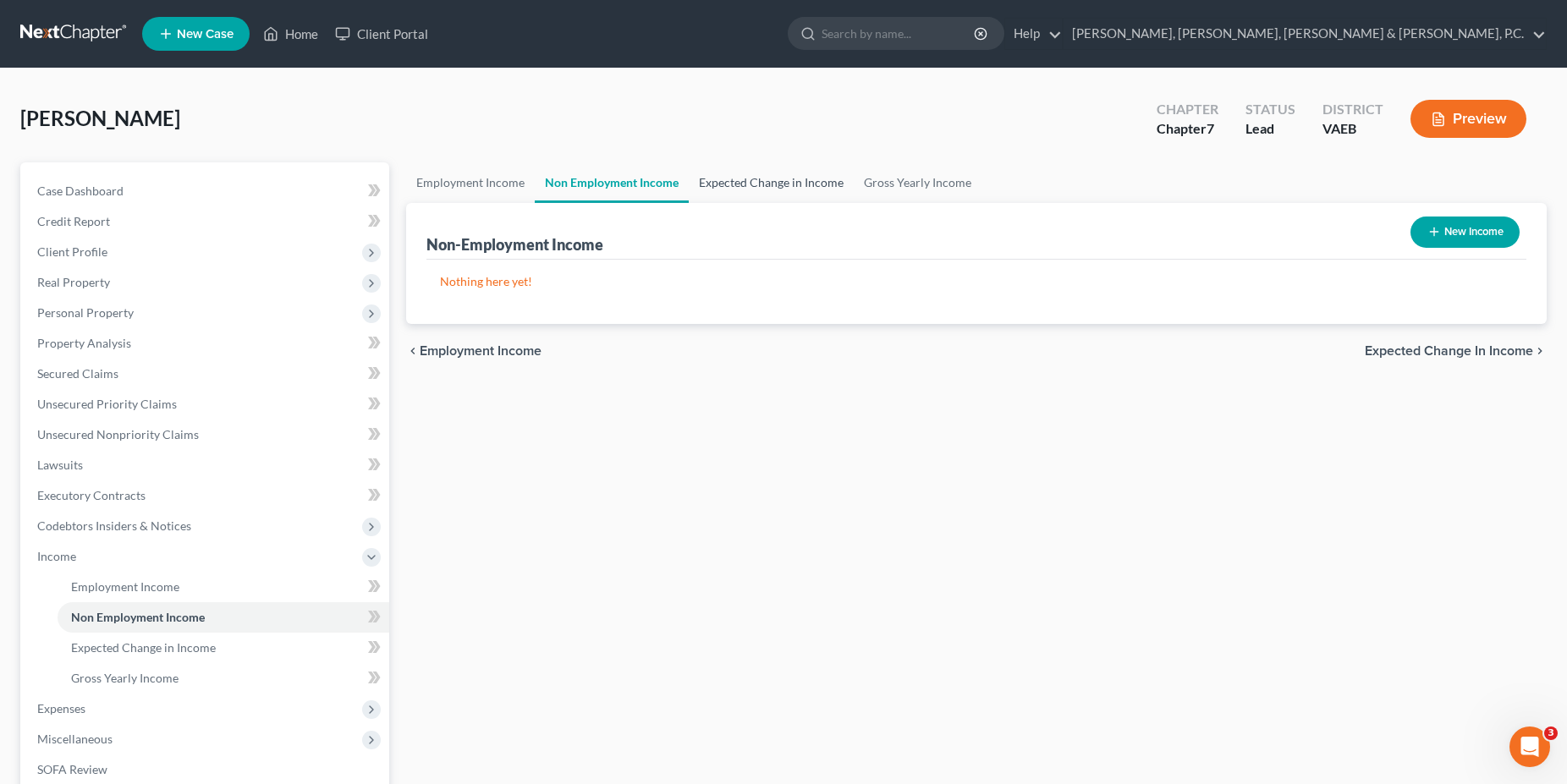
click at [773, 189] on link "Expected Change in Income" at bounding box center [772, 183] width 165 height 41
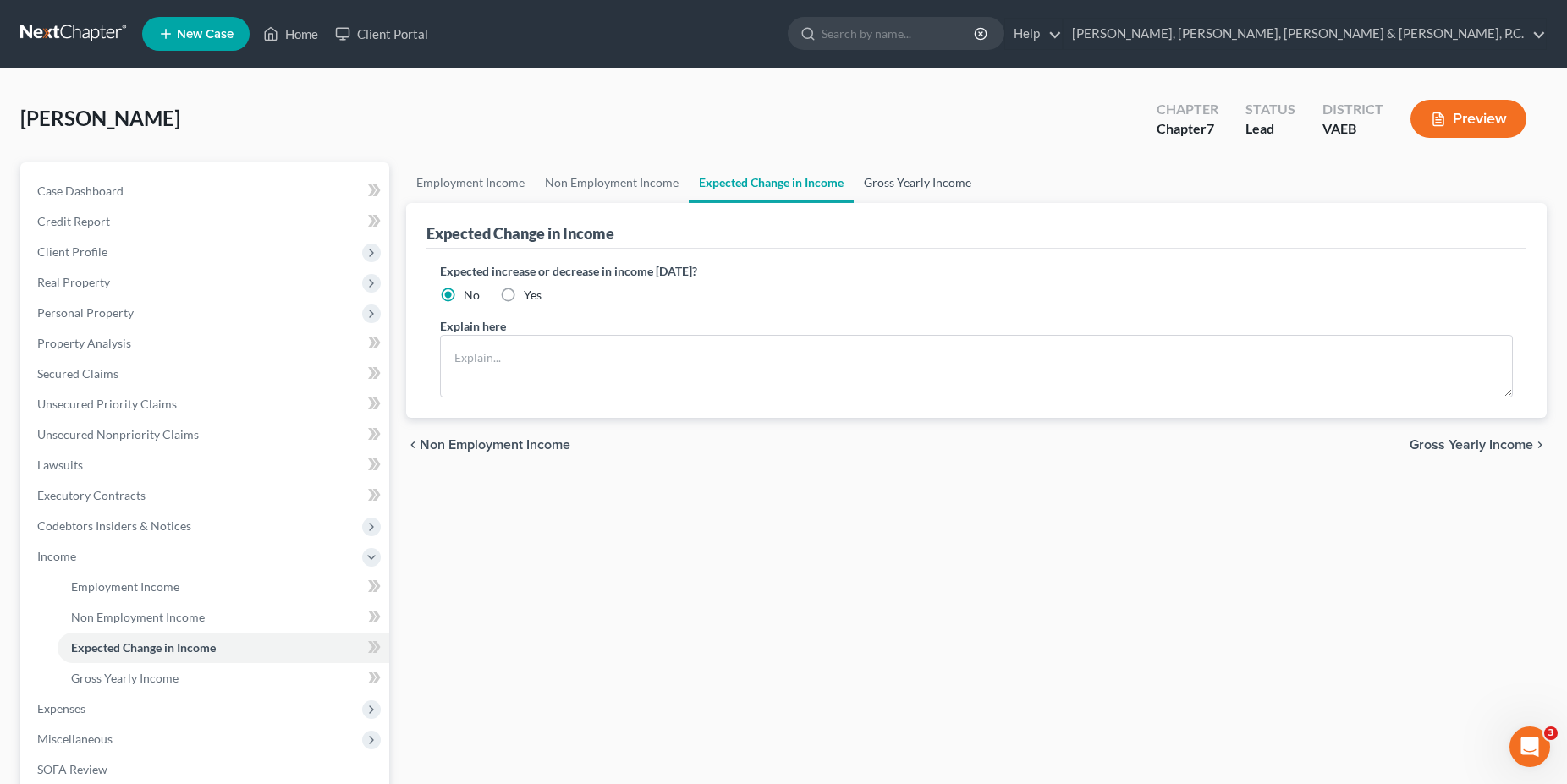
click at [915, 179] on link "Gross Yearly Income" at bounding box center [917, 183] width 128 height 41
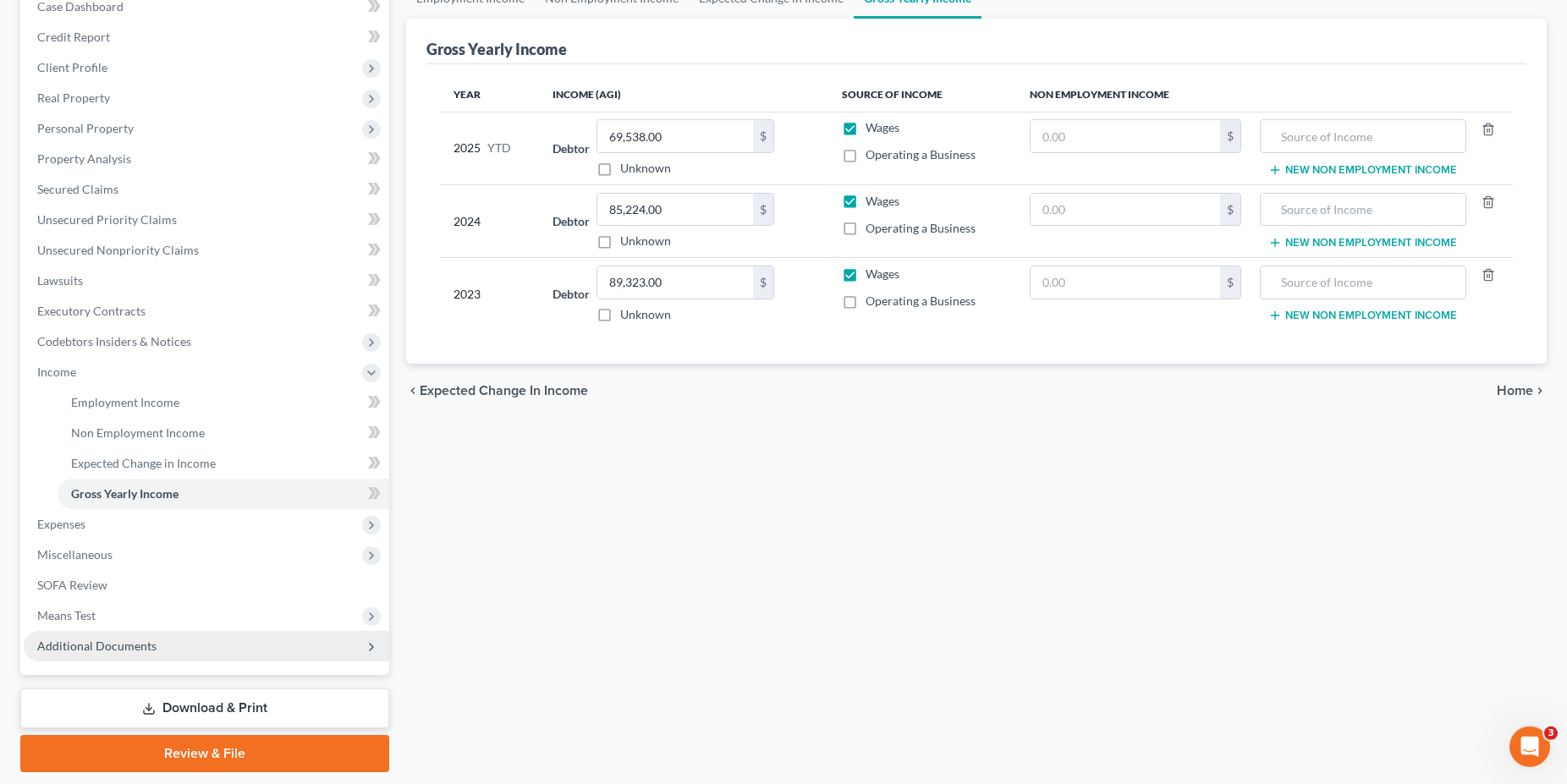
scroll to position [235, 0]
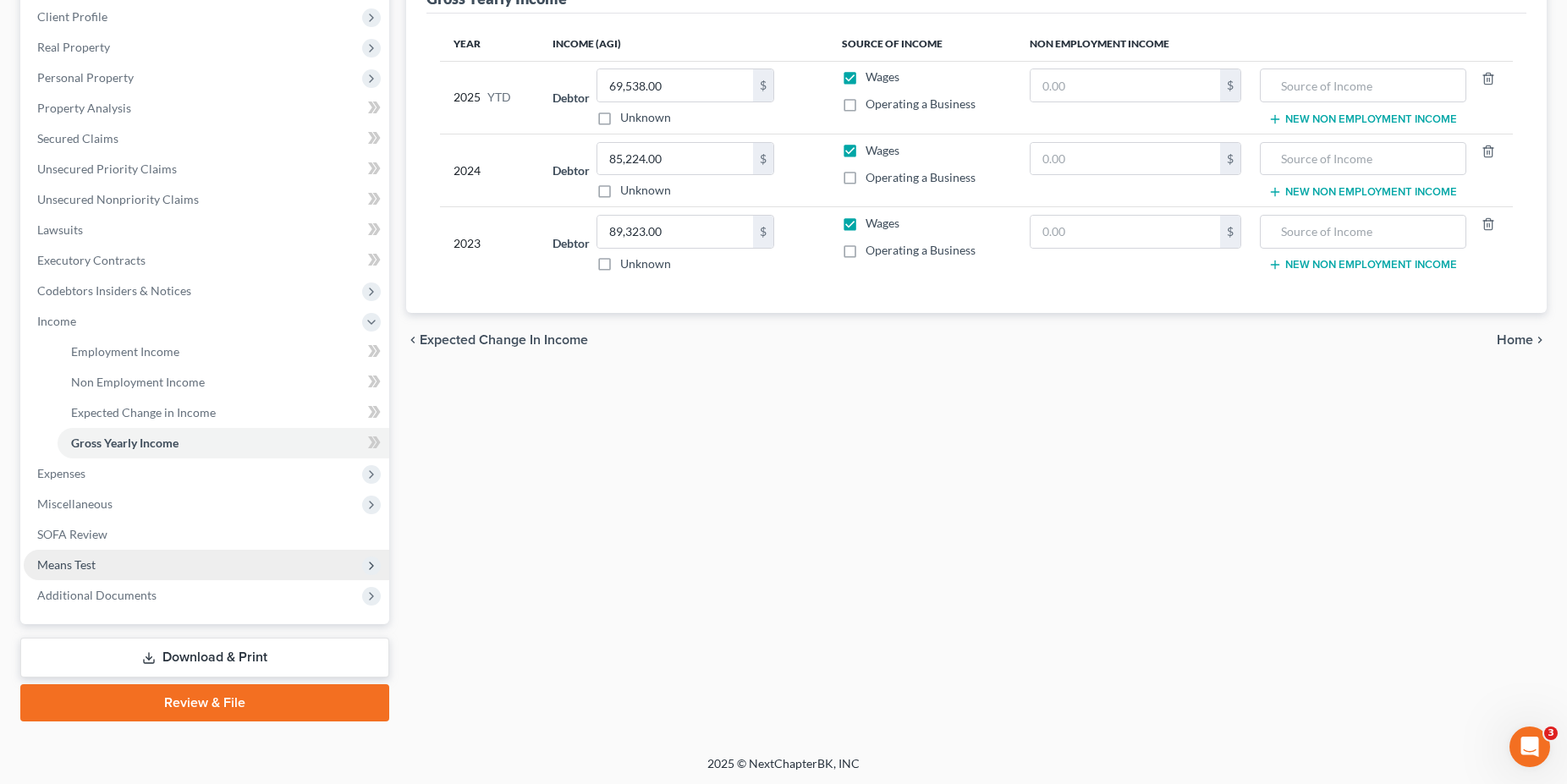
click at [174, 558] on span "Means Test" at bounding box center [206, 565] width 365 height 31
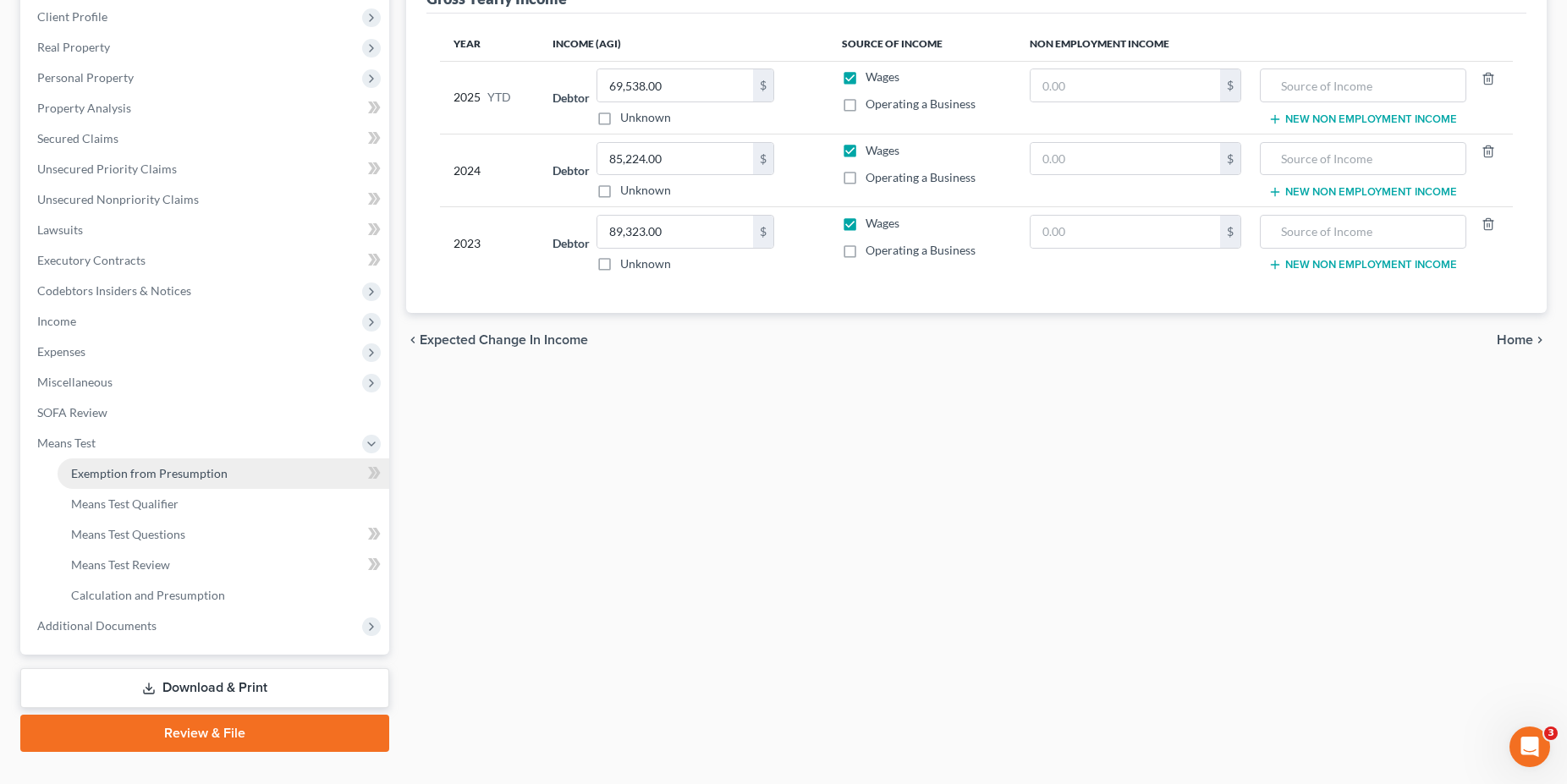
click at [165, 485] on link "Exemption from Presumption" at bounding box center [223, 474] width 332 height 31
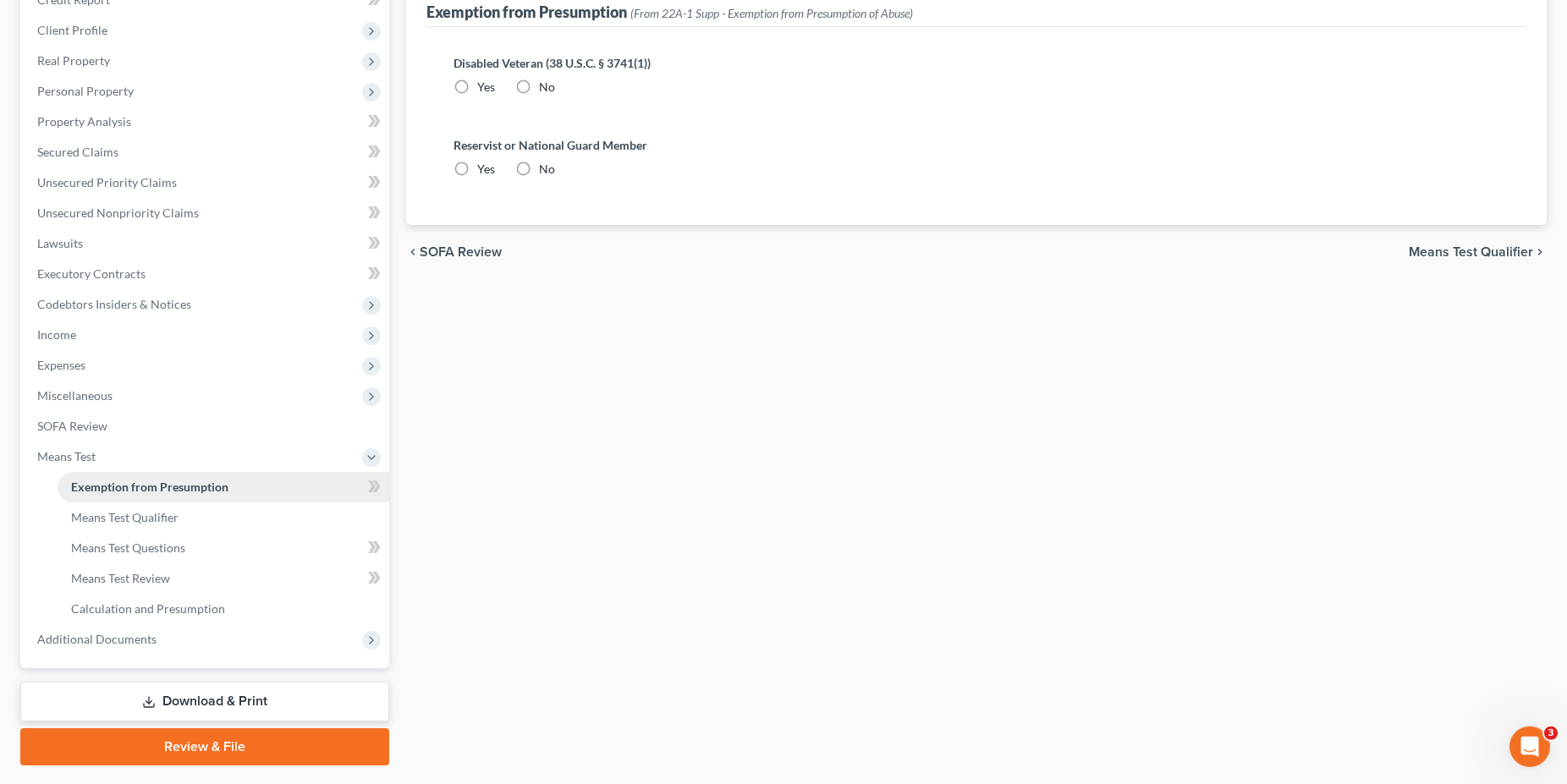
radio input "true"
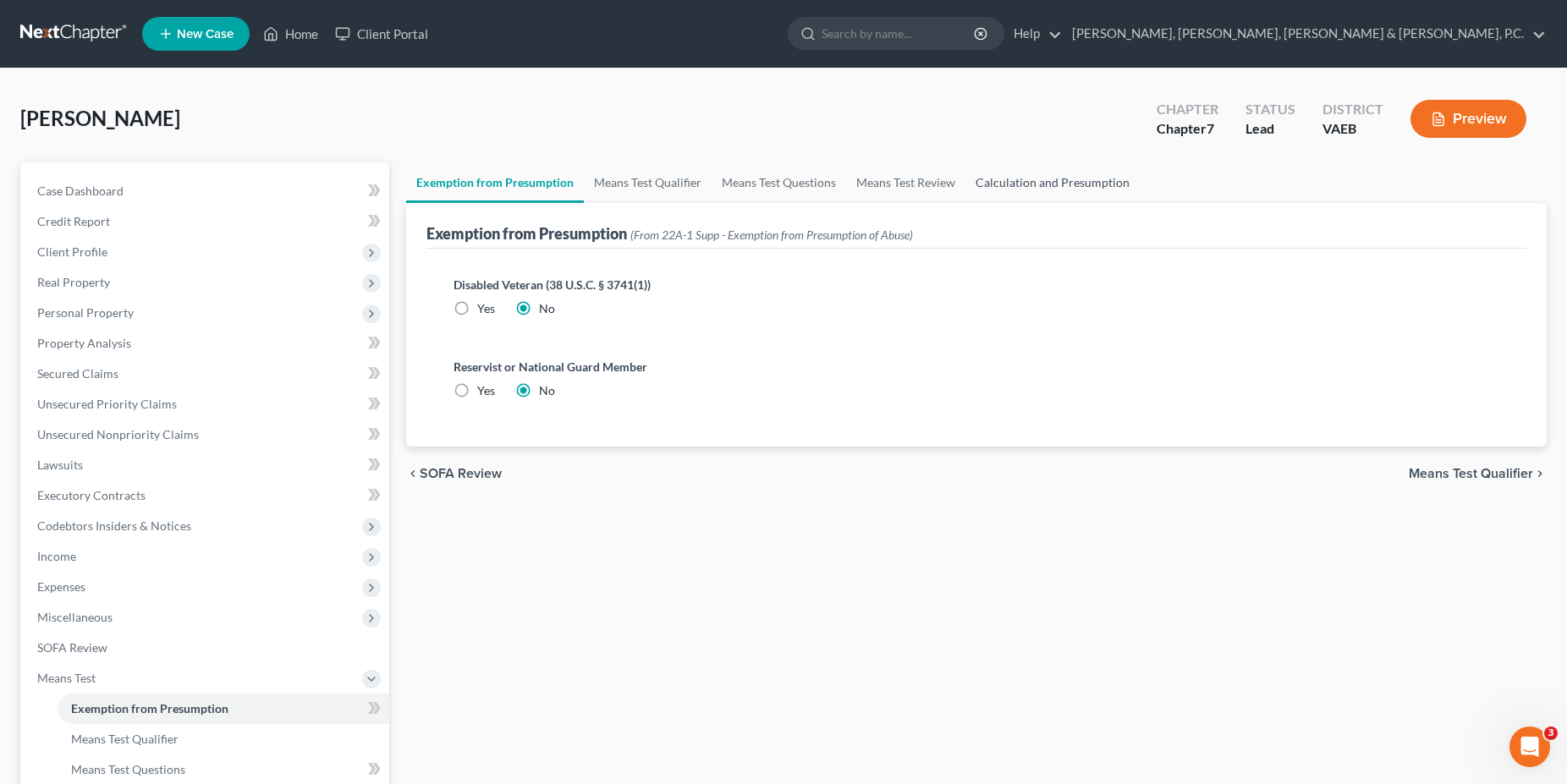
click at [1007, 174] on link "Calculation and Presumption" at bounding box center [1053, 183] width 175 height 41
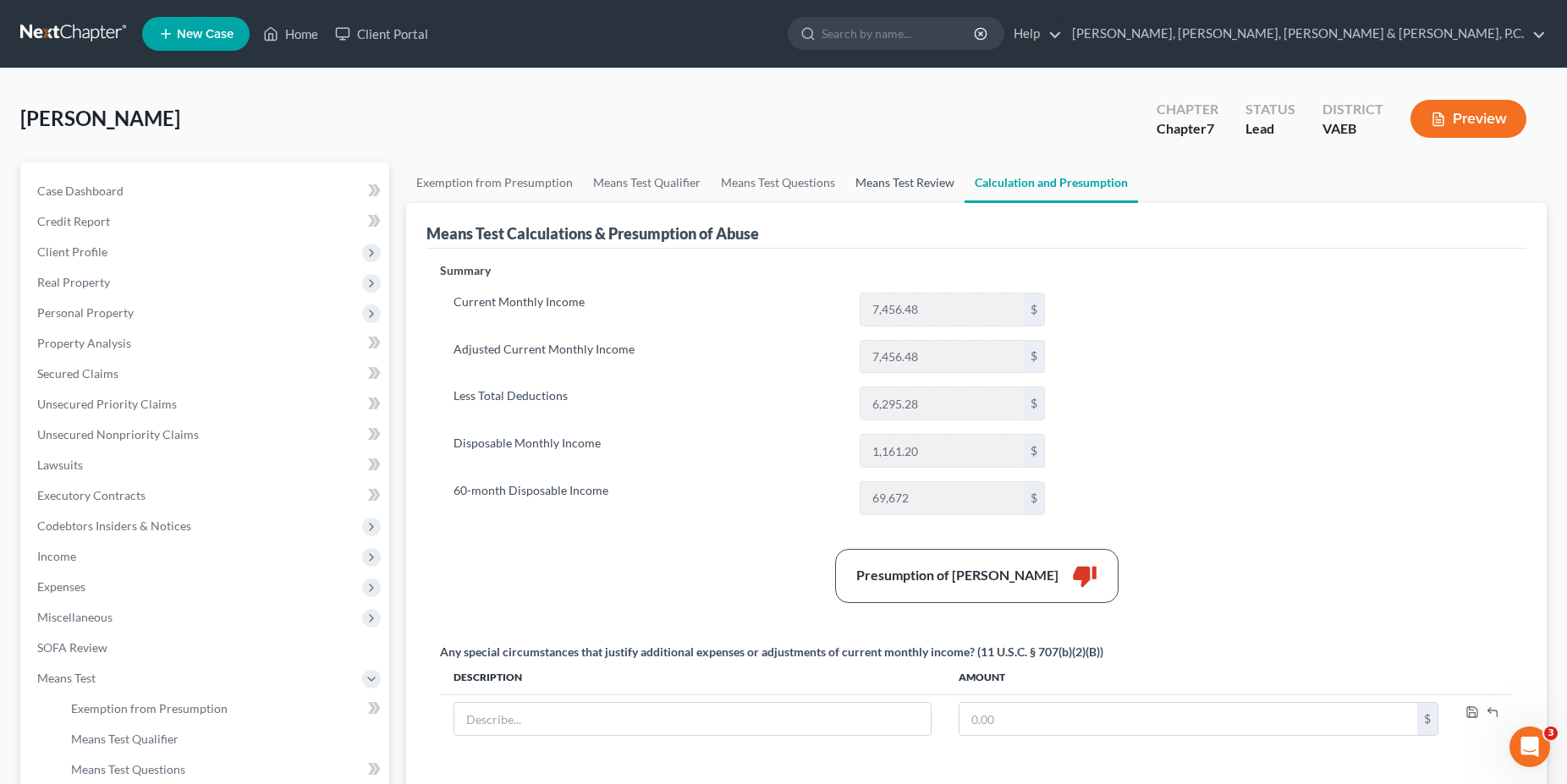
click at [925, 177] on link "Means Test Review" at bounding box center [904, 183] width 119 height 41
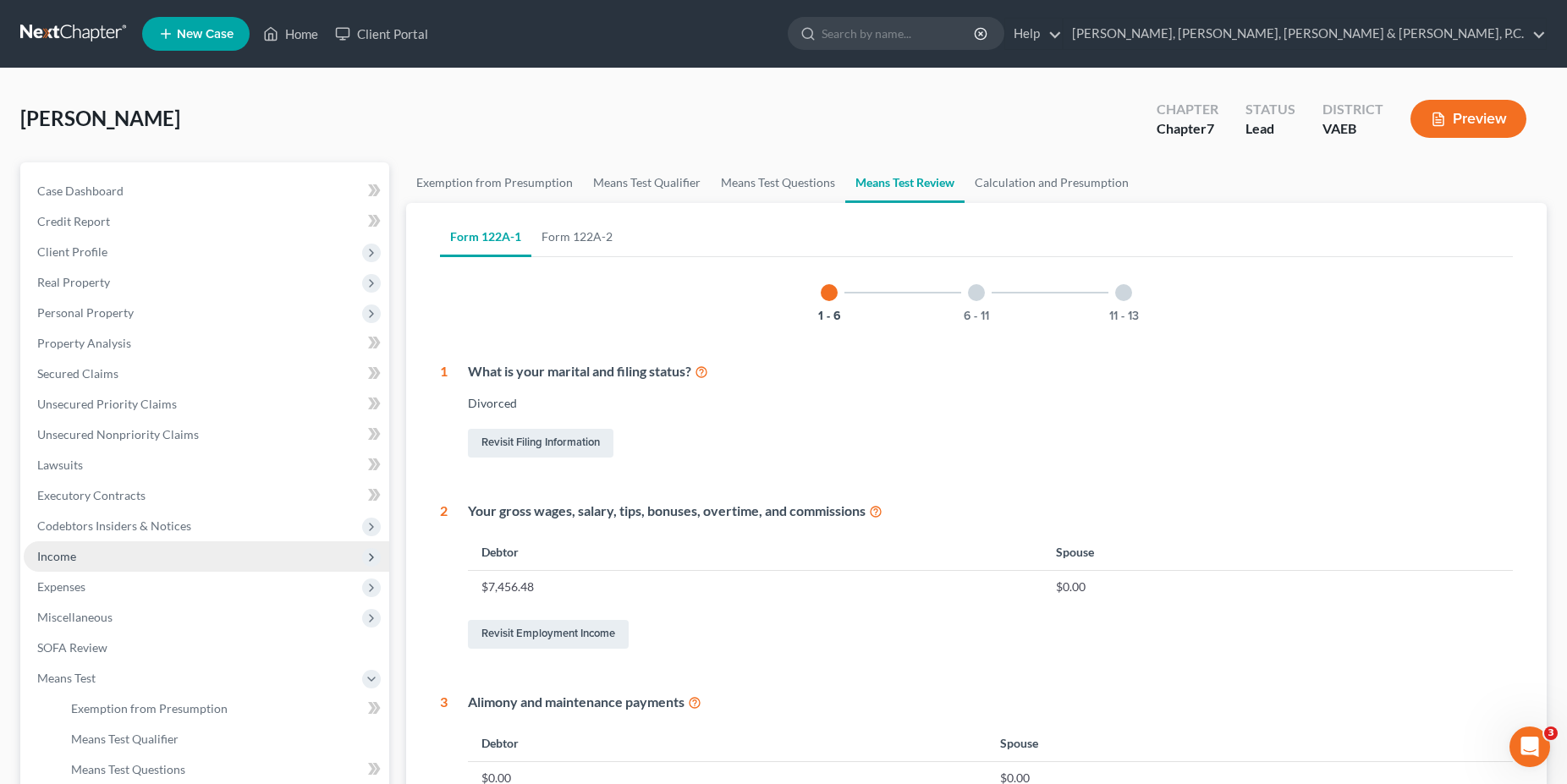
click at [122, 556] on span "Income" at bounding box center [206, 557] width 365 height 31
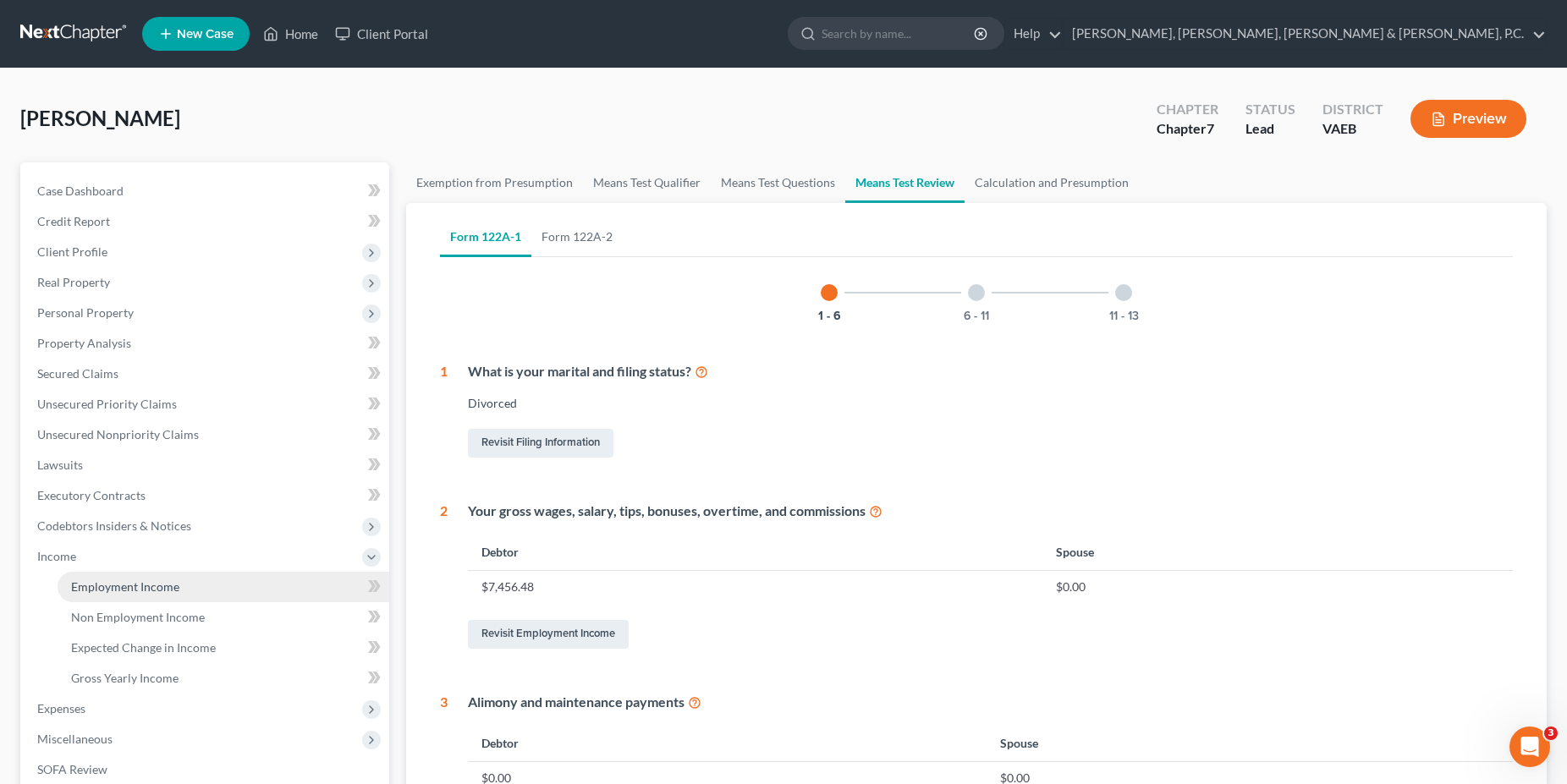
click at [126, 581] on span "Employment Income" at bounding box center [125, 587] width 108 height 15
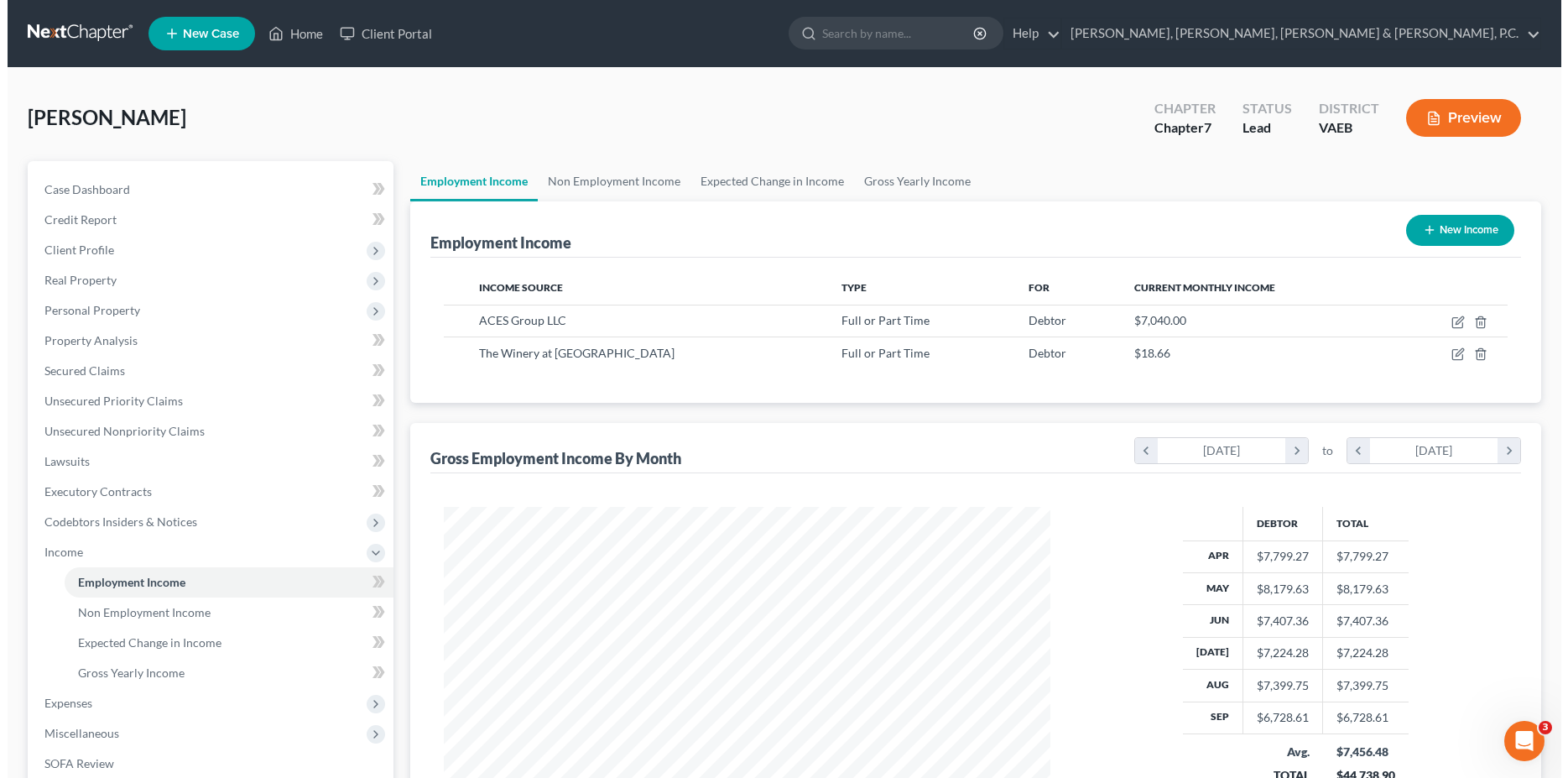
scroll to position [303, 640]
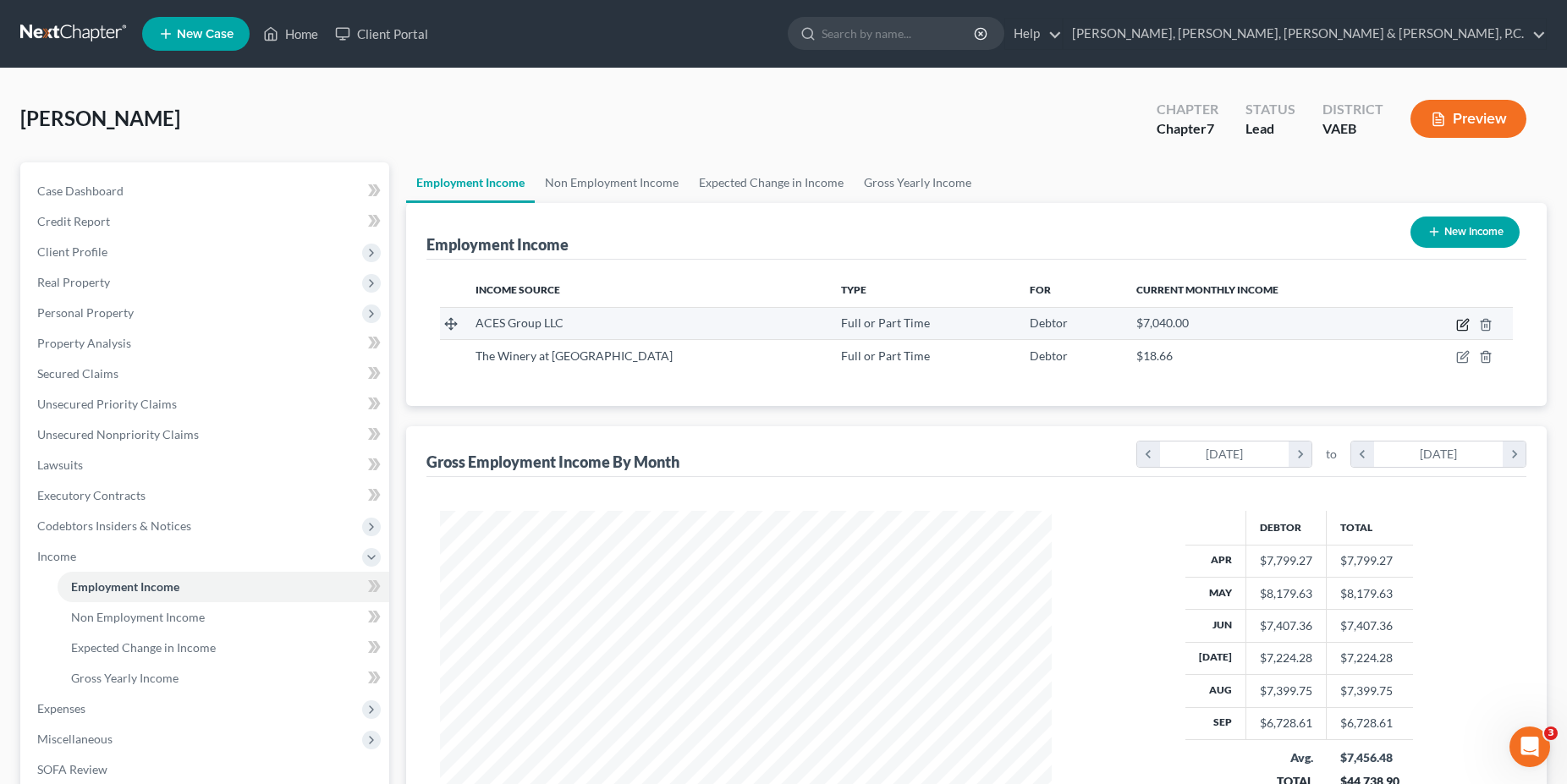
click at [1458, 322] on icon "button" at bounding box center [1462, 325] width 10 height 10
select select "0"
select select "1"
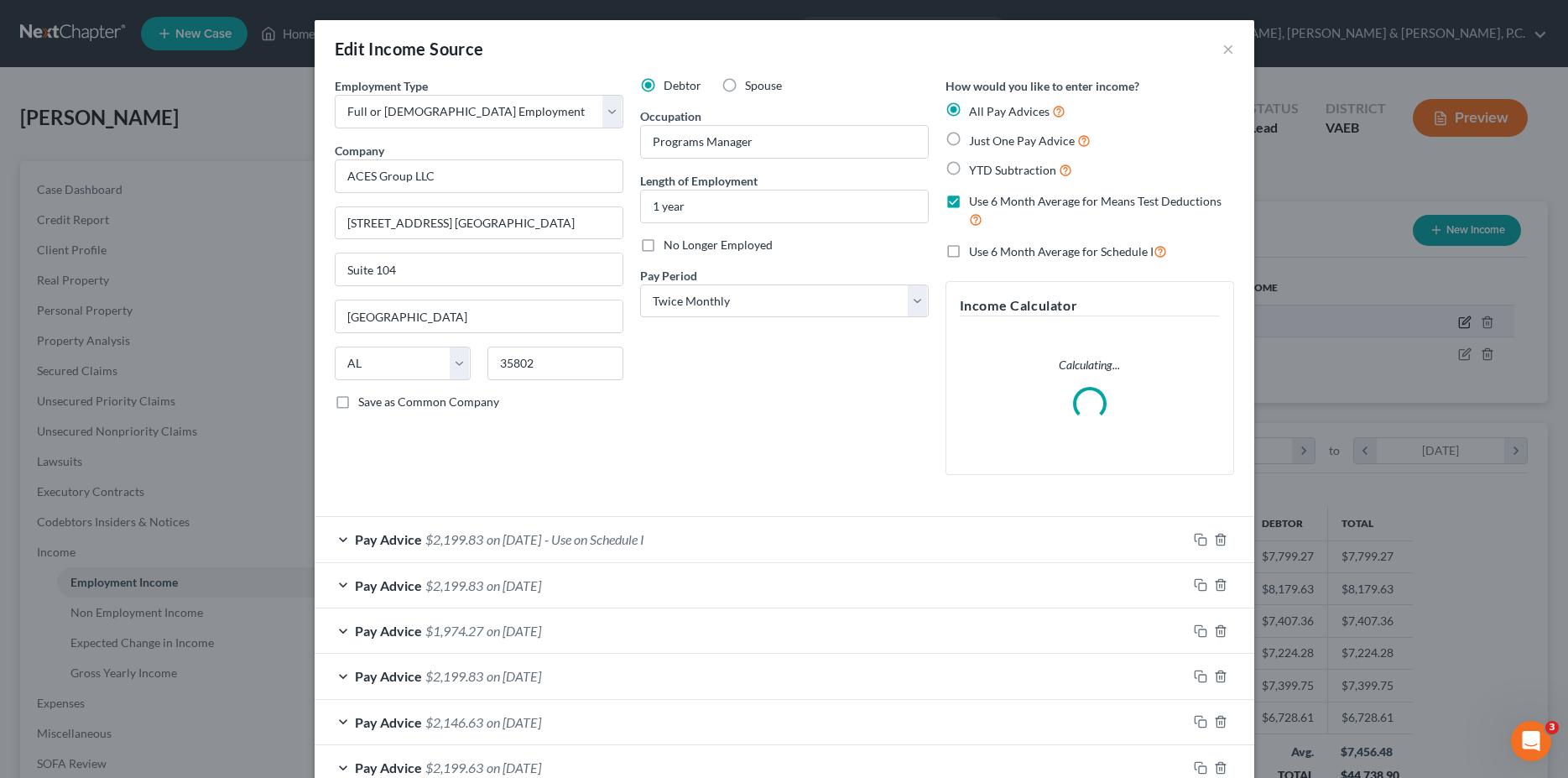
scroll to position [307, 646]
click at [370, 545] on span "Pay Advice" at bounding box center [388, 539] width 67 height 16
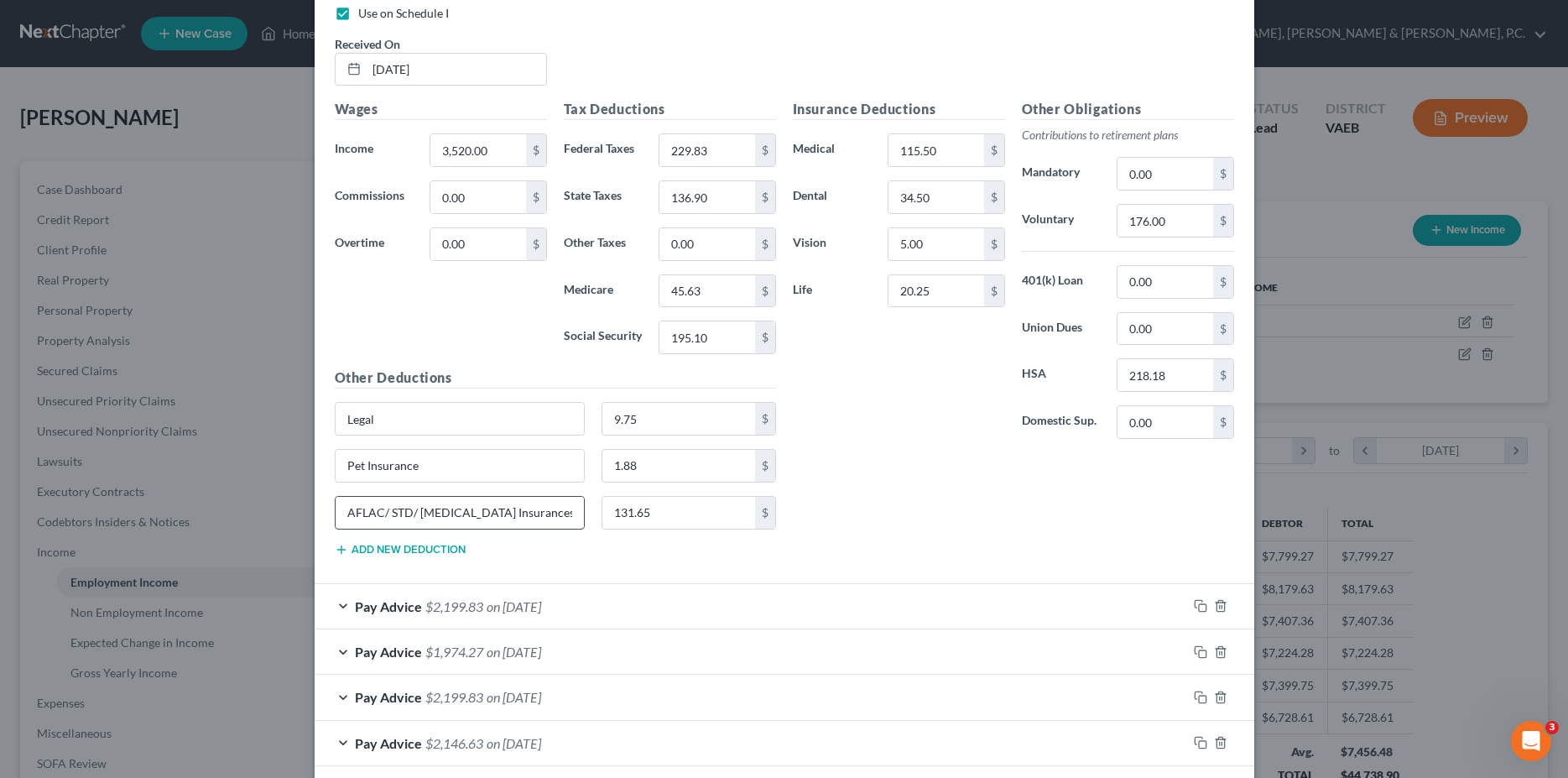
scroll to position [600, 0]
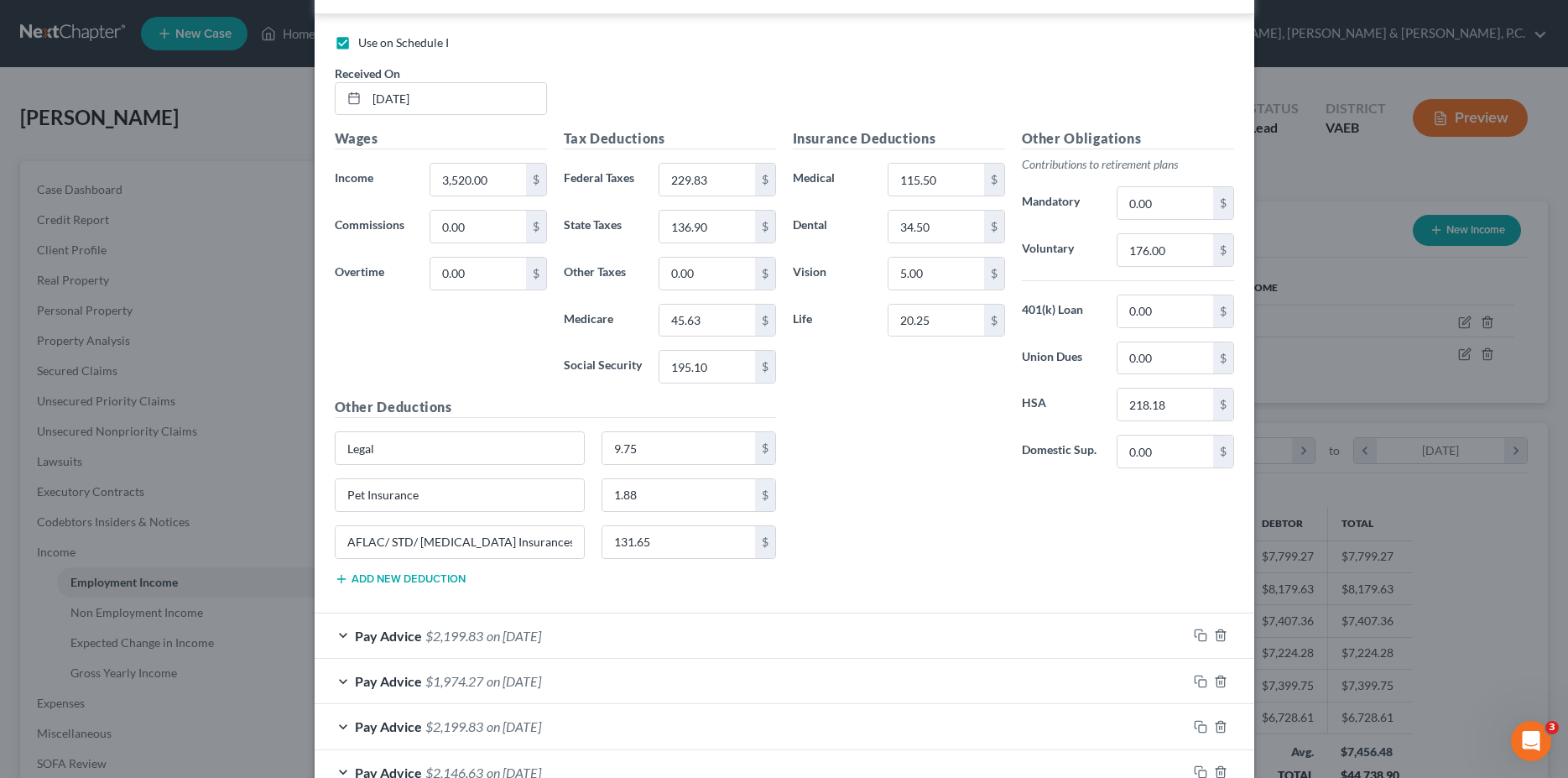
click at [346, 632] on div "Pay Advice $2,199.83 on [DATE]" at bounding box center [751, 635] width 872 height 44
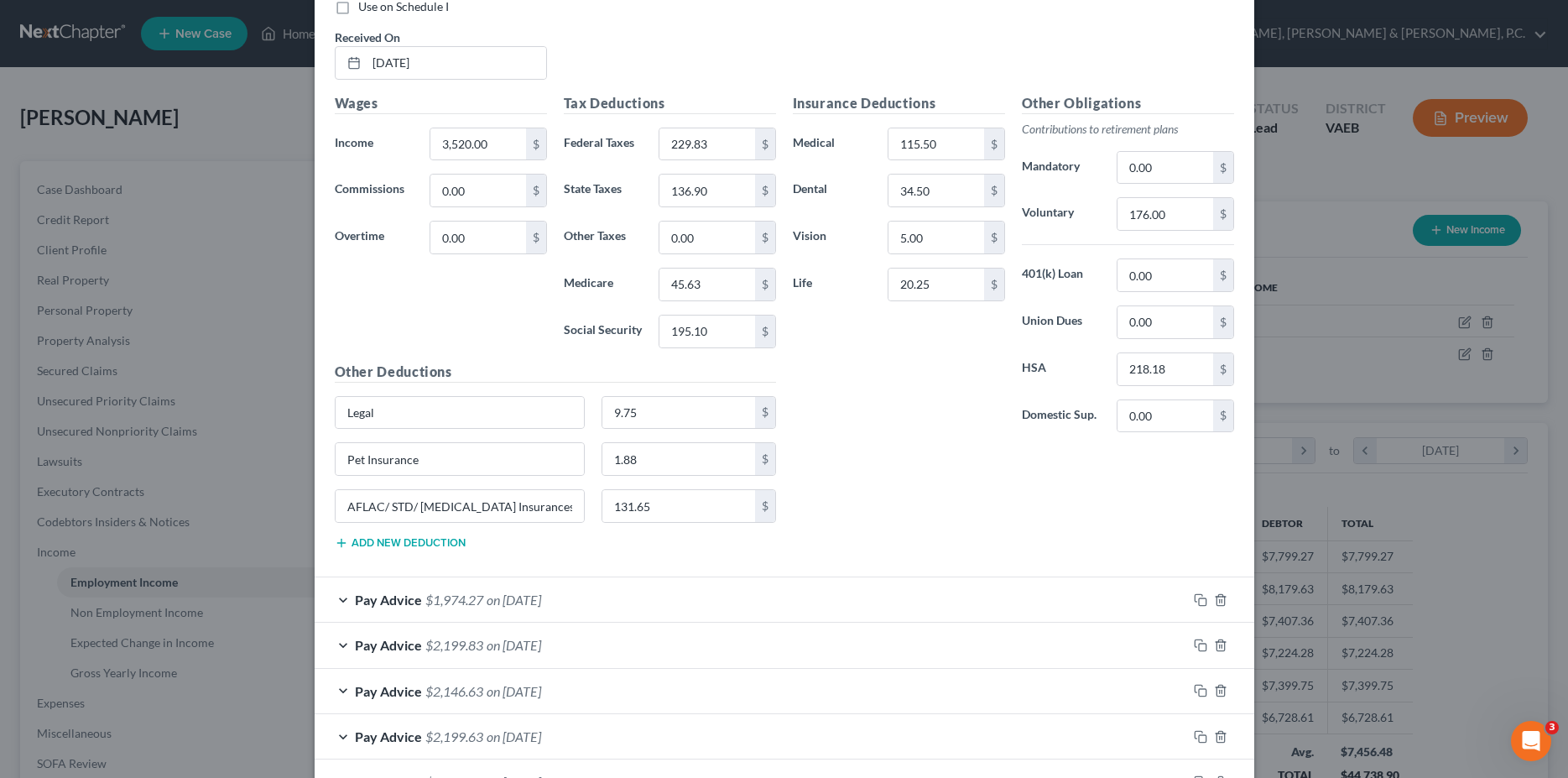
scroll to position [1284, 0]
click at [334, 604] on div "Pay Advice $1,974.27 on [DATE]" at bounding box center [751, 595] width 872 height 44
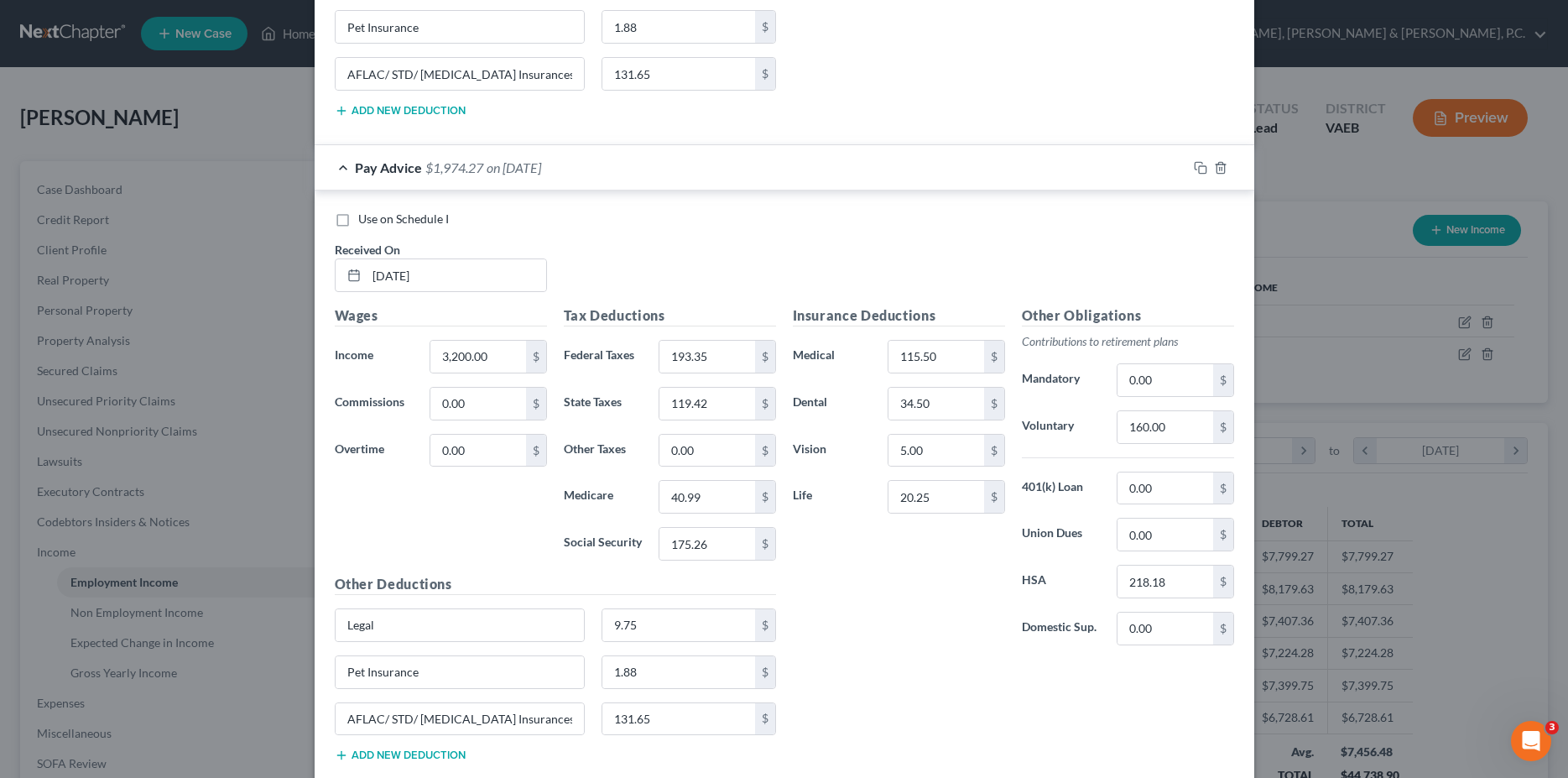
scroll to position [1198, 0]
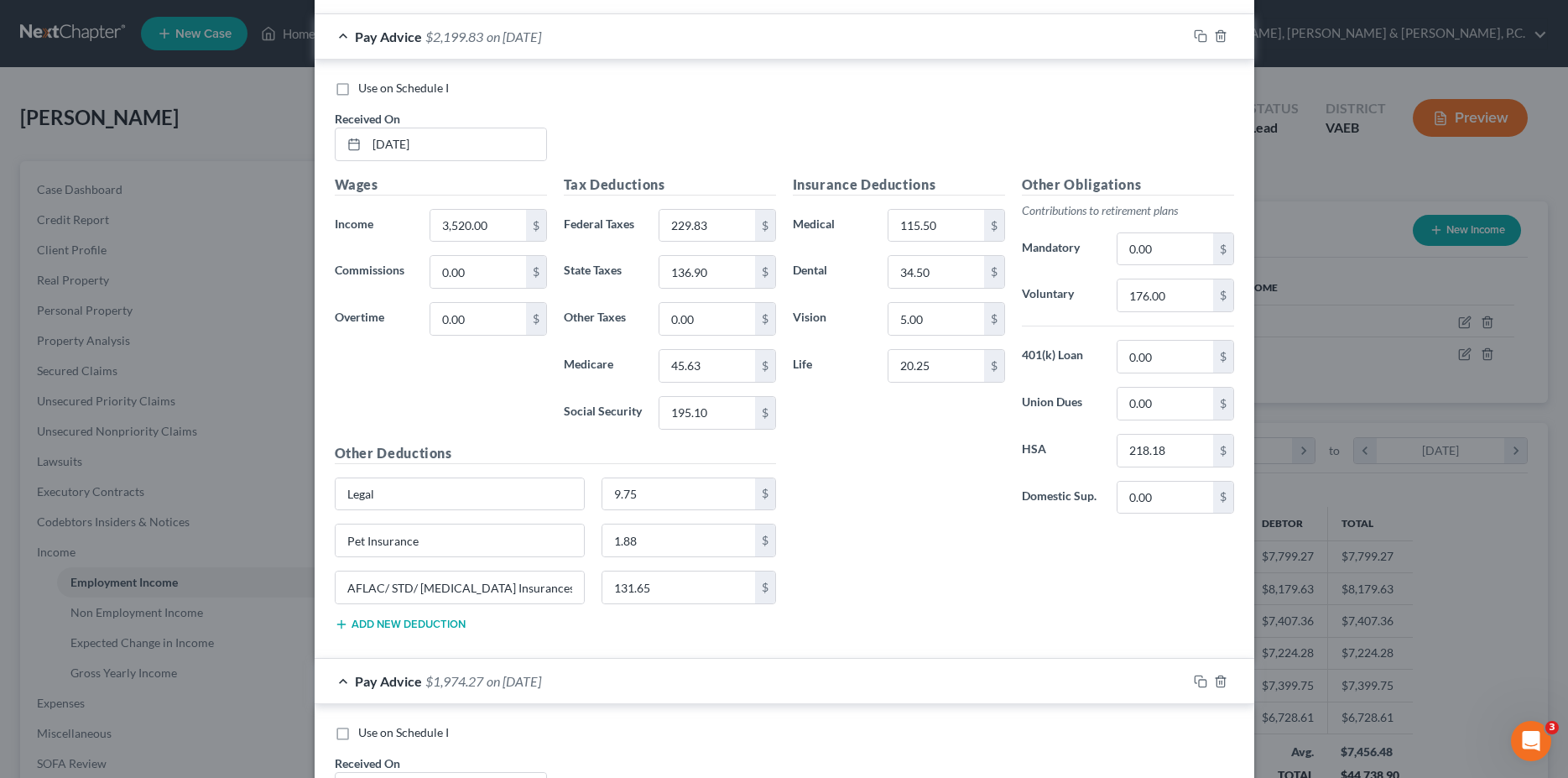
click at [1303, 398] on div "Edit Income Source × Employment Type * Select Full or [DEMOGRAPHIC_DATA] Employ…" at bounding box center [784, 389] width 1568 height 778
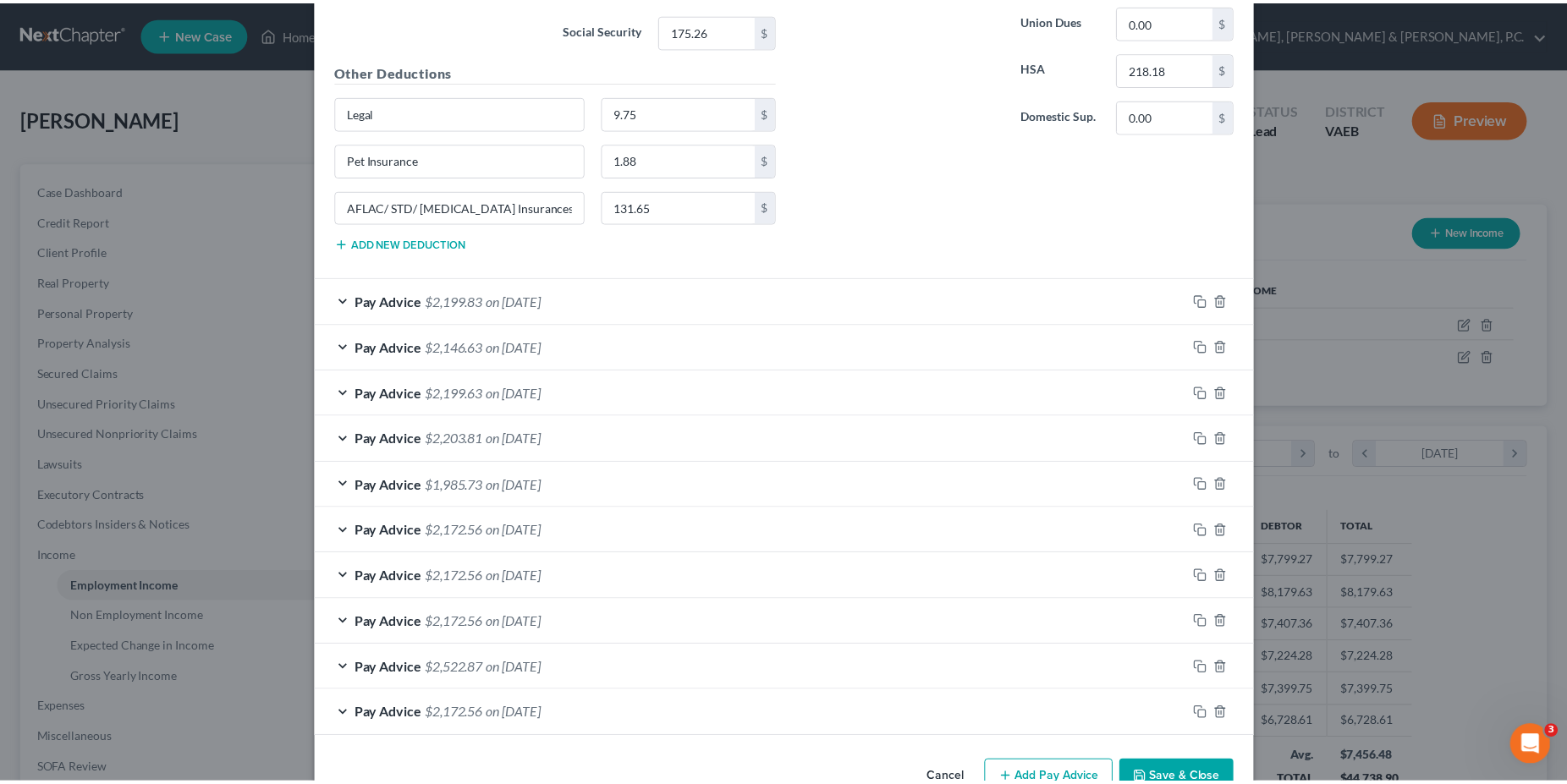
scroll to position [2290, 0]
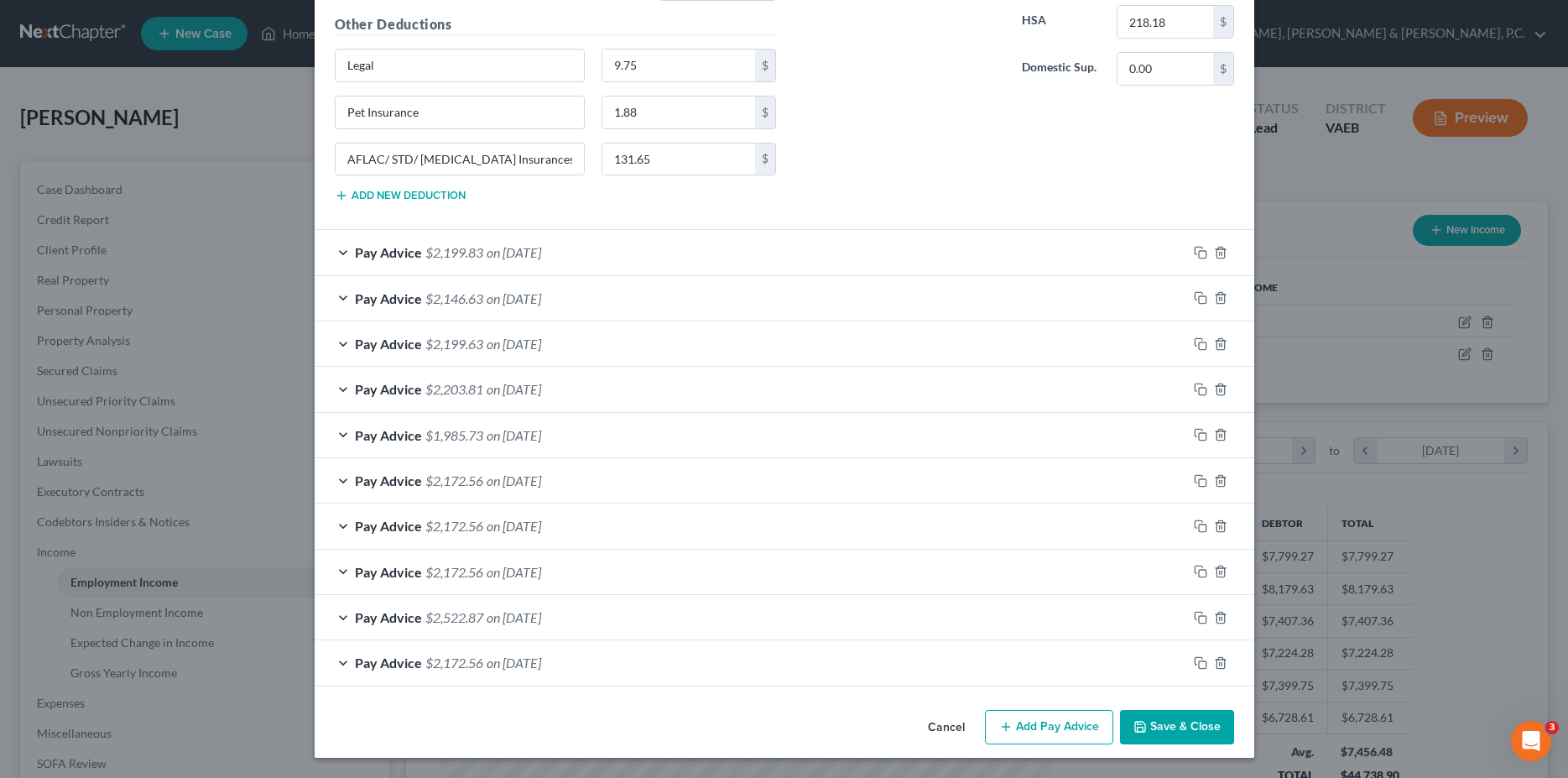
click at [1181, 728] on button "Save & Close" at bounding box center [1177, 727] width 114 height 35
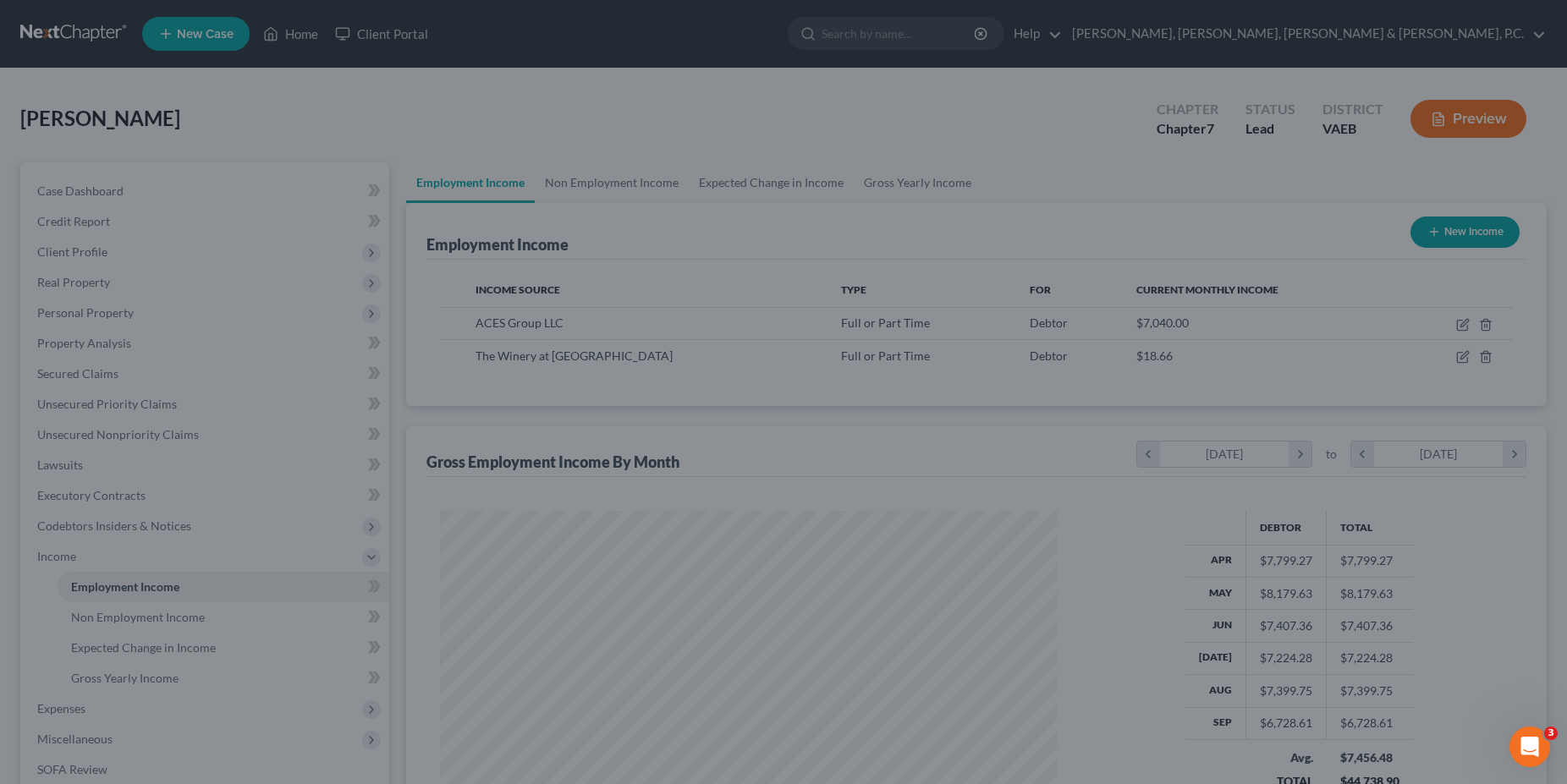
scroll to position [845312, 845413]
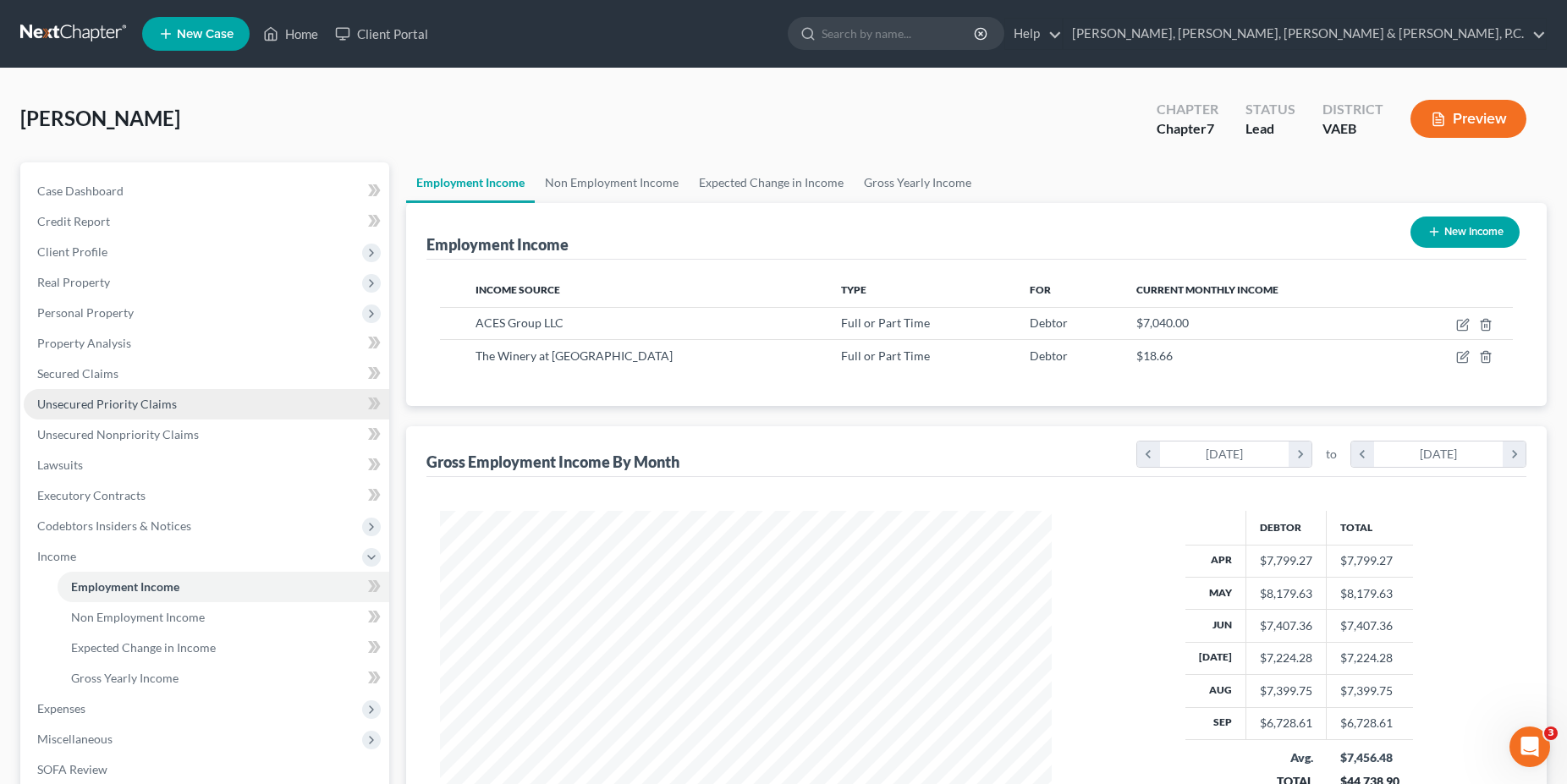
click at [329, 397] on link "Unsecured Priority Claims" at bounding box center [206, 404] width 365 height 31
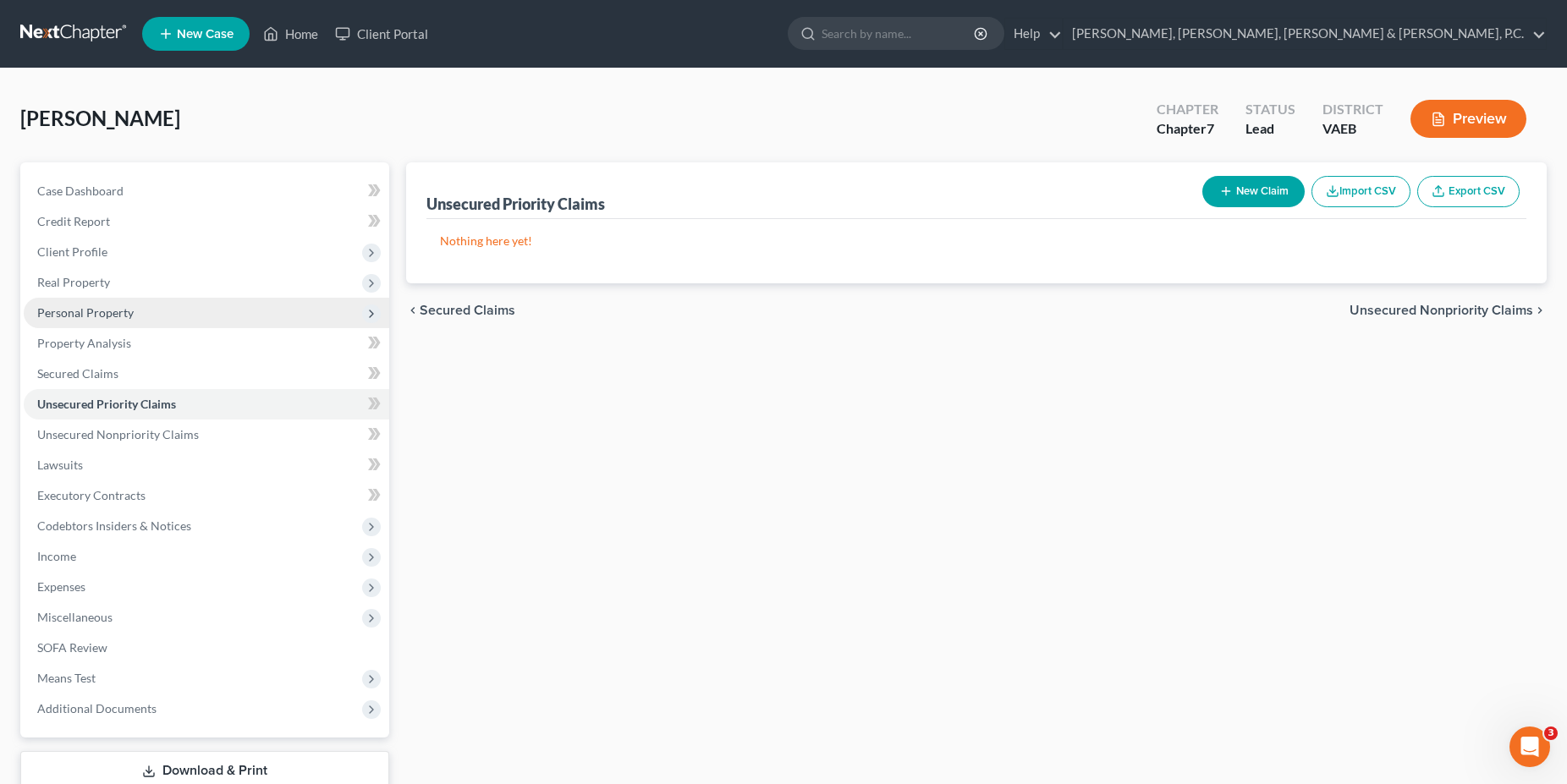
click at [93, 314] on span "Personal Property" at bounding box center [85, 313] width 96 height 15
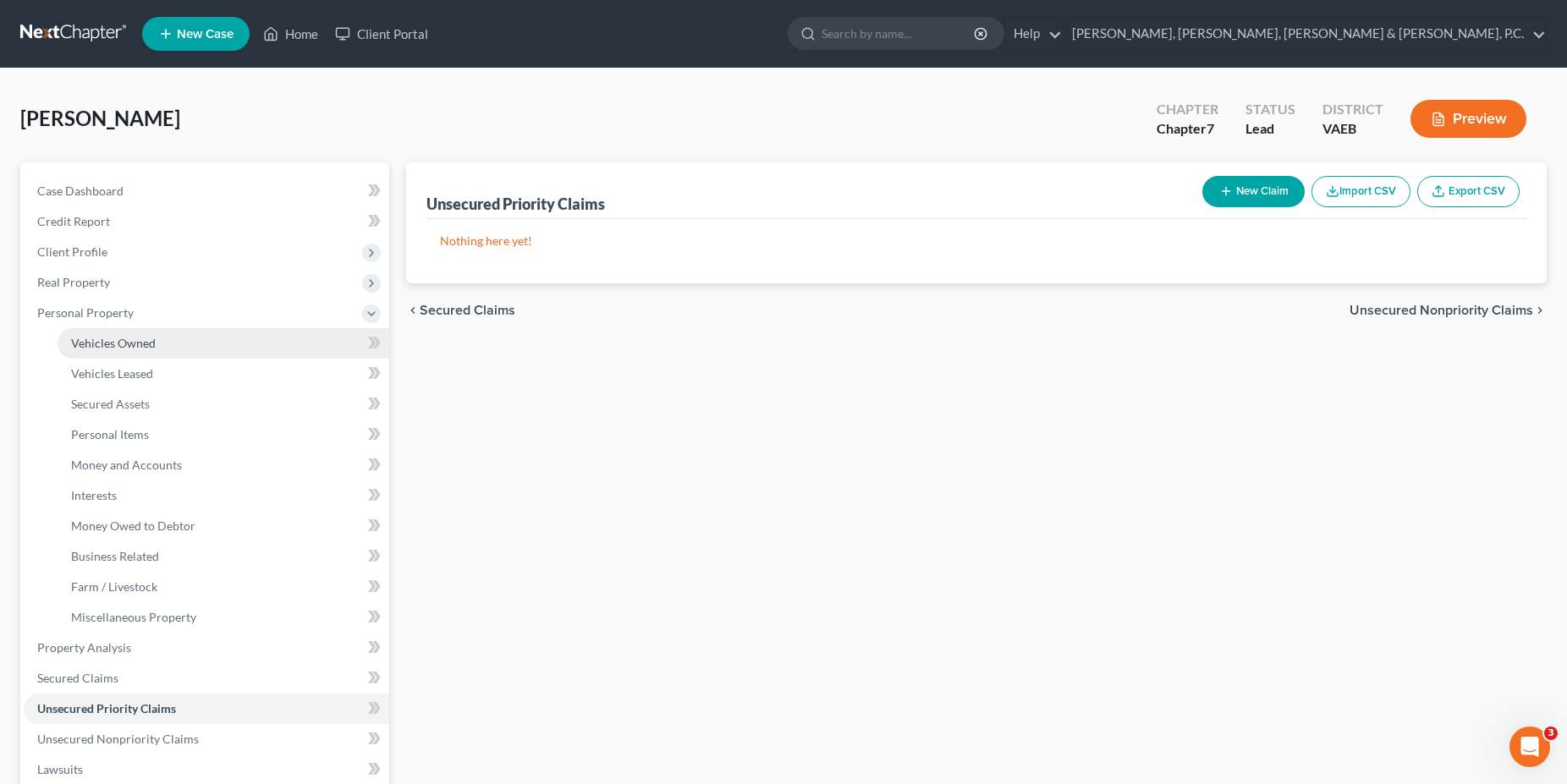
click at [109, 342] on span "Vehicles Owned" at bounding box center [113, 343] width 85 height 15
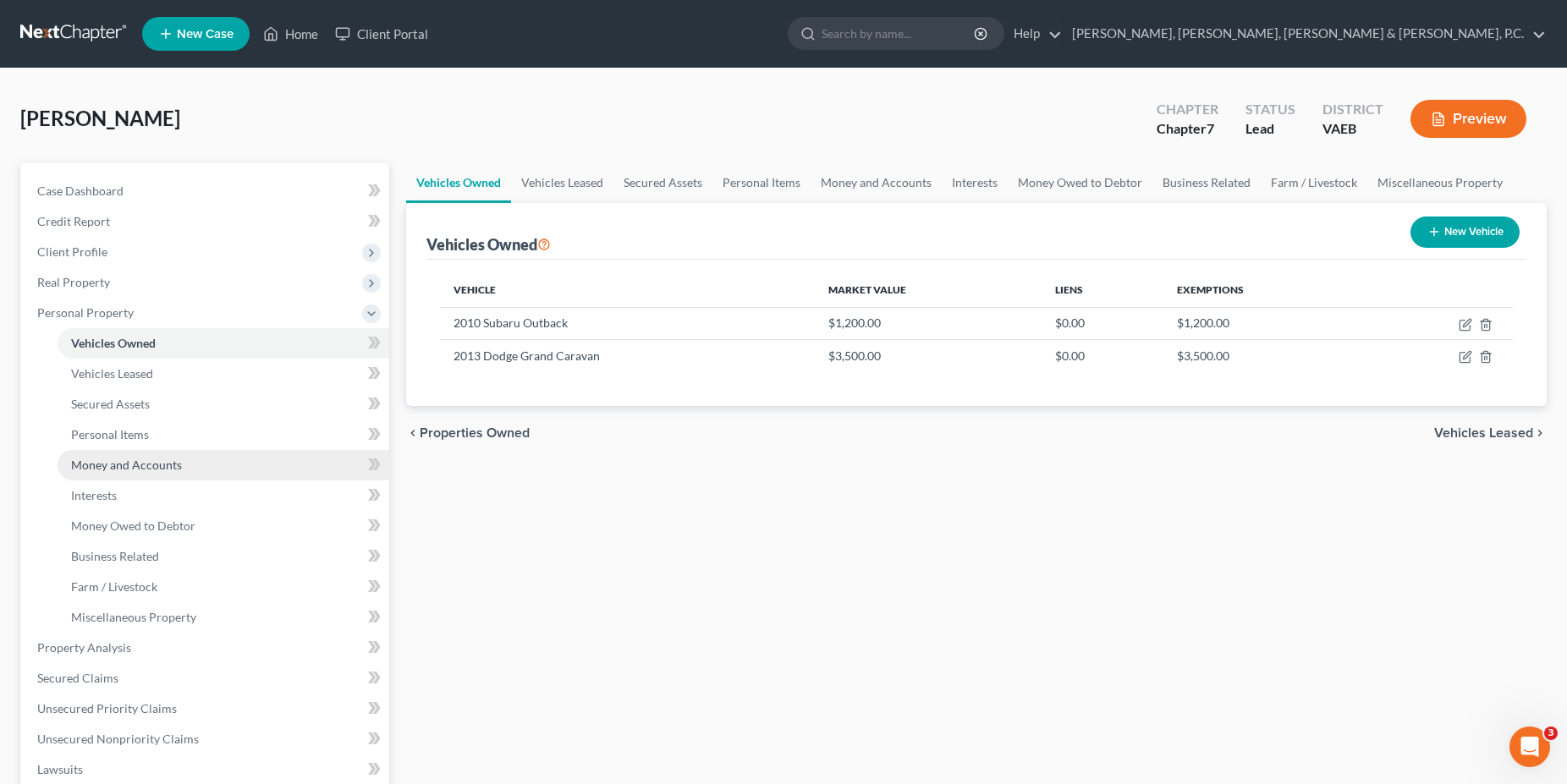
click at [130, 475] on link "Money and Accounts" at bounding box center [223, 465] width 332 height 31
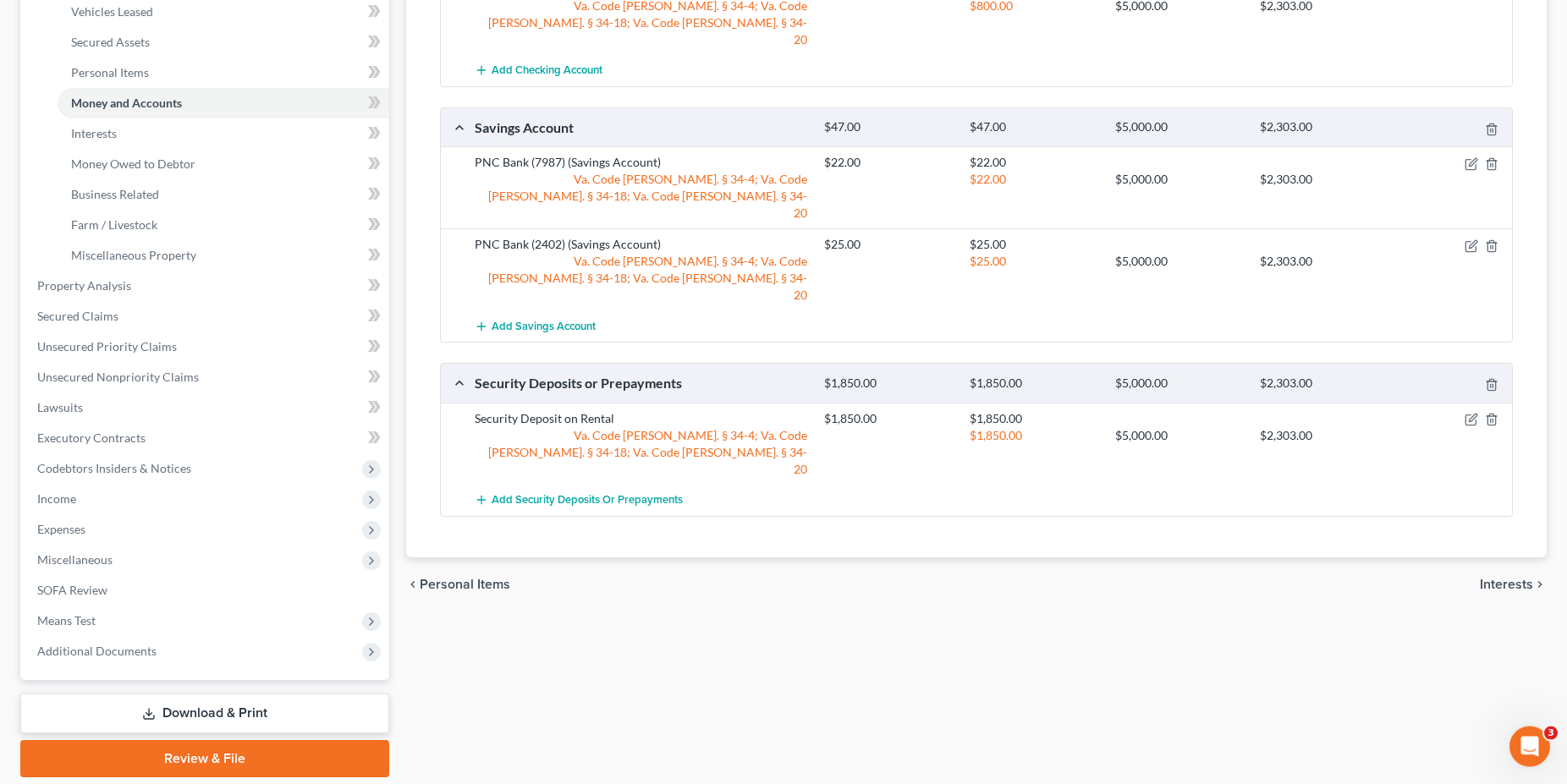
scroll to position [332, 0]
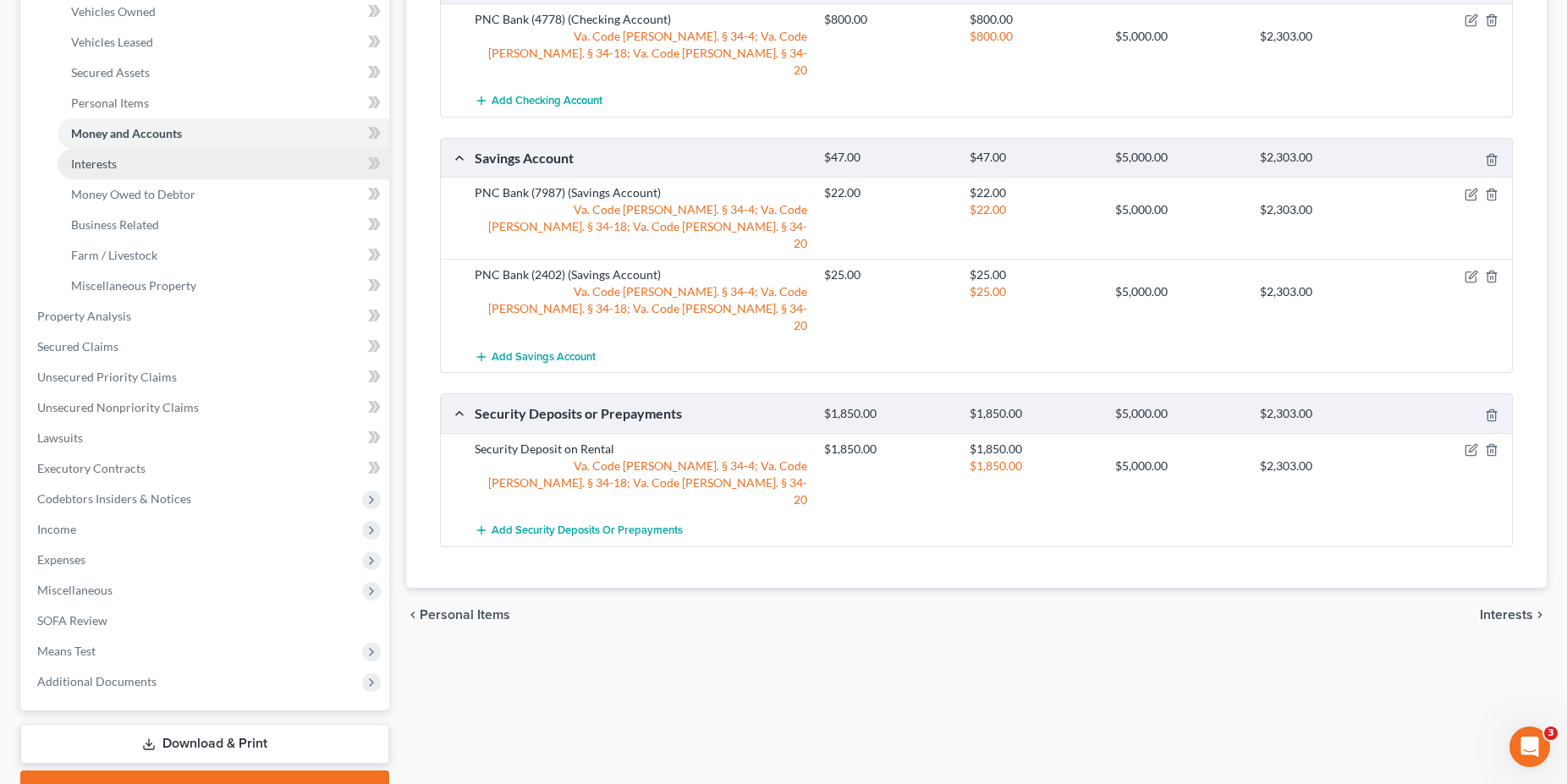
click at [151, 160] on link "Interests" at bounding box center [223, 164] width 332 height 31
